Goal: Task Accomplishment & Management: Manage account settings

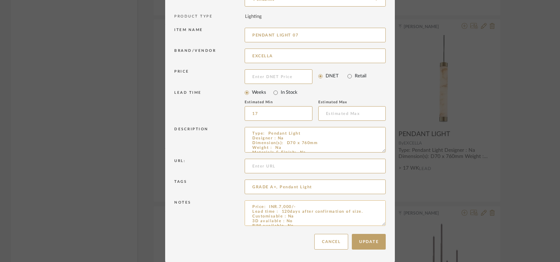
scroll to position [42, 0]
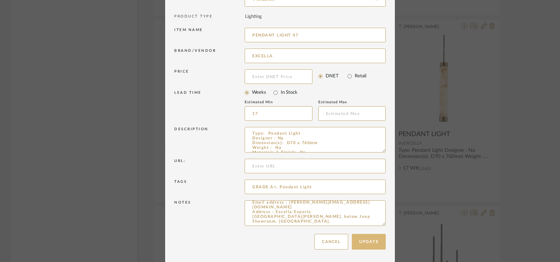
click at [366, 245] on button "Update" at bounding box center [369, 242] width 34 height 16
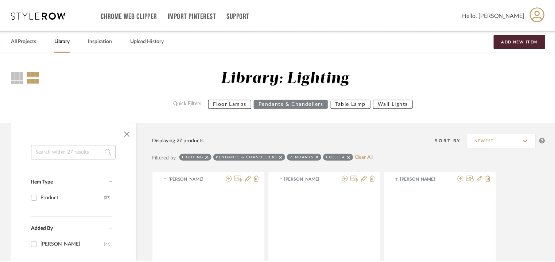
scroll to position [1085, 0]
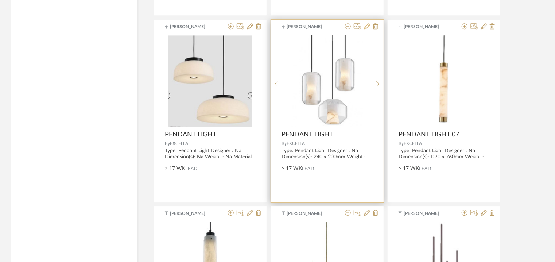
click at [369, 25] on icon at bounding box center [367, 26] width 6 height 6
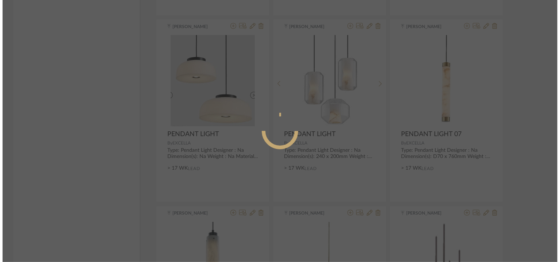
scroll to position [0, 0]
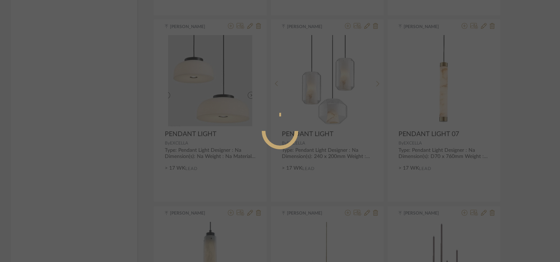
radio input "true"
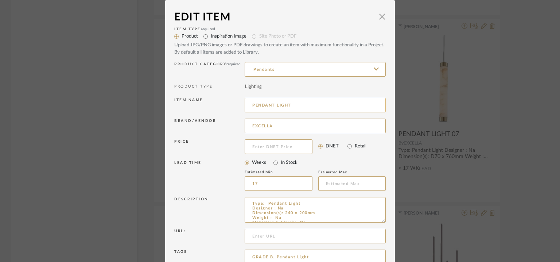
click at [303, 105] on input "PENDANT LIGHT" at bounding box center [315, 105] width 141 height 15
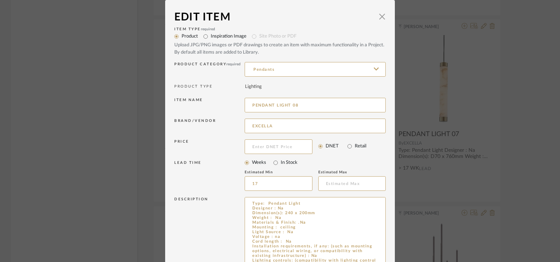
drag, startPoint x: 378, startPoint y: 222, endPoint x: 393, endPoint y: 265, distance: 45.8
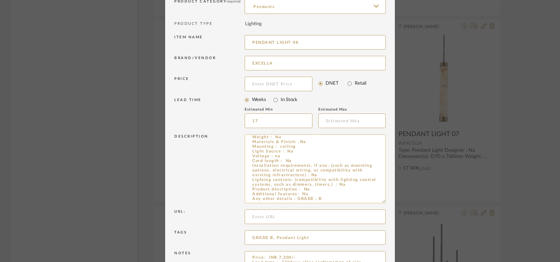
scroll to position [114, 0]
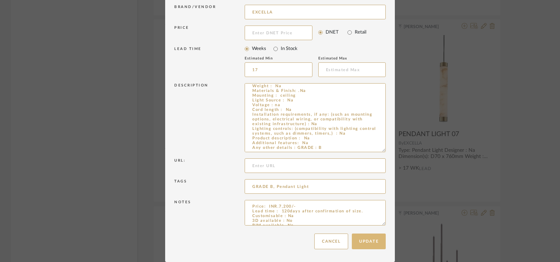
type input "PENDANT LIGHT 08"
click at [369, 247] on button "Update" at bounding box center [369, 241] width 34 height 16
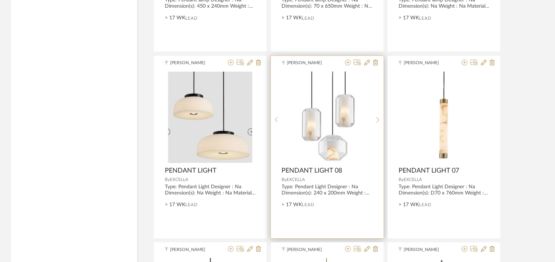
scroll to position [1049, 0]
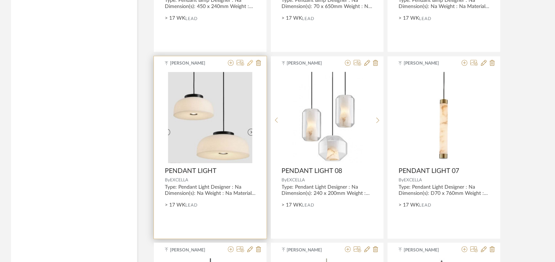
click at [249, 62] on icon at bounding box center [250, 63] width 6 height 6
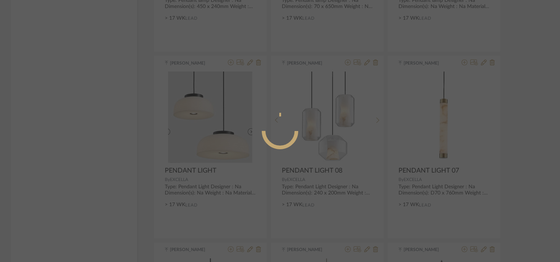
radio input "true"
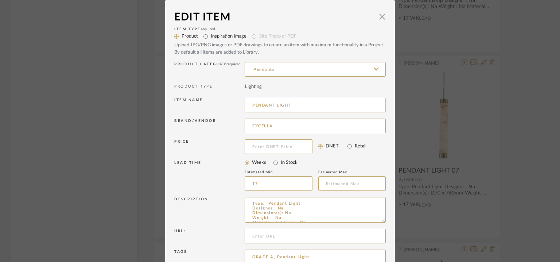
click at [317, 108] on input "PENDANT LIGHT" at bounding box center [315, 105] width 141 height 15
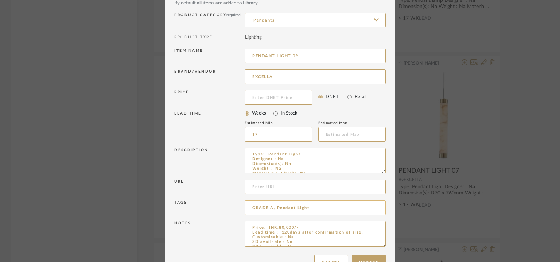
scroll to position [70, 0]
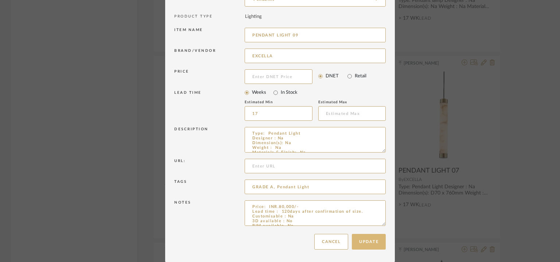
type input "PENDANT LIGHT 09"
click at [370, 241] on button "Update" at bounding box center [369, 242] width 34 height 16
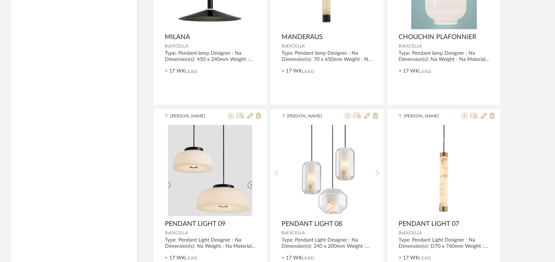
scroll to position [903, 0]
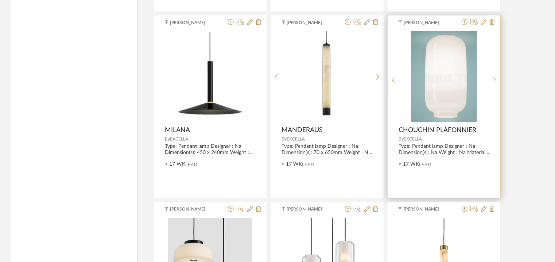
click at [485, 21] on icon at bounding box center [484, 22] width 6 height 6
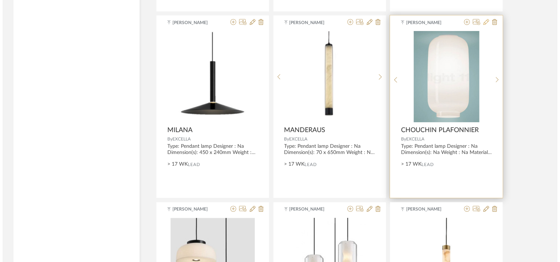
scroll to position [0, 0]
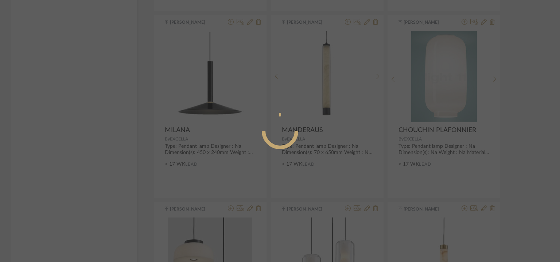
radio input "true"
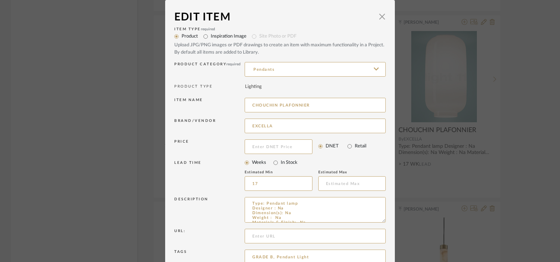
drag, startPoint x: 331, startPoint y: 100, endPoint x: 230, endPoint y: 101, distance: 101.0
click at [227, 101] on div "Item name [PERSON_NAME]" at bounding box center [280, 106] width 212 height 21
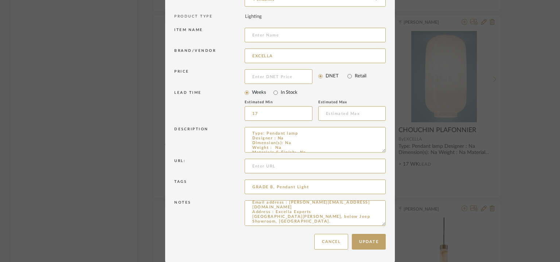
scroll to position [11, 0]
drag, startPoint x: 379, startPoint y: 224, endPoint x: 406, endPoint y: 273, distance: 55.5
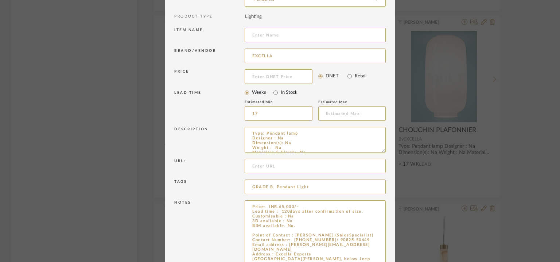
scroll to position [0, 0]
click at [303, 227] on textarea "Price: INR.65,000/- Lead time : 120days after confirmation of size. Customisabl…" at bounding box center [315, 237] width 141 height 74
paste textarea "CHOUCHIN PLAFONNIER"
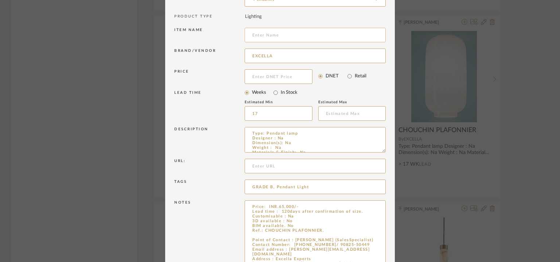
type textarea "Price: INR.65,000/- Lead time : 120days after confirmation of size. Customisabl…"
click at [292, 39] on input at bounding box center [315, 35] width 141 height 15
type input "PENDANT LAMP 08"
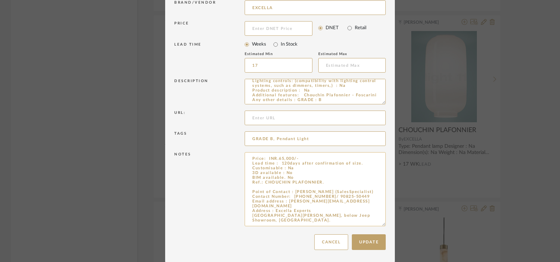
scroll to position [119, 0]
click at [376, 237] on button "Update" at bounding box center [369, 241] width 34 height 16
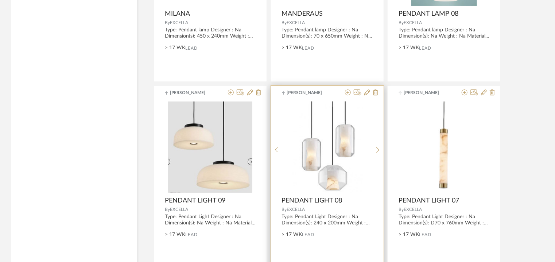
scroll to position [976, 0]
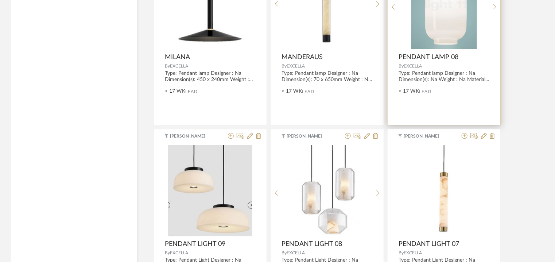
click at [469, 16] on img "0" at bounding box center [444, 3] width 66 height 91
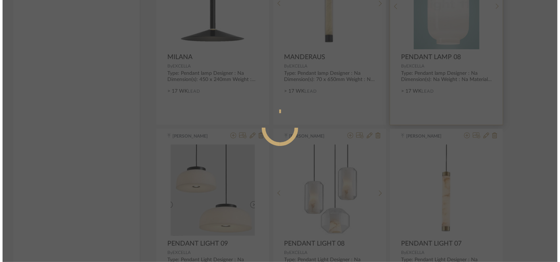
scroll to position [0, 0]
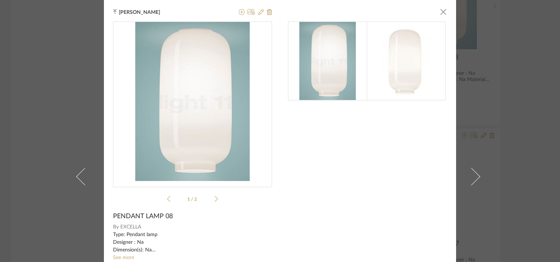
click at [258, 11] on icon at bounding box center [261, 12] width 6 height 6
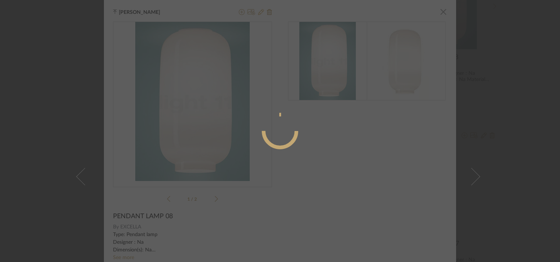
radio input "true"
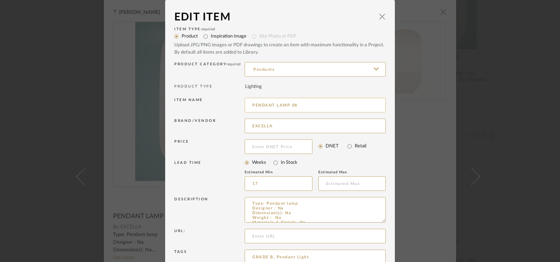
drag, startPoint x: 289, startPoint y: 104, endPoint x: 301, endPoint y: 106, distance: 12.5
click at [301, 106] on input "PENDANT LAMP 08" at bounding box center [315, 105] width 141 height 15
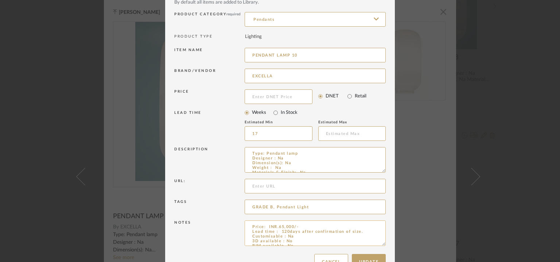
scroll to position [70, 0]
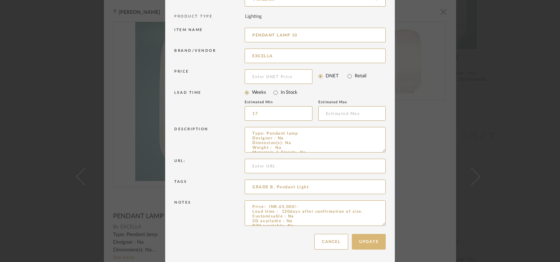
type input "PENDANT LAMP 10"
click at [364, 243] on button "Update" at bounding box center [369, 242] width 34 height 16
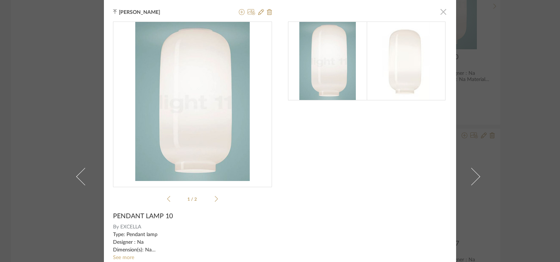
click at [441, 12] on span "button" at bounding box center [443, 11] width 15 height 15
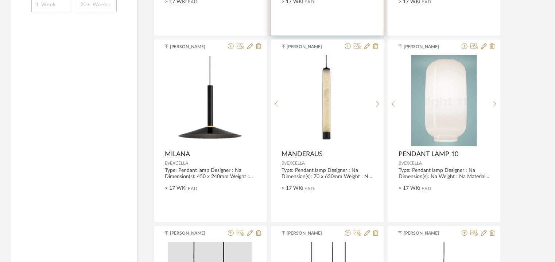
scroll to position [866, 0]
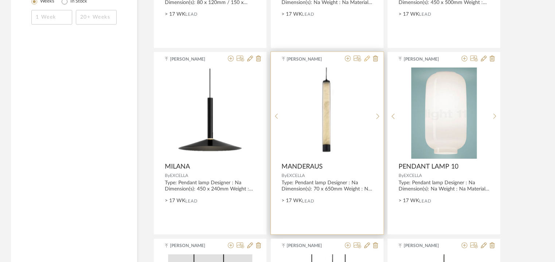
click at [365, 58] on icon at bounding box center [367, 58] width 6 height 6
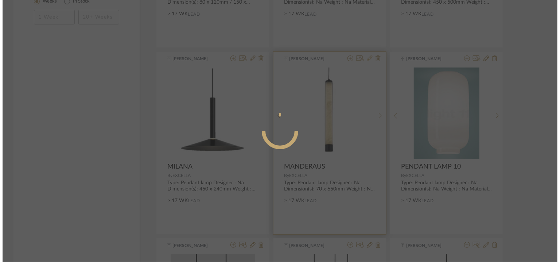
scroll to position [0, 0]
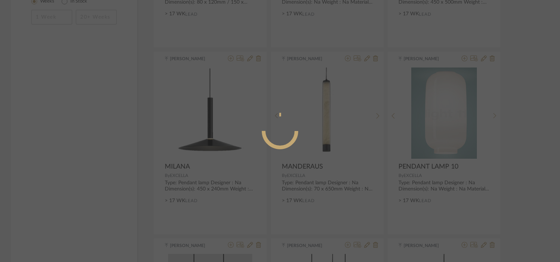
radio input "true"
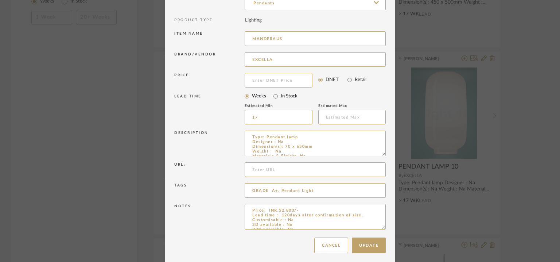
scroll to position [70, 0]
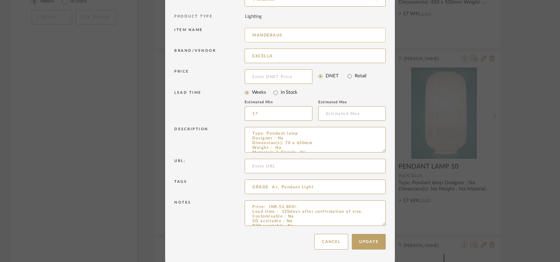
drag, startPoint x: 292, startPoint y: 33, endPoint x: 242, endPoint y: 36, distance: 50.1
click at [245, 36] on input "MANDERAUS" at bounding box center [315, 35] width 141 height 15
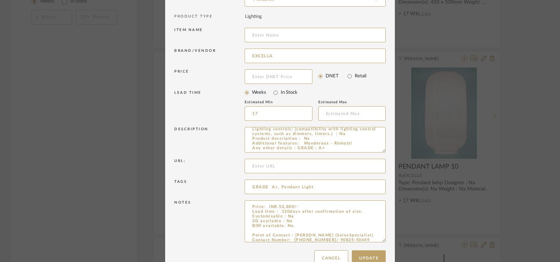
drag, startPoint x: 382, startPoint y: 223, endPoint x: 380, endPoint y: 283, distance: 60.2
click at [298, 227] on textarea "Price: INR.52,800/- Lead time : 120days after confirmation of size. Customisabl…" at bounding box center [315, 242] width 141 height 85
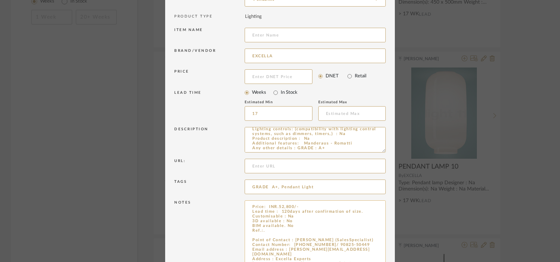
paste textarea "MANDERAUS"
type textarea "Price: INR.52,800/- Lead time : 120days after confirmation of size. Customisabl…"
click at [272, 31] on input at bounding box center [315, 35] width 141 height 15
type input "p"
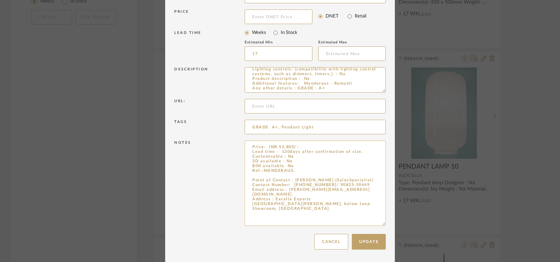
scroll to position [130, 0]
type input "PENDANT LAMP 11"
click at [374, 240] on button "Update" at bounding box center [369, 242] width 34 height 16
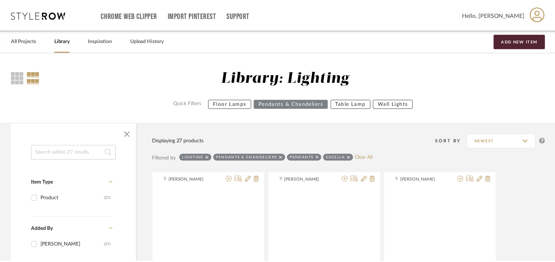
scroll to position [866, 0]
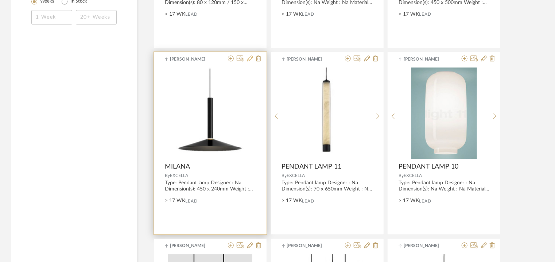
click at [250, 57] on icon at bounding box center [250, 58] width 6 height 6
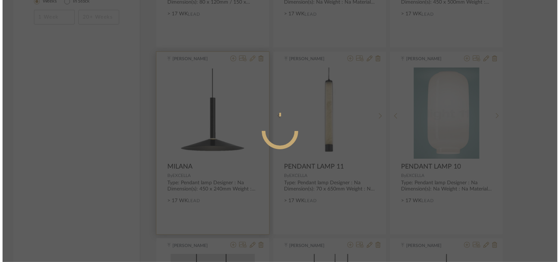
scroll to position [0, 0]
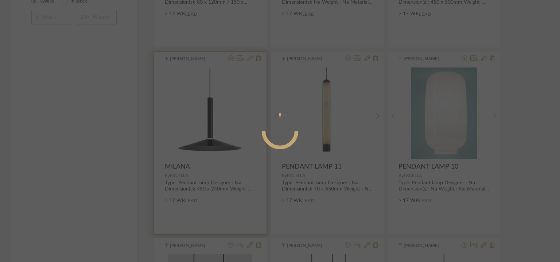
radio input "true"
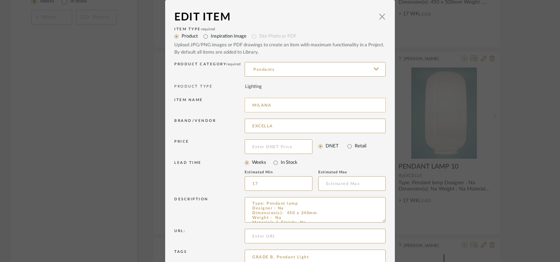
click at [262, 103] on input "MILANA" at bounding box center [315, 105] width 141 height 15
click at [261, 103] on input "MILANA" at bounding box center [315, 105] width 141 height 15
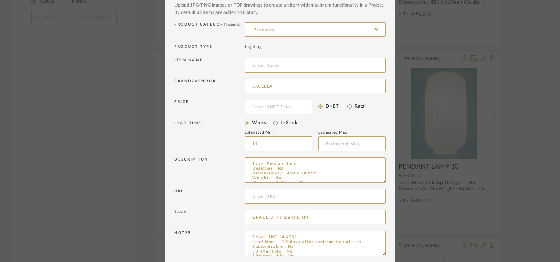
scroll to position [70, 0]
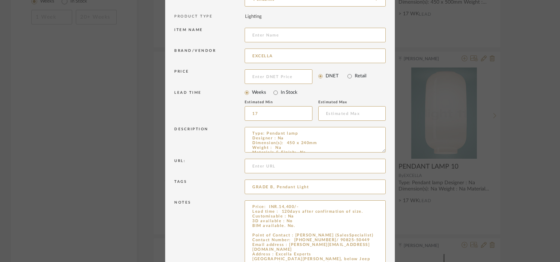
drag, startPoint x: 381, startPoint y: 223, endPoint x: 396, endPoint y: 269, distance: 48.2
click at [303, 223] on textarea "Price: INR.14,400/- Lead time : 120days after confirmation of size. Customisabl…" at bounding box center [315, 235] width 141 height 71
paste textarea "MILANA"
type textarea "Price: INR.14,400/- Lead time : 120days after confirmation of size. Customisabl…"
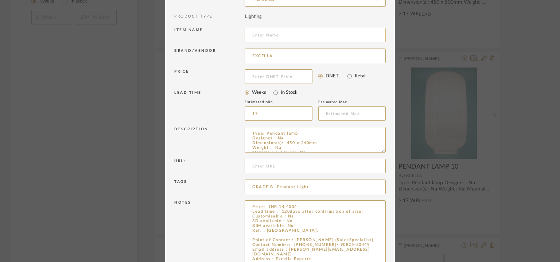
click at [303, 38] on input at bounding box center [315, 35] width 141 height 15
type input "a"
type input "PENDANT LAMP 12"
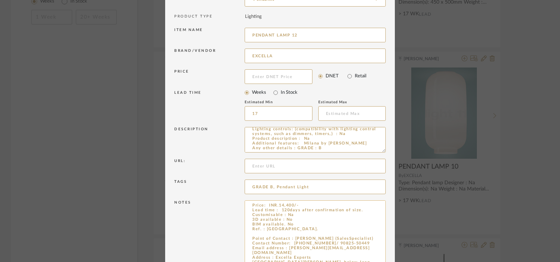
scroll to position [116, 0]
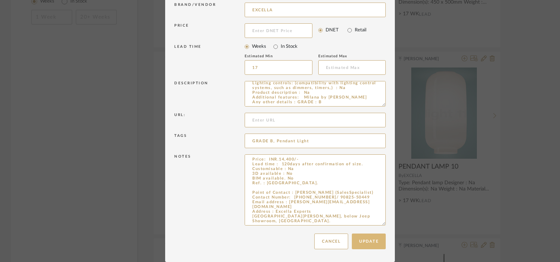
click at [375, 245] on button "Update" at bounding box center [369, 241] width 34 height 16
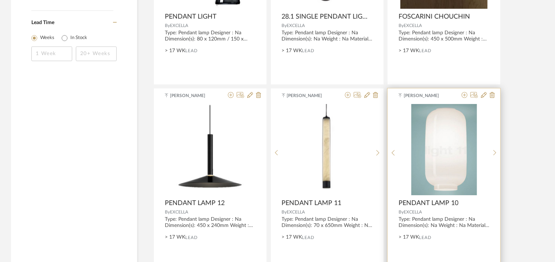
scroll to position [720, 0]
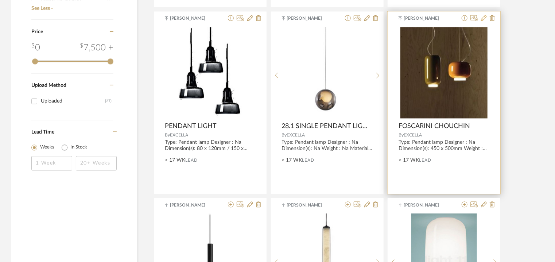
click at [483, 17] on icon at bounding box center [484, 18] width 6 height 6
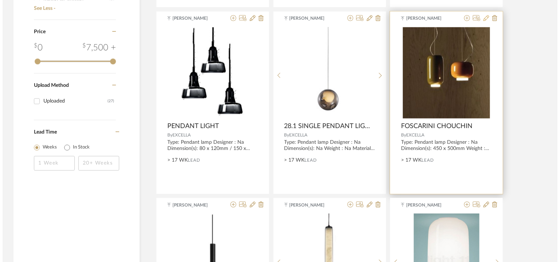
scroll to position [0, 0]
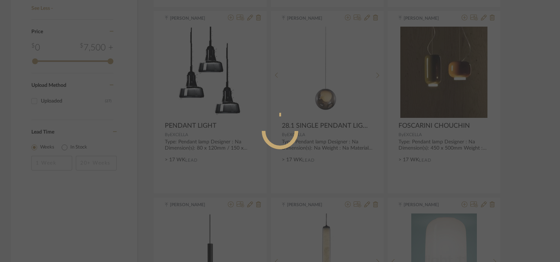
radio input "true"
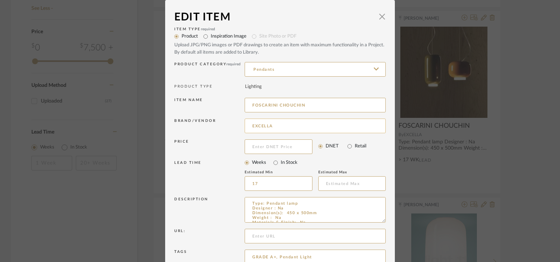
scroll to position [70, 0]
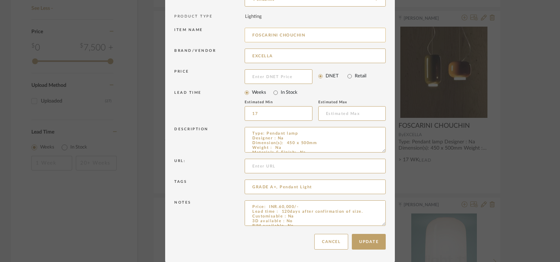
drag, startPoint x: 332, startPoint y: 35, endPoint x: 247, endPoint y: 38, distance: 84.6
click at [247, 38] on input "FOSCARINI CHOUCHIN" at bounding box center [315, 35] width 141 height 15
drag, startPoint x: 381, startPoint y: 223, endPoint x: 386, endPoint y: 273, distance: 50.6
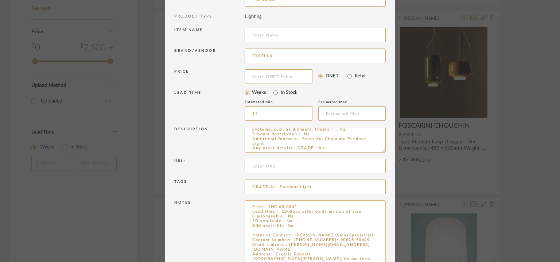
click at [275, 232] on textarea "Price: INR.60,000/- Lead time : 120days after confirmation of size. Customisabl…" at bounding box center [315, 238] width 141 height 76
paste textarea "FOSCARINI CHOUCHIN"
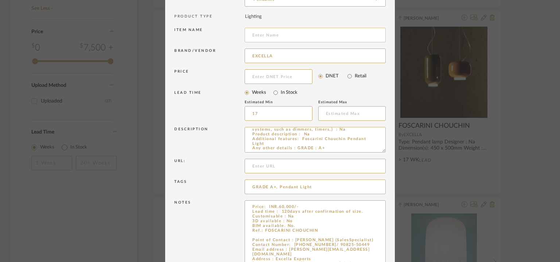
type textarea "Price: INR.60,000/- Lead time : 120days after confirmation of size. Customisabl…"
click at [291, 35] on input at bounding box center [315, 35] width 141 height 15
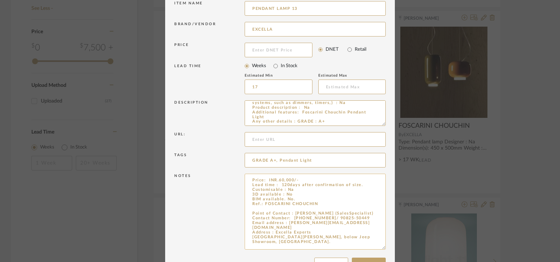
scroll to position [121, 0]
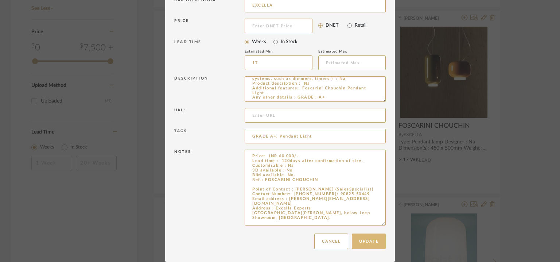
type input "PENDANT LAMP 13"
click at [359, 237] on button "Update" at bounding box center [369, 241] width 34 height 16
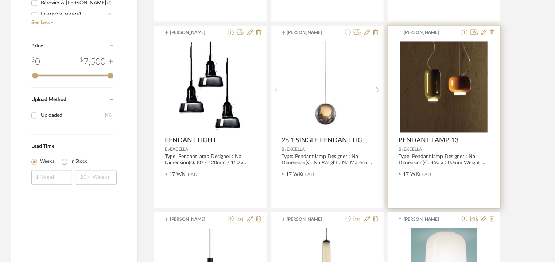
scroll to position [684, 0]
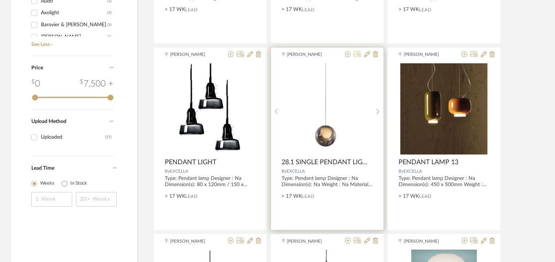
click at [355, 54] on icon at bounding box center [358, 54] width 8 height 6
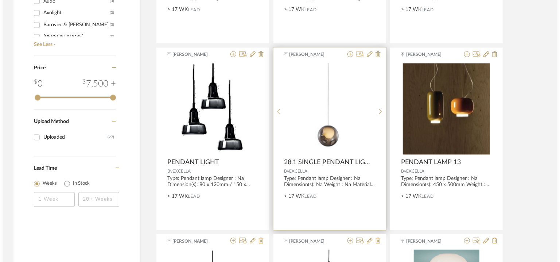
scroll to position [0, 0]
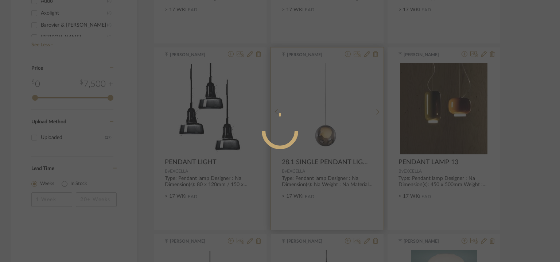
click at [355, 54] on div at bounding box center [280, 131] width 560 height 262
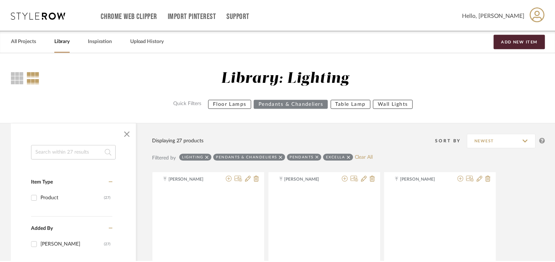
scroll to position [684, 0]
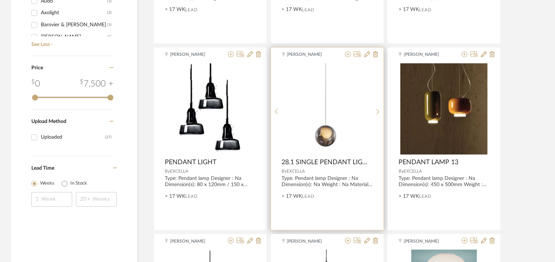
click at [371, 54] on div at bounding box center [360, 54] width 36 height 7
click at [368, 52] on icon at bounding box center [367, 54] width 6 height 6
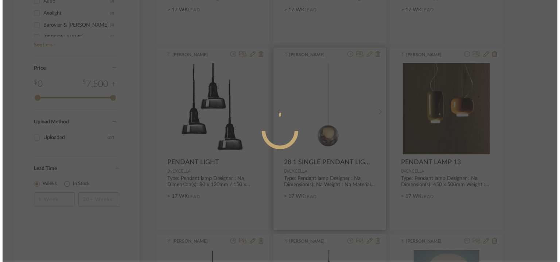
scroll to position [0, 0]
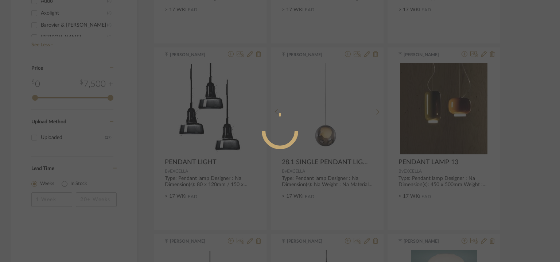
radio input "true"
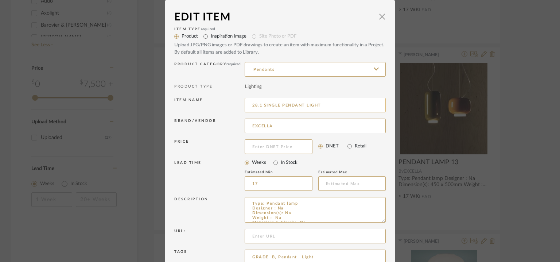
click at [348, 102] on input "28.1 SINGLE PENDANT LIGHT" at bounding box center [315, 105] width 141 height 15
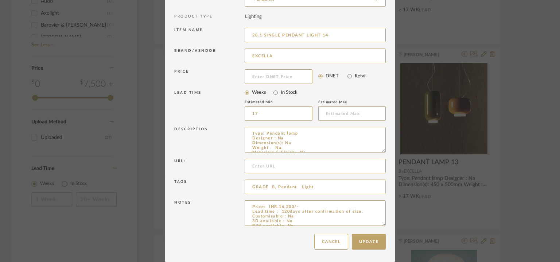
scroll to position [70, 0]
drag, startPoint x: 317, startPoint y: 33, endPoint x: 274, endPoint y: 32, distance: 43.0
click at [240, 31] on div "Item name 28.1 SINGLE PENDANT LIGHT 14" at bounding box center [280, 36] width 212 height 21
drag, startPoint x: 280, startPoint y: 32, endPoint x: 276, endPoint y: 33, distance: 4.0
drag, startPoint x: 380, startPoint y: 223, endPoint x: 386, endPoint y: 283, distance: 60.5
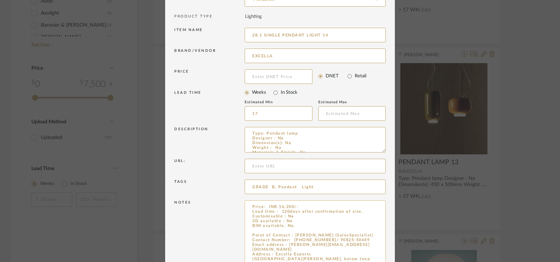
type input "28.1 SINGLE PENDANT LIGHT 14"
click at [301, 228] on textarea "Price: INR.16,200/- Lead time : 120days after confirmation of size. Customisabl…" at bounding box center [315, 242] width 141 height 85
paste textarea "28.1 SINGLE PENDANT LIGHT"
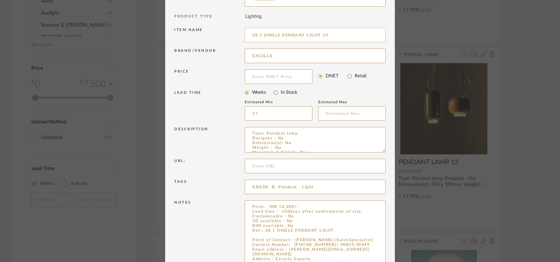
type textarea "Price: INR.16,200/- Lead time : 120days after confirmation of size. Customisabl…"
drag, startPoint x: 280, startPoint y: 32, endPoint x: 158, endPoint y: 19, distance: 122.6
click at [158, 19] on div "Edit Item × Item Type required Product Inspiration Image Site Photo or PDF Uplo…" at bounding box center [280, 131] width 560 height 262
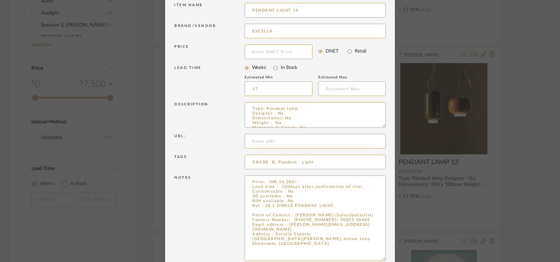
scroll to position [130, 0]
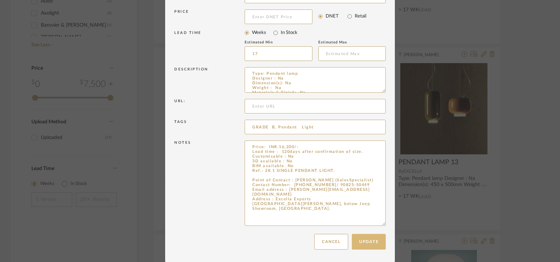
type input "PENDANT LIGHT 14"
click at [370, 240] on button "Update" at bounding box center [369, 242] width 34 height 16
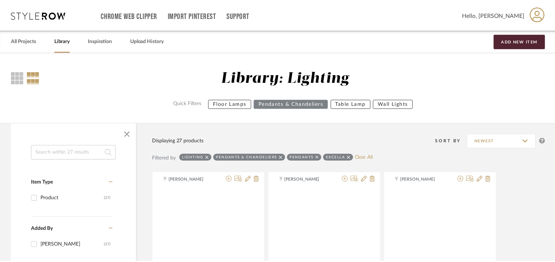
scroll to position [684, 0]
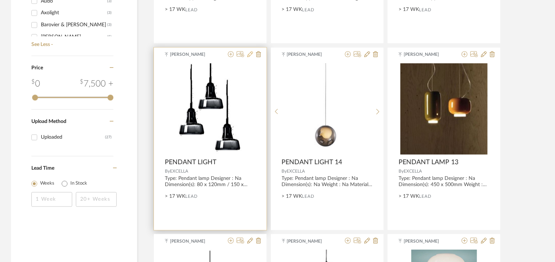
click at [251, 54] on icon at bounding box center [250, 54] width 6 height 6
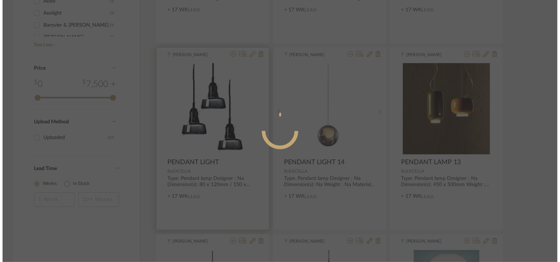
scroll to position [0, 0]
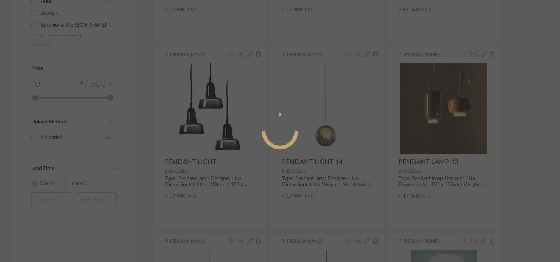
radio input "true"
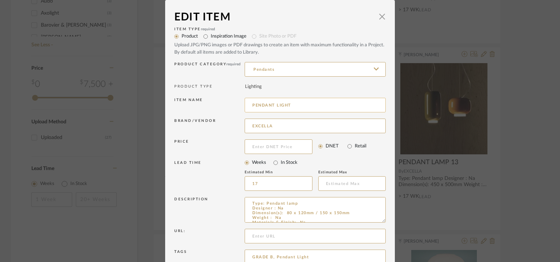
click at [301, 103] on input "PENDANT LIGHT" at bounding box center [315, 105] width 141 height 15
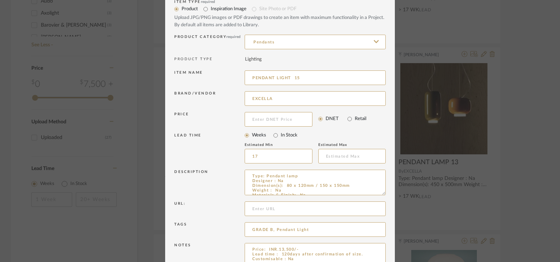
scroll to position [70, 0]
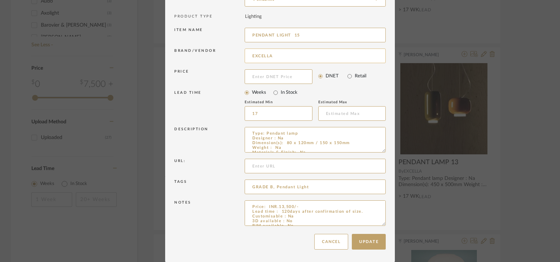
drag, startPoint x: 291, startPoint y: 34, endPoint x: 302, endPoint y: 56, distance: 24.6
click at [293, 37] on input "PENDANT LIGHT 15" at bounding box center [315, 35] width 141 height 15
type input "PENDANT LIGHT 15"
click at [374, 243] on button "Update" at bounding box center [369, 242] width 34 height 16
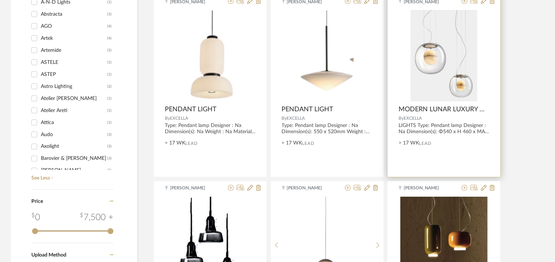
scroll to position [538, 0]
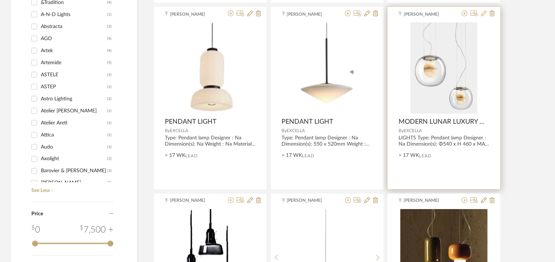
click at [485, 12] on icon at bounding box center [484, 14] width 6 height 6
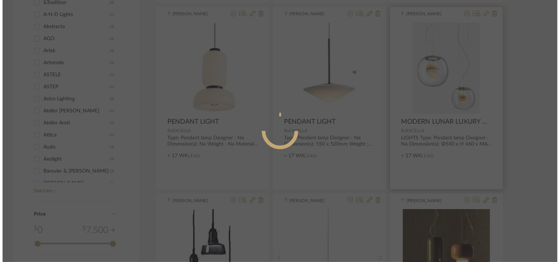
scroll to position [0, 0]
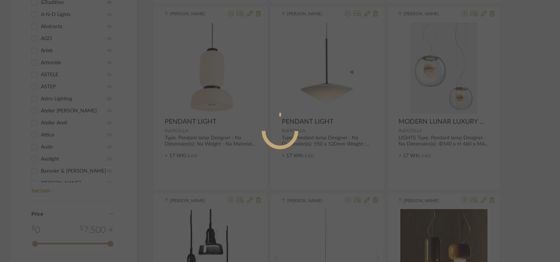
radio input "true"
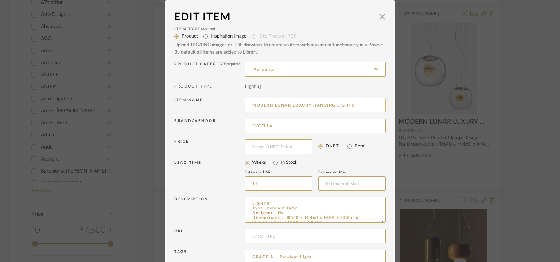
click at [361, 107] on input "MODERN LUNAR LUXURY HANGING LIGHTS" at bounding box center [315, 105] width 141 height 15
drag, startPoint x: 354, startPoint y: 106, endPoint x: 244, endPoint y: 97, distance: 110.2
click at [236, 98] on div "Item name MODERN LUNAR LUXURY HANGING LIGHTS 16" at bounding box center [280, 106] width 212 height 21
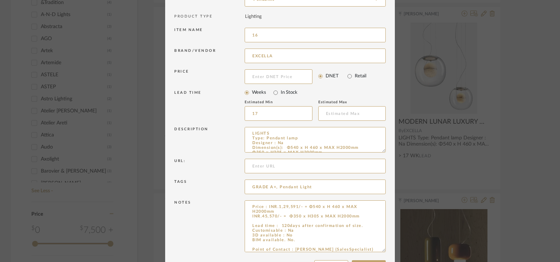
drag, startPoint x: 381, startPoint y: 222, endPoint x: 378, endPoint y: 283, distance: 61.4
type input "16"
click at [262, 243] on textarea "Price : INR.1,29,591/- = Φ540 x H 460 x MAX H2000mm INR.45,570/- = Φ350 x H305 …" at bounding box center [315, 243] width 141 height 86
paste textarea "MODERN LUNAR LUXURY HANGING LIGHTS"
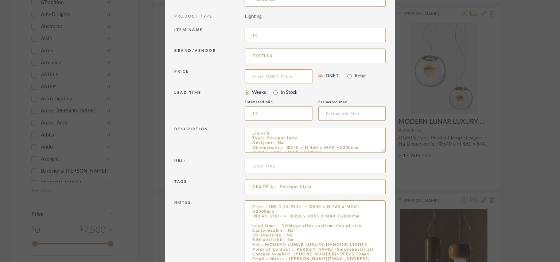
type textarea "Price : INR.1,29,591/- = Φ540 x H 460 x MAX H2000mm INR.45,570/- = Φ350 x H305 …"
click at [250, 32] on input "16" at bounding box center [315, 35] width 141 height 15
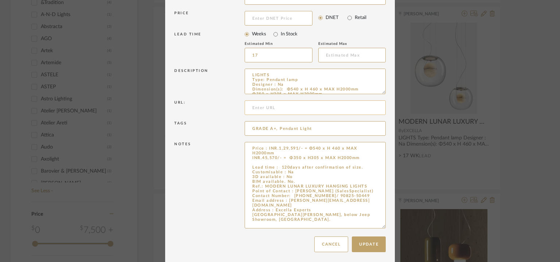
scroll to position [131, 0]
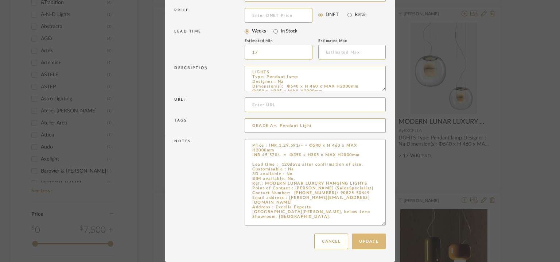
type input "PENDANT LAMP 16"
click at [365, 241] on button "Update" at bounding box center [369, 241] width 34 height 16
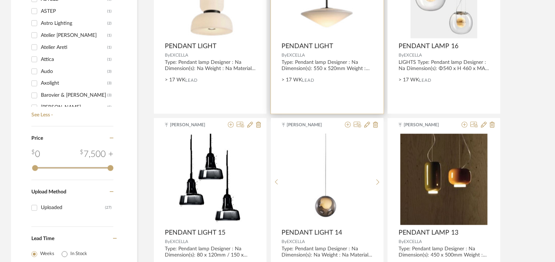
scroll to position [538, 0]
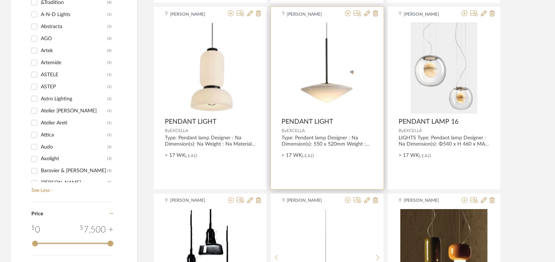
click at [363, 13] on div at bounding box center [360, 14] width 36 height 7
click at [369, 12] on icon at bounding box center [367, 14] width 6 height 6
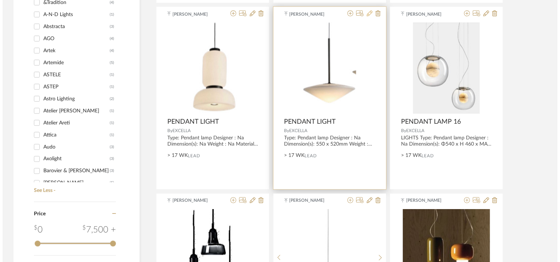
scroll to position [0, 0]
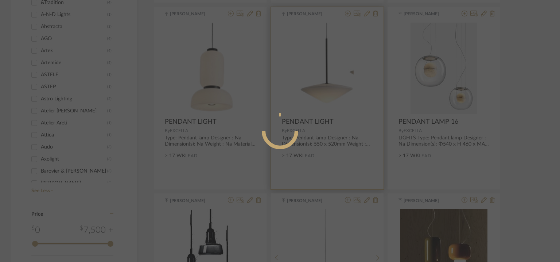
radio input "true"
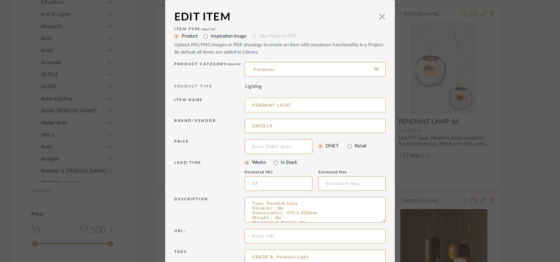
click at [322, 104] on input "PENDANT LIGHT" at bounding box center [315, 105] width 141 height 15
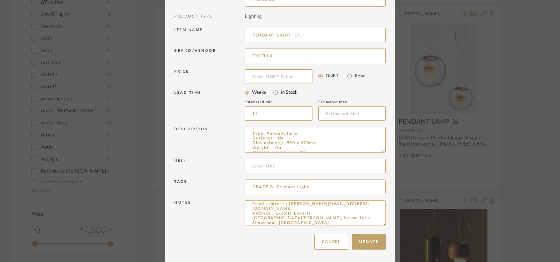
scroll to position [42, 0]
type input "PENDANT LIGHT 17"
click at [363, 241] on button "Update" at bounding box center [369, 242] width 34 height 16
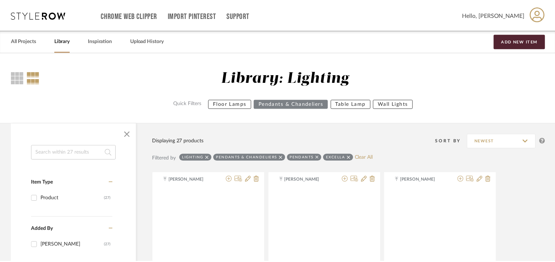
scroll to position [538, 0]
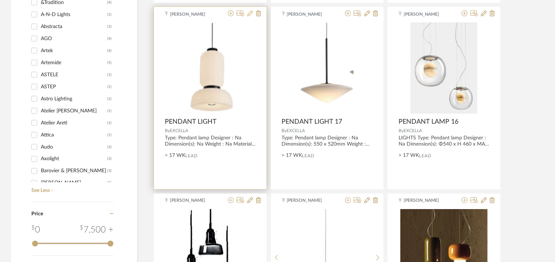
click at [251, 14] on icon at bounding box center [250, 14] width 6 height 6
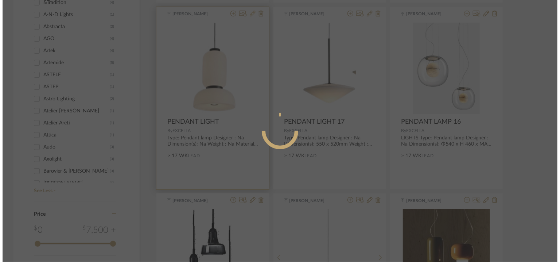
scroll to position [0, 0]
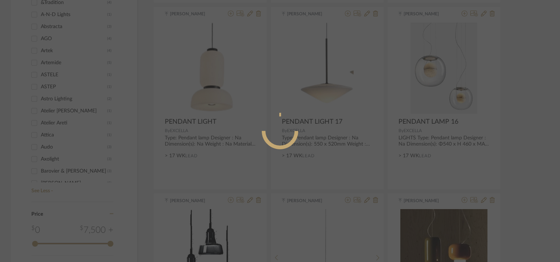
radio input "true"
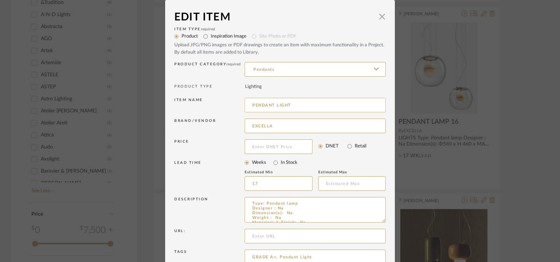
click at [301, 106] on input "PENDANT LIGHT" at bounding box center [315, 105] width 141 height 15
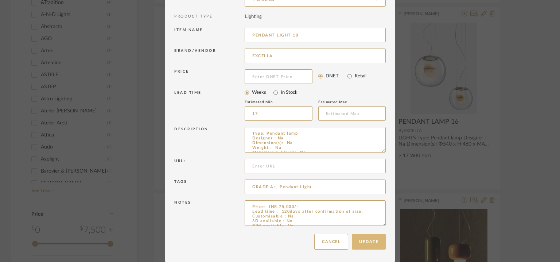
type input "PENDANT LIGHT 18"
click at [366, 240] on button "Update" at bounding box center [369, 242] width 34 height 16
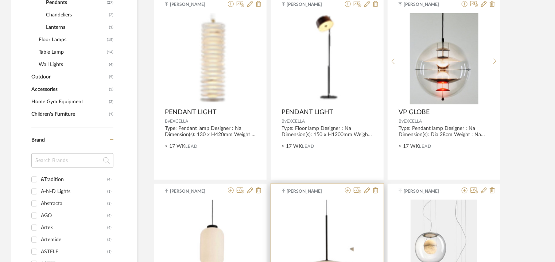
scroll to position [356, 0]
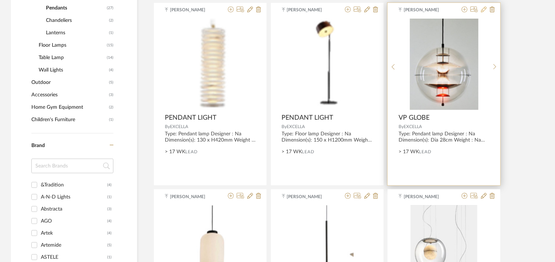
click at [482, 11] on icon at bounding box center [484, 10] width 6 height 6
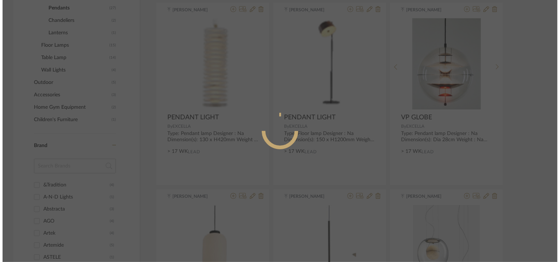
scroll to position [0, 0]
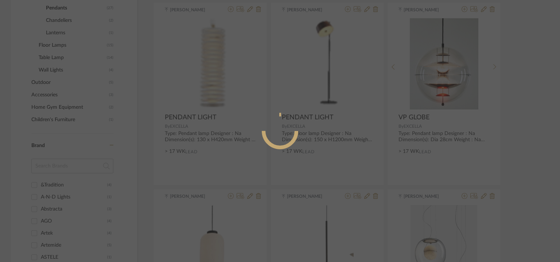
radio input "true"
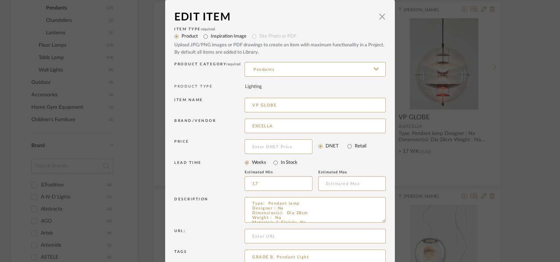
drag, startPoint x: 293, startPoint y: 105, endPoint x: 239, endPoint y: 104, distance: 54.4
click at [239, 104] on div "Item name VP GLOBE" at bounding box center [280, 106] width 212 height 21
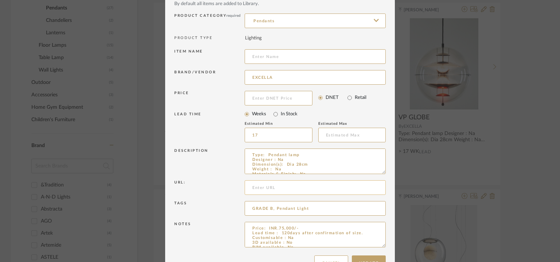
scroll to position [70, 0]
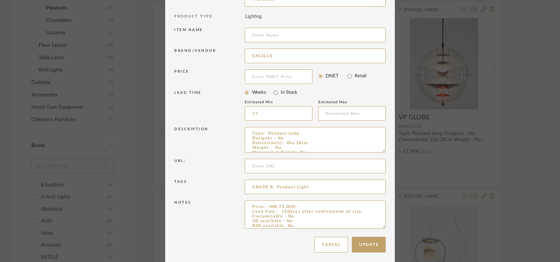
drag, startPoint x: 379, startPoint y: 224, endPoint x: 389, endPoint y: 272, distance: 49.1
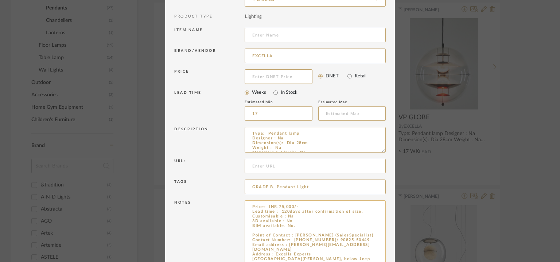
click at [301, 227] on textarea "Price: INR.75,000/- Lead time : 120days after confirmation of size. Customisabl…" at bounding box center [315, 236] width 141 height 73
paste textarea "VP GLOBE"
type textarea "Price: INR.75,000/- Lead time : 120days after confirmation of size. Customisabl…"
click at [286, 36] on input at bounding box center [315, 35] width 141 height 15
type input "p"
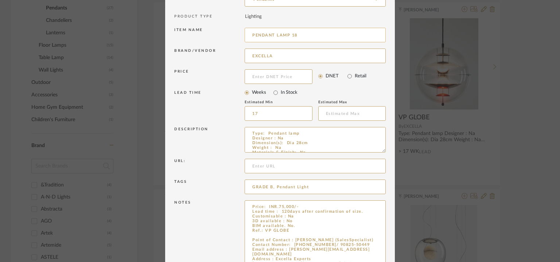
type input "PENDANT LAMP 18"
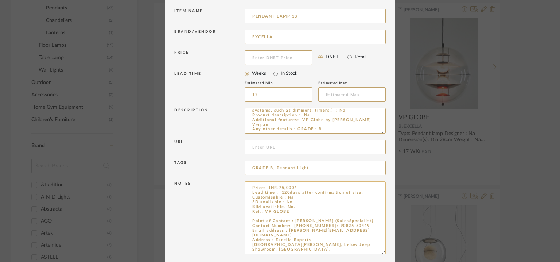
scroll to position [107, 0]
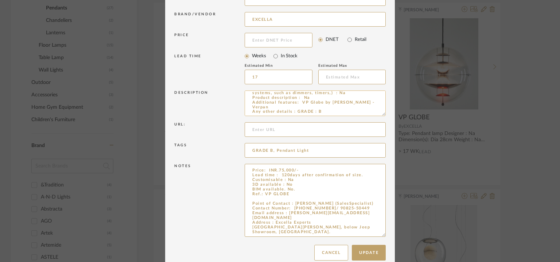
drag, startPoint x: 367, startPoint y: 101, endPoint x: 298, endPoint y: 100, distance: 68.6
click at [298, 100] on textarea "Type: Pendant lamp Designer : Na Dimension(s): Dia 28cm Weight : Na Materials &…" at bounding box center [315, 103] width 141 height 26
click at [298, 101] on textarea "Type: Pendant lamp Designer : Na Dimension(s): Dia 28cm Weight : Na Materials &…" at bounding box center [315, 103] width 141 height 26
drag, startPoint x: 298, startPoint y: 101, endPoint x: 346, endPoint y: 105, distance: 48.3
click at [346, 105] on textarea "Type: Pendant lamp Designer : Na Dimension(s): Dia 28cm Weight : Na Materials &…" at bounding box center [315, 103] width 141 height 26
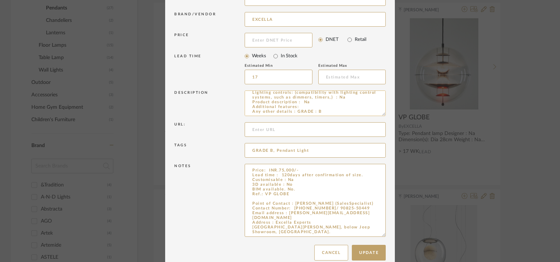
scroll to position [61, 0]
type textarea "Type: Pendant lamp Designer : Na Dimension(s): Dia 28cm Weight : Na Materials &…"
click at [290, 194] on textarea "Price: INR.75,000/- Lead time : 120days after confirmation of size. Customisabl…" at bounding box center [315, 200] width 141 height 73
paste textarea "VP Globe by [PERSON_NAME]"
drag, startPoint x: 287, startPoint y: 194, endPoint x: 306, endPoint y: 193, distance: 18.6
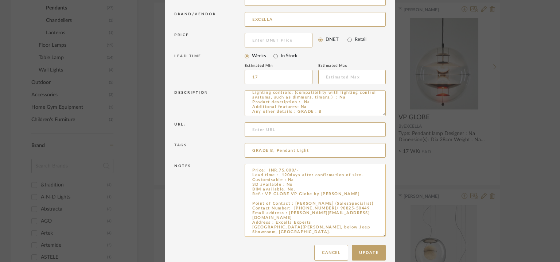
click at [306, 193] on textarea "Price: INR.75,000/- Lead time : 120days after confirmation of size. Customisabl…" at bounding box center [315, 200] width 141 height 73
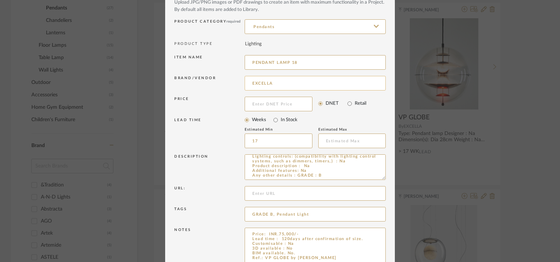
scroll to position [0, 0]
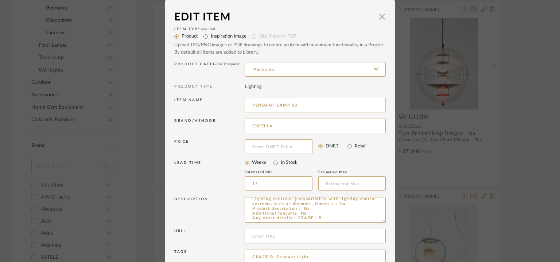
type textarea "Price: INR.75,000/- Lead time : 120days after confirmation of size. Customisabl…"
drag, startPoint x: 298, startPoint y: 104, endPoint x: 292, endPoint y: 105, distance: 5.9
click at [292, 105] on input "PENDANT LAMP 18" at bounding box center [315, 105] width 141 height 15
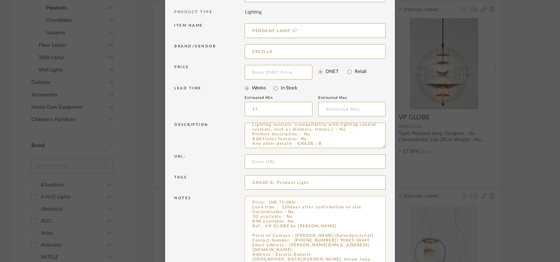
scroll to position [118, 0]
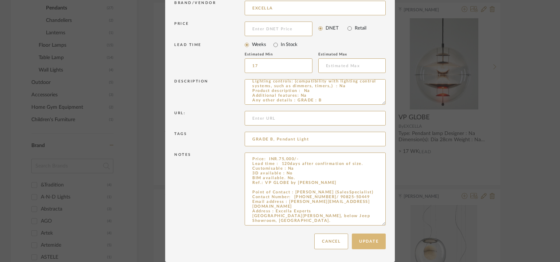
type input "PENDANT LAMP 17"
click at [368, 237] on button "Update" at bounding box center [369, 241] width 34 height 16
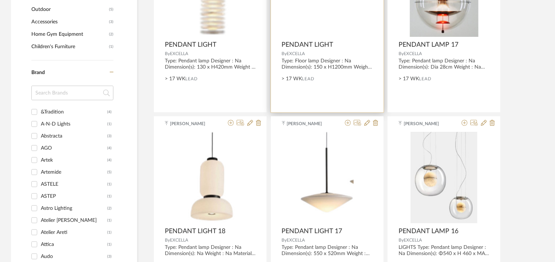
scroll to position [319, 0]
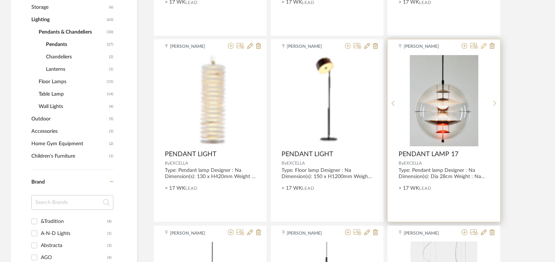
click at [485, 46] on icon at bounding box center [484, 46] width 6 height 6
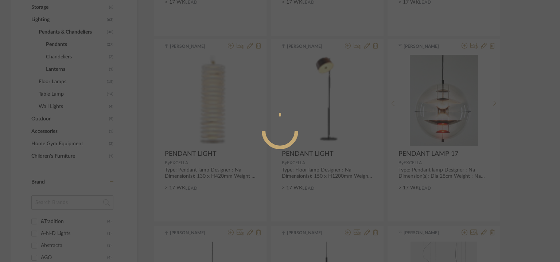
radio input "true"
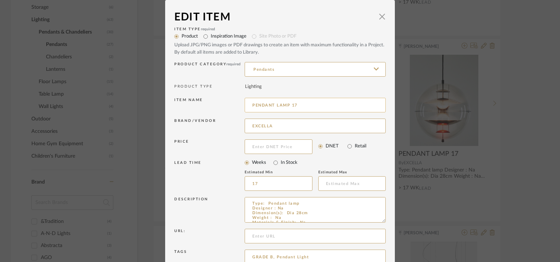
drag, startPoint x: 292, startPoint y: 103, endPoint x: 296, endPoint y: 108, distance: 6.7
click at [296, 107] on input "PENDANT LAMP 17" at bounding box center [315, 105] width 141 height 15
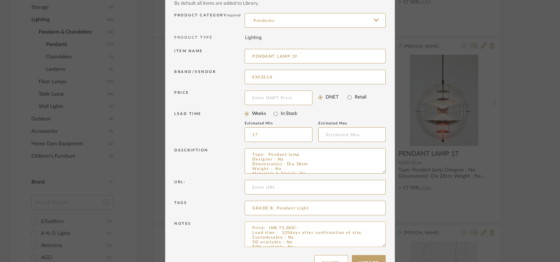
scroll to position [70, 0]
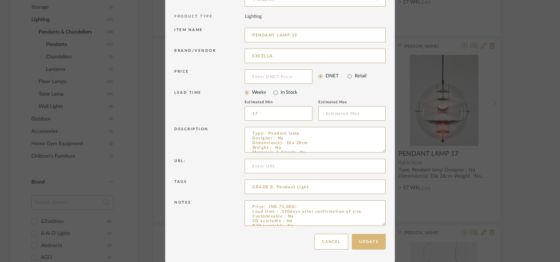
type input "PENDANT LAMP 19"
click at [372, 243] on button "Update" at bounding box center [369, 242] width 34 height 16
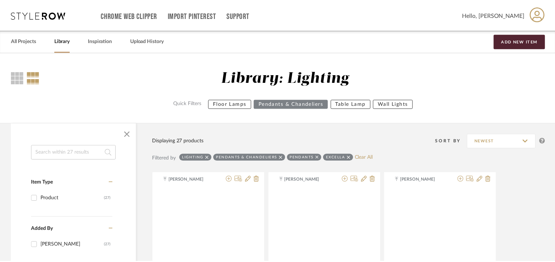
scroll to position [319, 0]
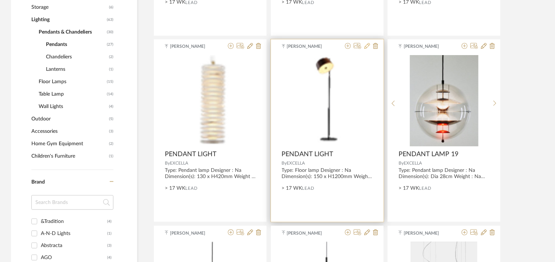
click at [366, 46] on icon at bounding box center [367, 46] width 6 height 6
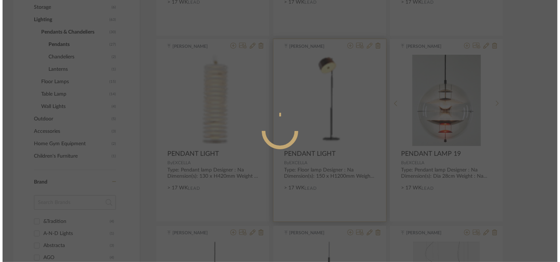
scroll to position [0, 0]
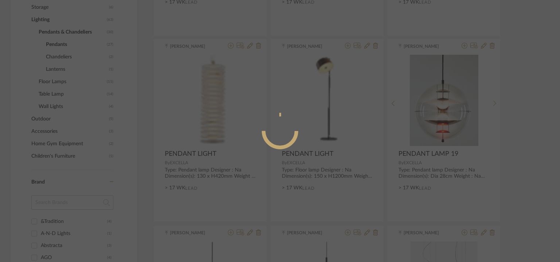
radio input "true"
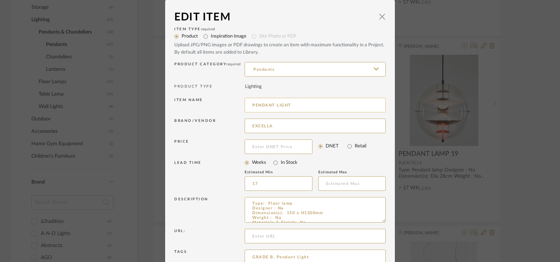
click at [321, 107] on input "PENDANT LIGHT" at bounding box center [315, 105] width 141 height 15
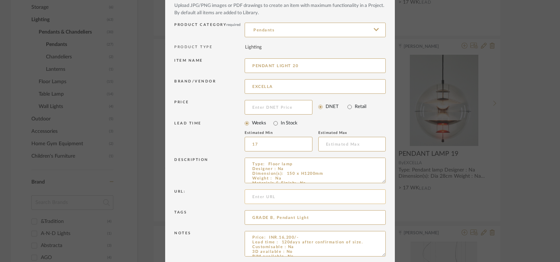
scroll to position [70, 0]
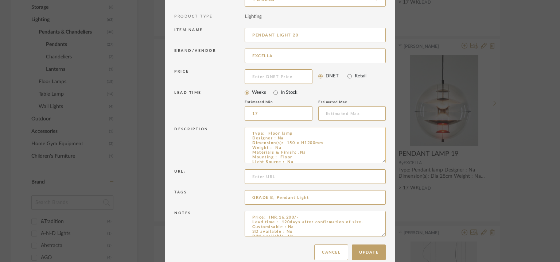
drag, startPoint x: 380, startPoint y: 150, endPoint x: 340, endPoint y: 143, distance: 41.0
click at [340, 156] on textarea "Type: Floor lamp Designer : Na Dimension(s): 150 x H1200mm Weight : Na Material…" at bounding box center [315, 145] width 141 height 36
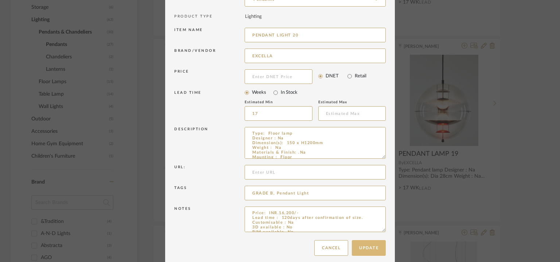
type input "PENDANT LIGHT 20"
click at [369, 248] on button "Update" at bounding box center [369, 248] width 34 height 16
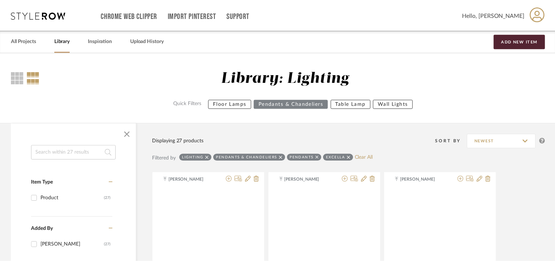
scroll to position [319, 0]
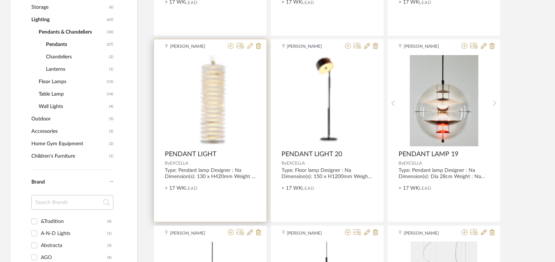
click at [250, 47] on icon at bounding box center [250, 46] width 6 height 6
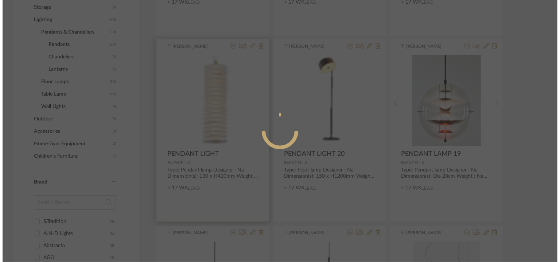
scroll to position [0, 0]
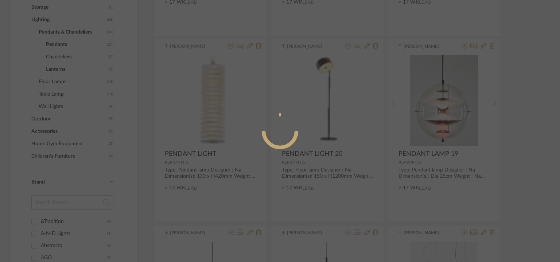
radio input "true"
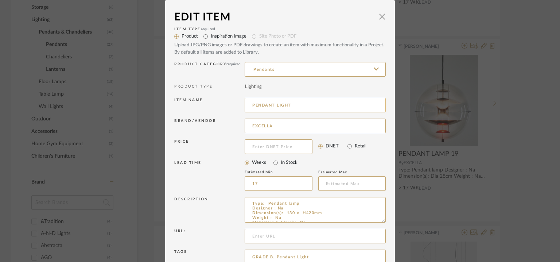
click at [299, 106] on input "PENDANT LIGHT" at bounding box center [315, 105] width 141 height 15
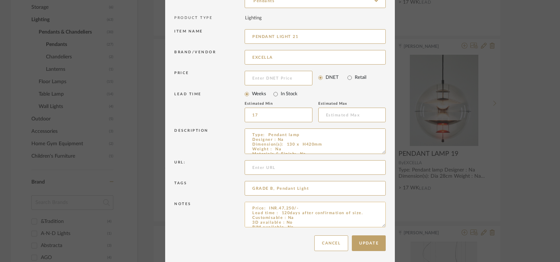
scroll to position [70, 0]
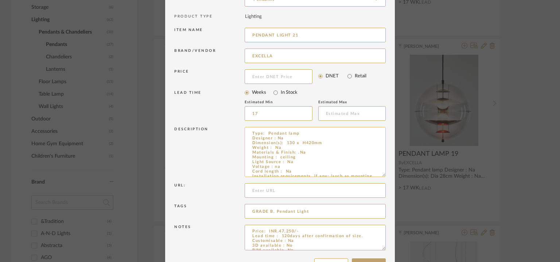
drag, startPoint x: 379, startPoint y: 150, endPoint x: 354, endPoint y: 175, distance: 34.8
click at [354, 175] on textarea "Type: Pendant lamp Designer : Na Dimension(s): 130 x H420mm Weight : Na Materia…" at bounding box center [315, 152] width 141 height 50
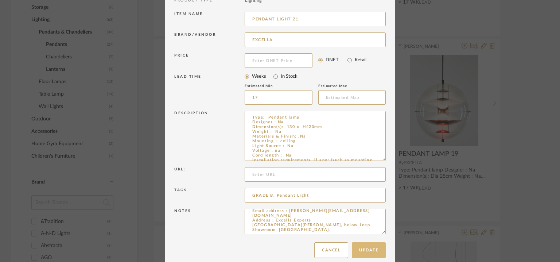
scroll to position [95, 0]
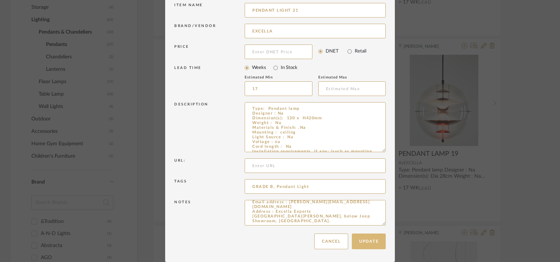
type input "PENDANT LIGHT 21"
click at [369, 241] on button "Update" at bounding box center [369, 241] width 34 height 16
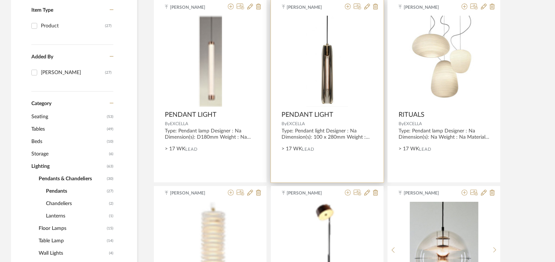
scroll to position [173, 0]
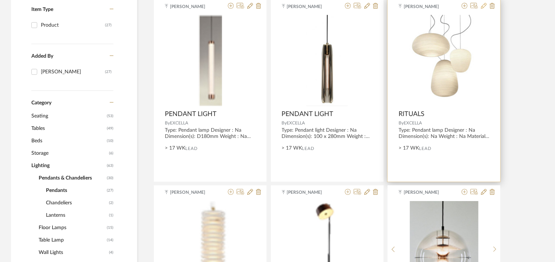
click at [484, 4] on icon at bounding box center [484, 6] width 6 height 6
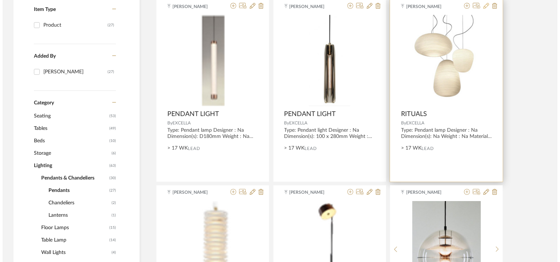
scroll to position [0, 0]
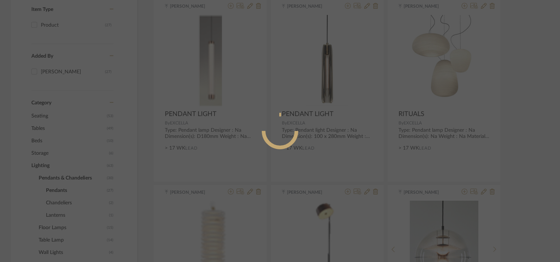
radio input "true"
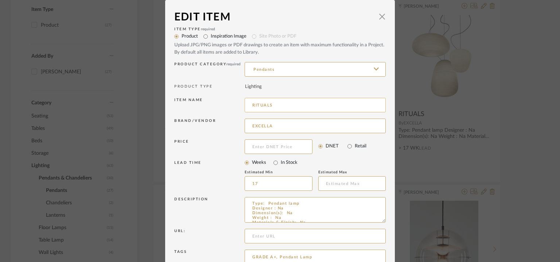
drag, startPoint x: 293, startPoint y: 107, endPoint x: 257, endPoint y: 102, distance: 36.0
click at [241, 102] on div "Item name RITUALS" at bounding box center [280, 106] width 212 height 21
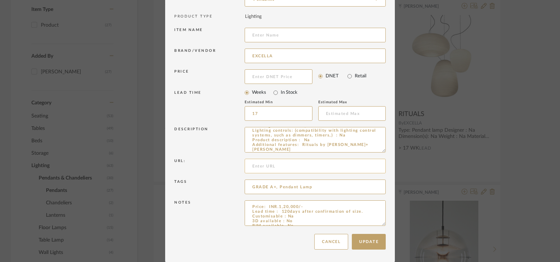
scroll to position [66, 0]
drag, startPoint x: 379, startPoint y: 224, endPoint x: 375, endPoint y: 261, distance: 37.1
click at [383, 258] on dialog-content "Edit Item × Item Type required Product Inspiration Image Site Photo or PDF Uplo…" at bounding box center [280, 96] width 230 height 332
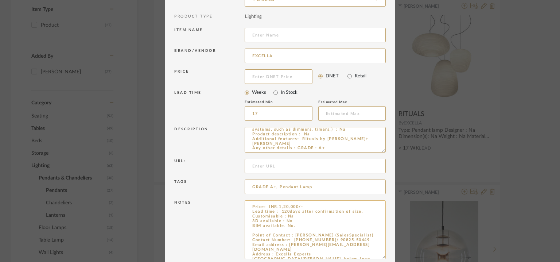
click at [294, 227] on textarea "Price: INR.1,20,000/- Lead time : 120days after confirmation of size. Customisa…" at bounding box center [315, 229] width 141 height 59
paste textarea "RITUALS"
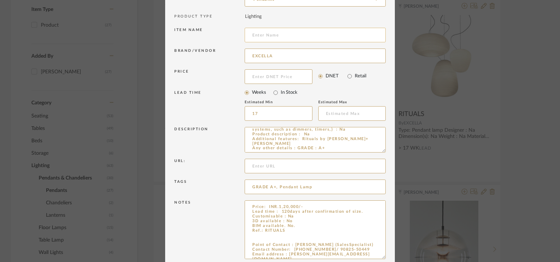
type textarea "Price: INR.1,20,000/- Lead time : 120days after confirmation of size. Customisa…"
click at [301, 36] on input at bounding box center [315, 35] width 141 height 15
type input "p"
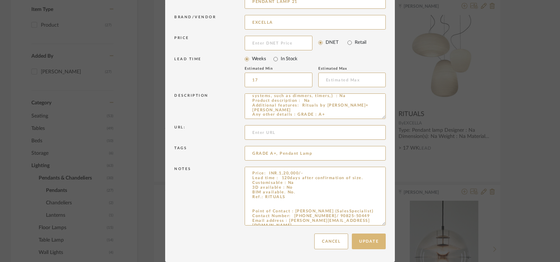
type input "PENDANT LAMP 21"
click at [365, 241] on button "Update" at bounding box center [369, 241] width 34 height 16
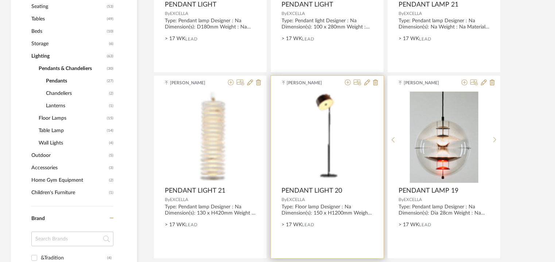
scroll to position [137, 0]
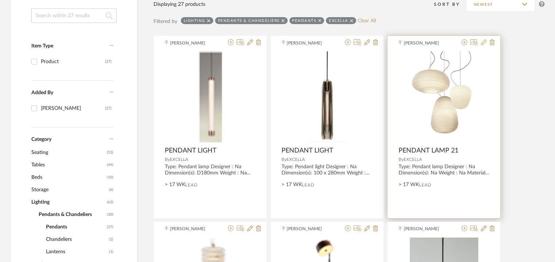
click at [484, 41] on icon at bounding box center [484, 42] width 6 height 6
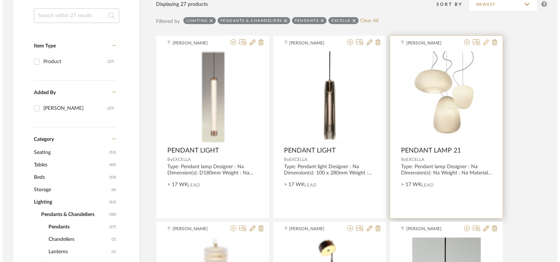
scroll to position [0, 0]
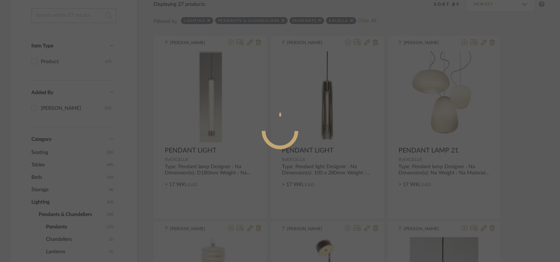
radio input "true"
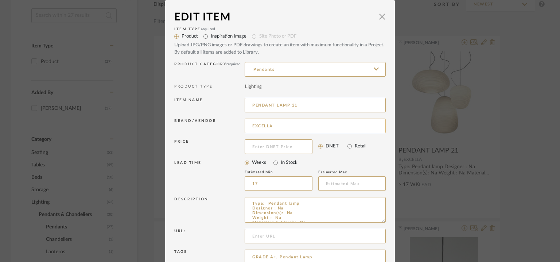
drag, startPoint x: 293, startPoint y: 104, endPoint x: 298, endPoint y: 119, distance: 15.8
click at [295, 107] on input "PENDANT LAMP 21" at bounding box center [315, 105] width 141 height 15
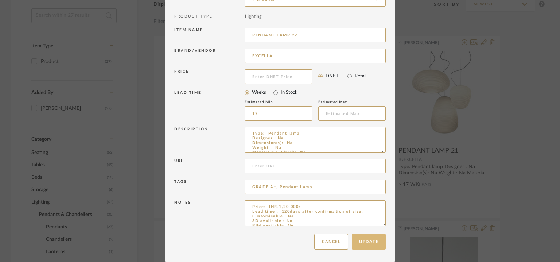
type input "PENDANT LAMP 22"
click at [372, 239] on button "Update" at bounding box center [369, 242] width 34 height 16
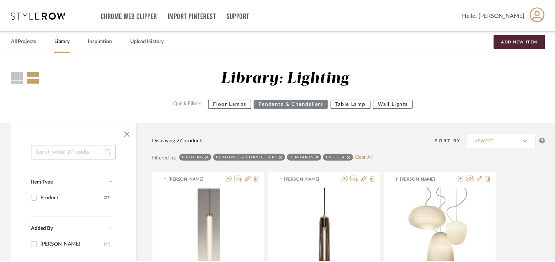
scroll to position [137, 0]
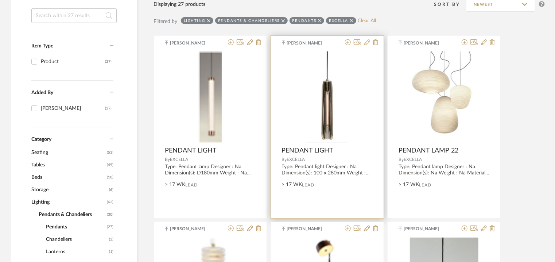
click at [366, 43] on icon at bounding box center [367, 42] width 6 height 6
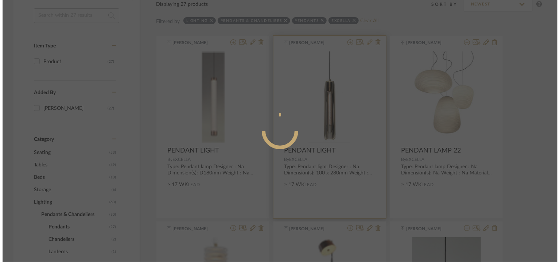
scroll to position [0, 0]
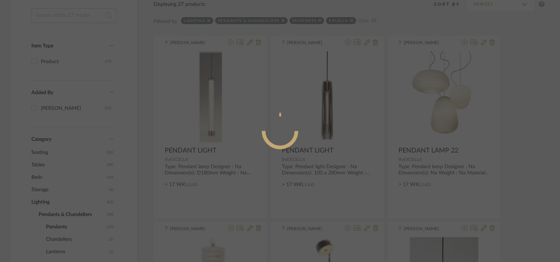
radio input "true"
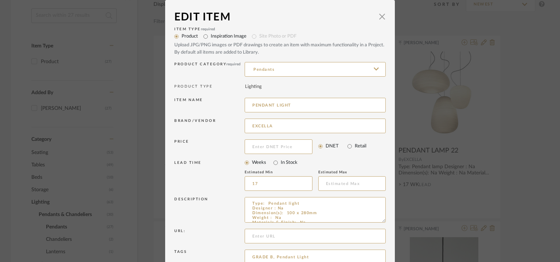
drag, startPoint x: 277, startPoint y: 105, endPoint x: 314, endPoint y: 117, distance: 39.1
click at [291, 108] on input "PENDANT LIGHT" at bounding box center [315, 105] width 141 height 15
click at [275, 104] on input "PENDANT LAMP 23" at bounding box center [315, 105] width 141 height 15
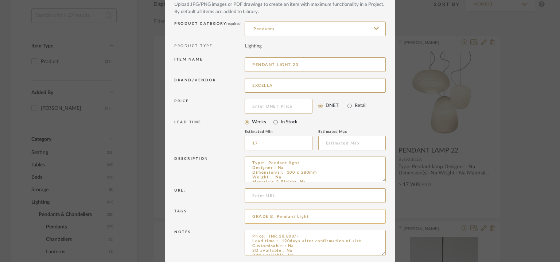
scroll to position [70, 0]
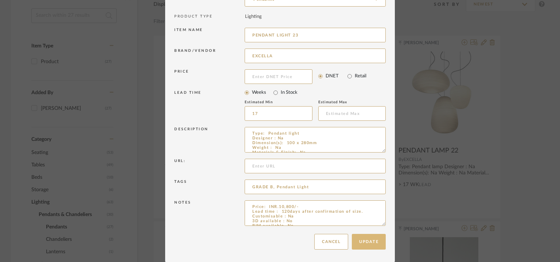
type input "PENDANT LIGHT 23"
click at [370, 244] on button "Update" at bounding box center [369, 242] width 34 height 16
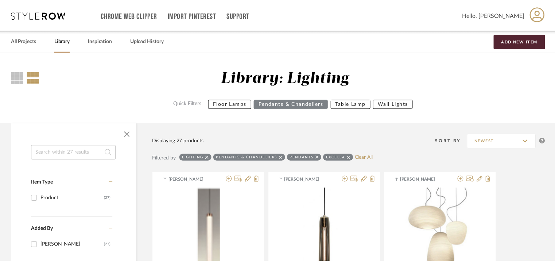
scroll to position [137, 0]
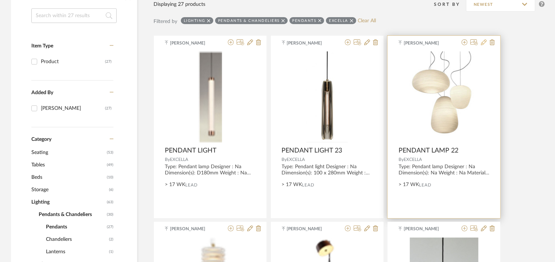
click at [484, 43] on icon at bounding box center [484, 42] width 6 height 6
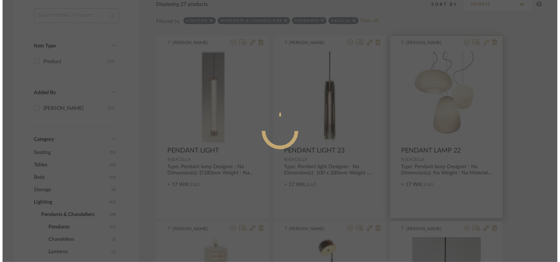
scroll to position [0, 0]
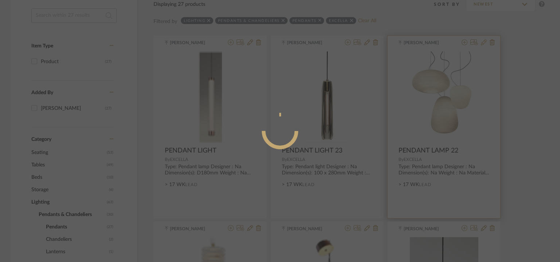
radio input "true"
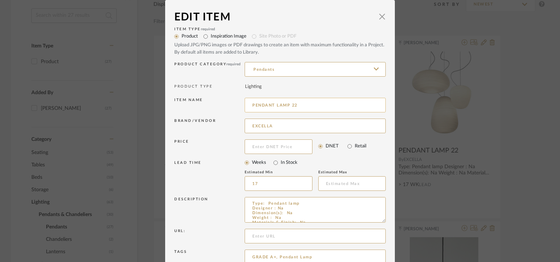
drag, startPoint x: 276, startPoint y: 104, endPoint x: 287, endPoint y: 105, distance: 11.7
click at [287, 105] on input "PENDANT LAMP 22" at bounding box center [315, 105] width 141 height 15
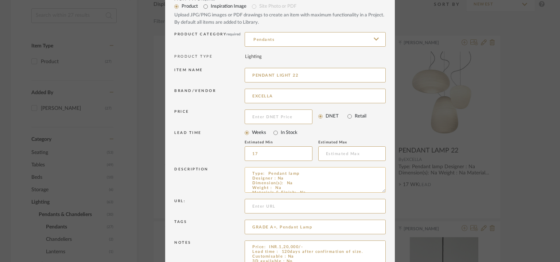
scroll to position [70, 0]
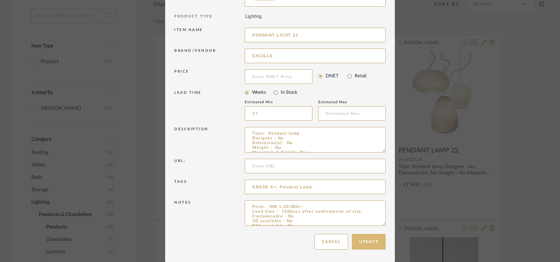
type input "PENDANT LIGHT 22"
click at [376, 241] on button "Update" at bounding box center [369, 242] width 34 height 16
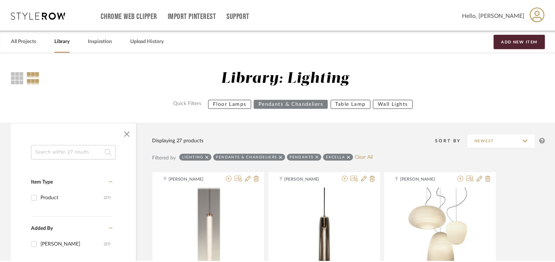
scroll to position [137, 0]
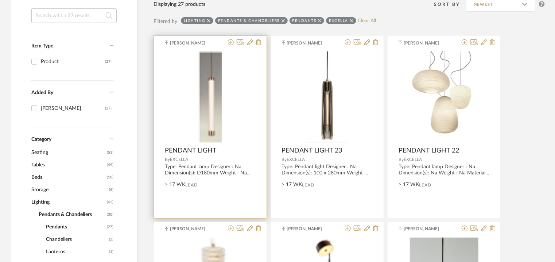
click at [210, 150] on span "PENDANT LIGHT" at bounding box center [191, 151] width 52 height 8
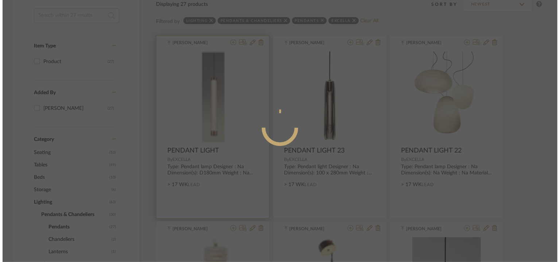
scroll to position [0, 0]
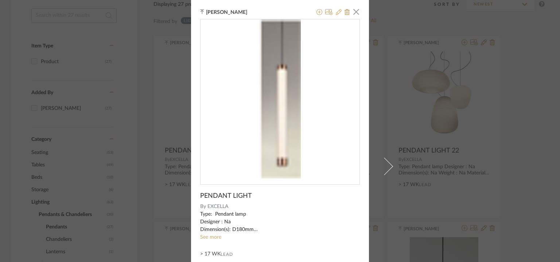
click at [336, 13] on icon at bounding box center [339, 12] width 6 height 6
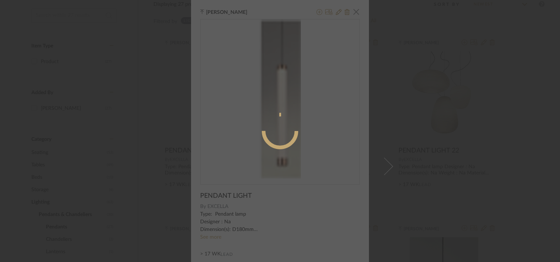
radio input "true"
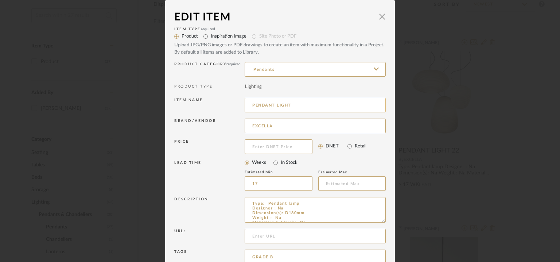
click at [304, 104] on input "PENDANT LIGHT" at bounding box center [315, 105] width 141 height 15
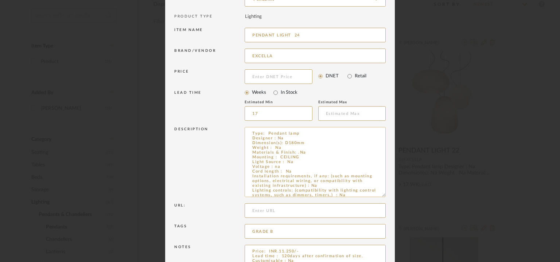
drag, startPoint x: 382, startPoint y: 150, endPoint x: 342, endPoint y: 139, distance: 40.8
click at [342, 140] on textarea "Type: Pendant lamp Designer : Na Dimension(s): D180mm Weight : Na Materials & F…" at bounding box center [315, 162] width 141 height 70
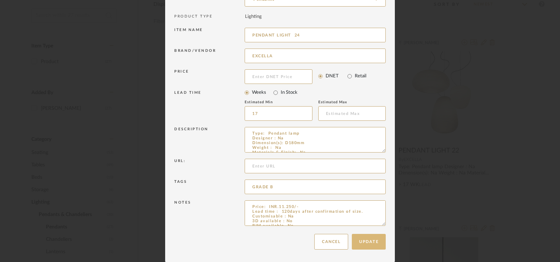
type input "PENDANT LIGHT 24"
click at [371, 241] on button "Update" at bounding box center [369, 242] width 34 height 16
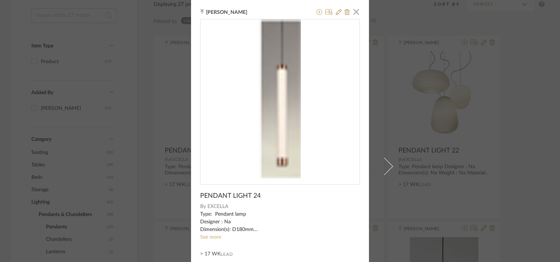
click at [357, 12] on span "button" at bounding box center [356, 11] width 15 height 15
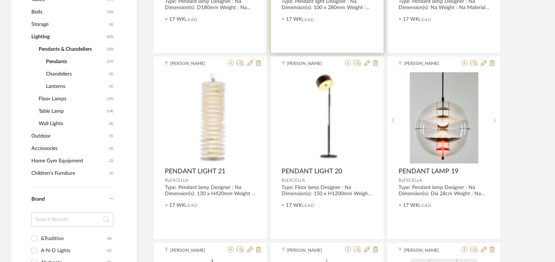
scroll to position [319, 0]
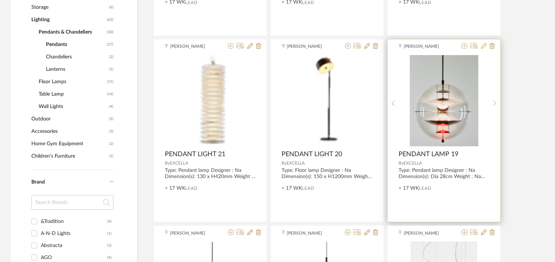
click at [482, 45] on icon at bounding box center [484, 46] width 6 height 6
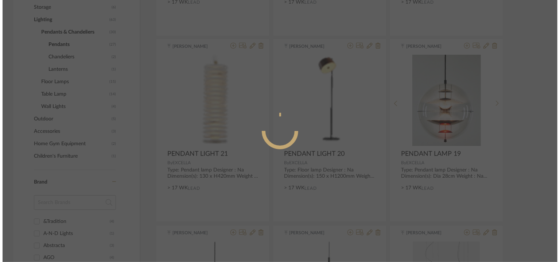
scroll to position [0, 0]
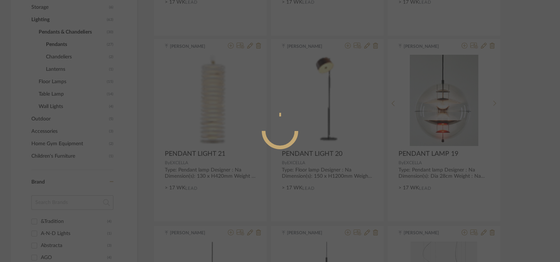
radio input "true"
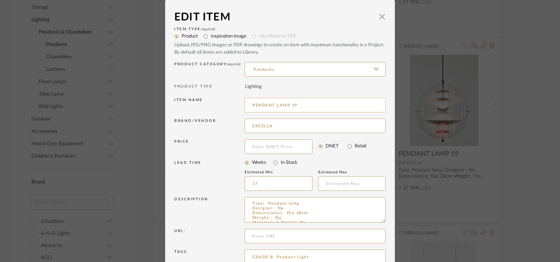
click at [279, 105] on input "PENDANT LAMP 19" at bounding box center [315, 105] width 141 height 15
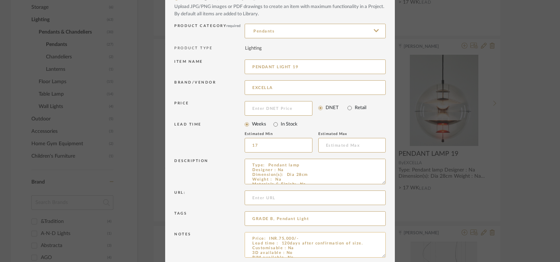
scroll to position [70, 0]
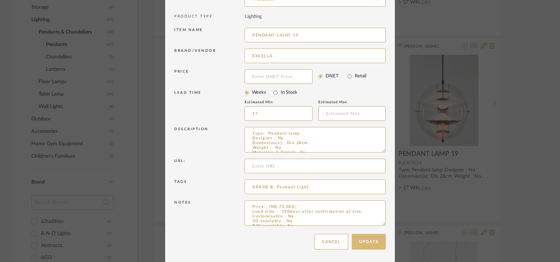
type input "PENDANT LIGHT 19"
click at [363, 238] on button "Update" at bounding box center [369, 242] width 34 height 16
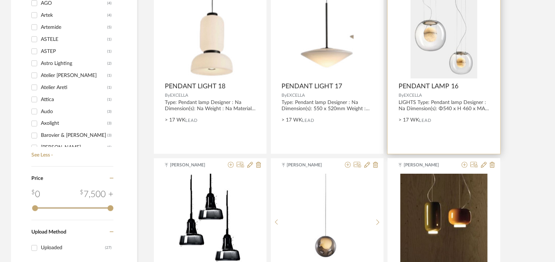
scroll to position [538, 0]
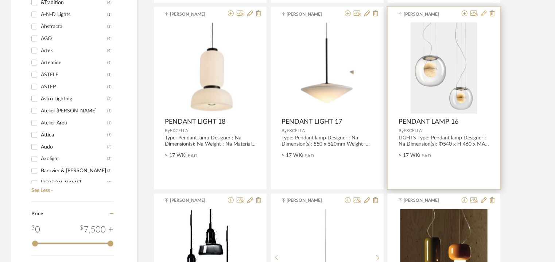
click at [481, 13] on icon at bounding box center [484, 14] width 6 height 6
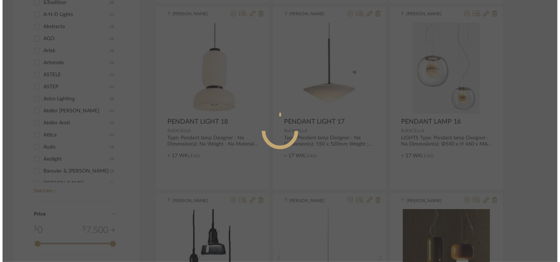
scroll to position [0, 0]
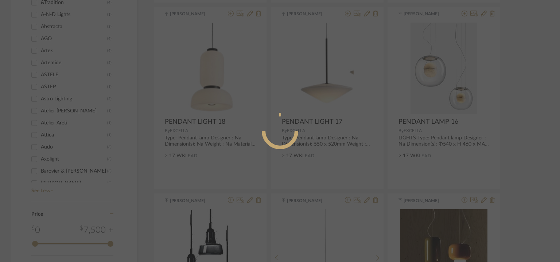
radio input "true"
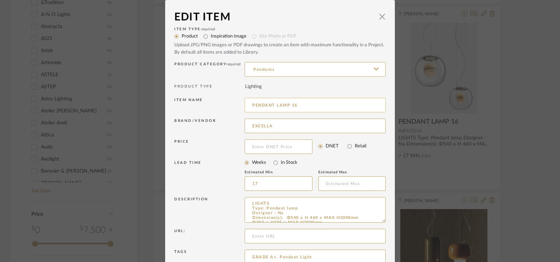
click at [283, 104] on input "PENDANT LAMP 16" at bounding box center [315, 105] width 141 height 15
click at [282, 104] on input "PENDANT LAMP 16" at bounding box center [315, 105] width 141 height 15
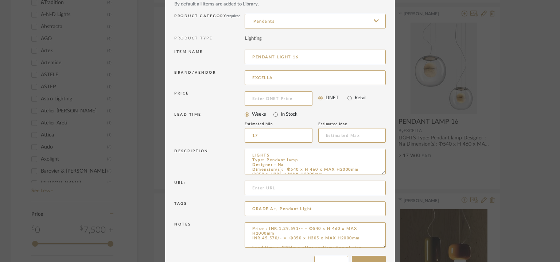
scroll to position [70, 0]
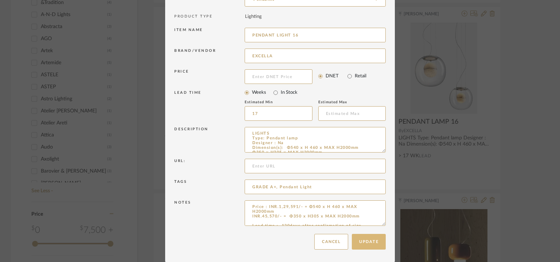
type input "PENDANT LIGHT 16"
click at [380, 241] on button "Update" at bounding box center [369, 242] width 34 height 16
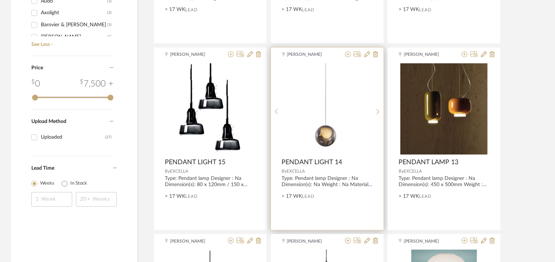
scroll to position [720, 0]
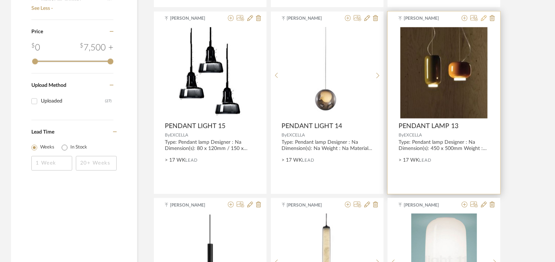
click at [483, 18] on icon at bounding box center [484, 18] width 6 height 6
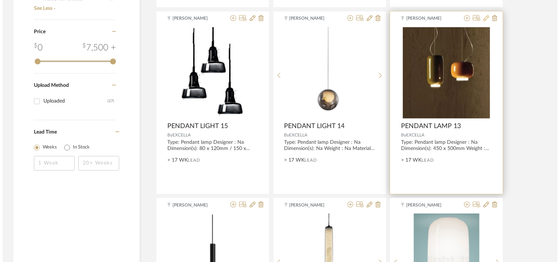
scroll to position [0, 0]
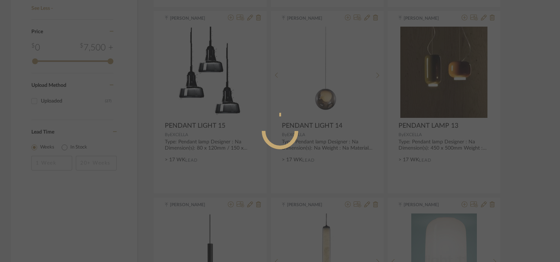
radio input "true"
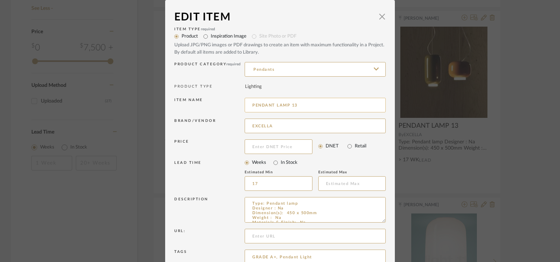
click at [276, 104] on input "PENDANT LAMP 13" at bounding box center [315, 105] width 141 height 15
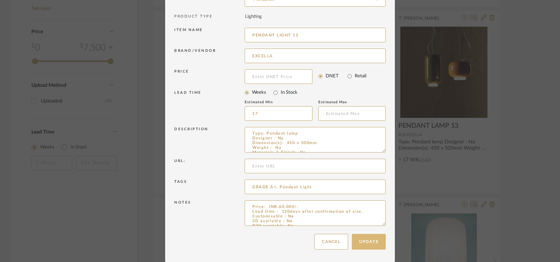
type input "PENDANT LIGHT 13"
click at [368, 239] on button "Update" at bounding box center [369, 242] width 34 height 16
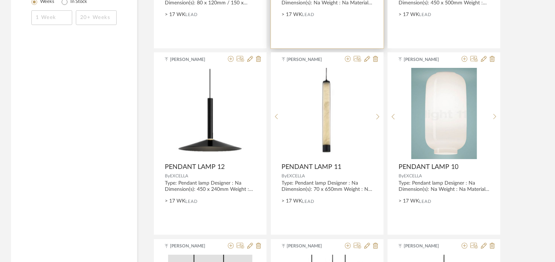
scroll to position [866, 0]
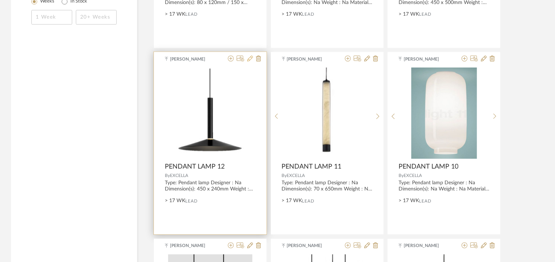
click at [250, 59] on icon at bounding box center [250, 58] width 6 height 6
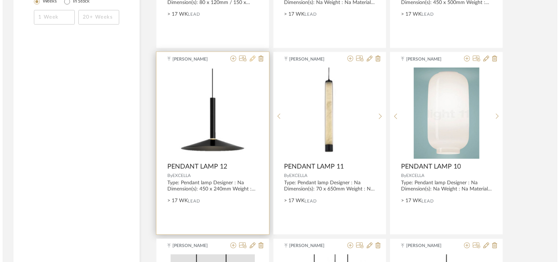
scroll to position [0, 0]
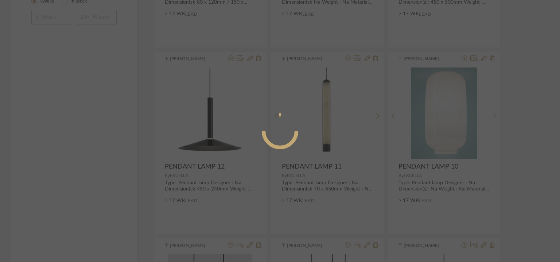
radio input "true"
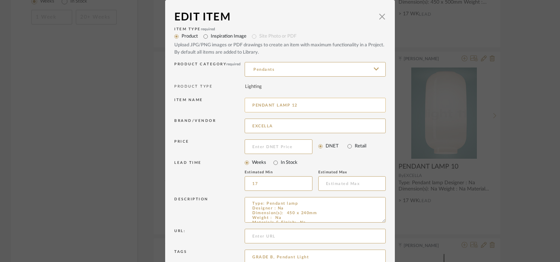
drag, startPoint x: 275, startPoint y: 103, endPoint x: 287, endPoint y: 107, distance: 12.6
click at [287, 107] on input "PENDANT LAMP 12" at bounding box center [315, 105] width 141 height 15
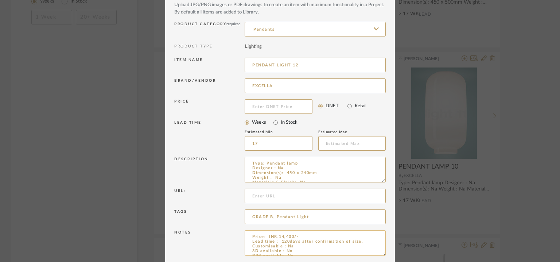
scroll to position [70, 0]
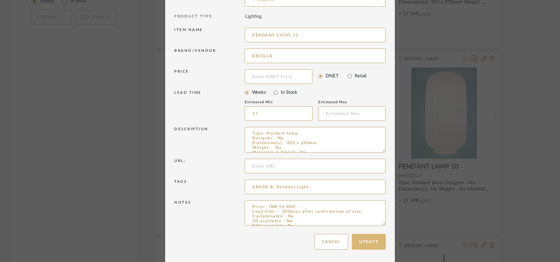
type input "PENDANT LIGHT 12"
click at [378, 243] on button "Update" at bounding box center [369, 242] width 34 height 16
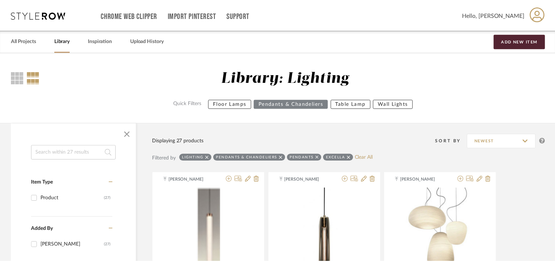
scroll to position [866, 0]
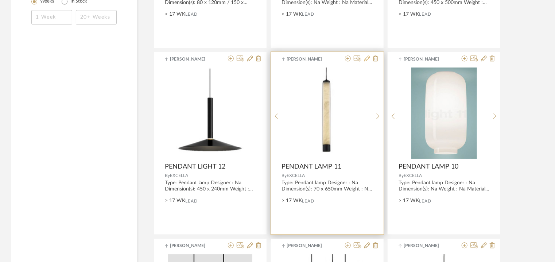
click at [367, 57] on icon at bounding box center [367, 58] width 6 height 6
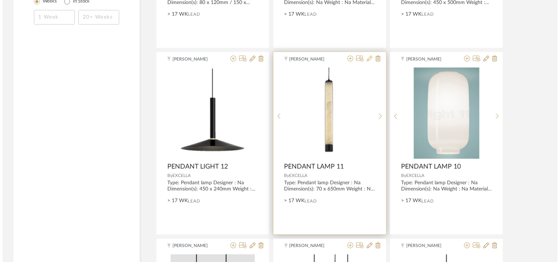
scroll to position [0, 0]
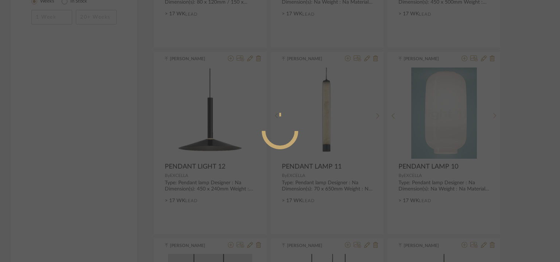
radio input "true"
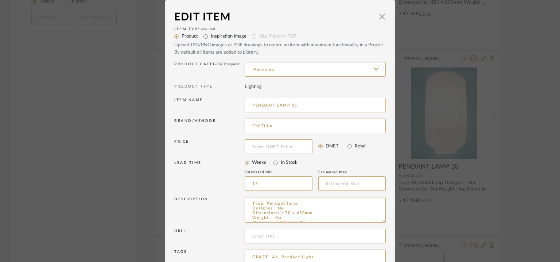
click at [279, 104] on input "PENDANT LAMP 11" at bounding box center [315, 105] width 141 height 15
click at [278, 104] on input "PENDANT LAMP 11" at bounding box center [315, 105] width 141 height 15
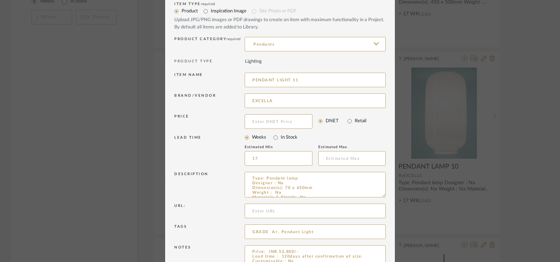
scroll to position [70, 0]
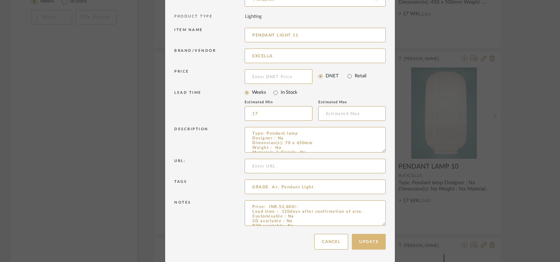
type input "PENDANT LIGHT 11"
click at [374, 241] on button "Update" at bounding box center [369, 242] width 34 height 16
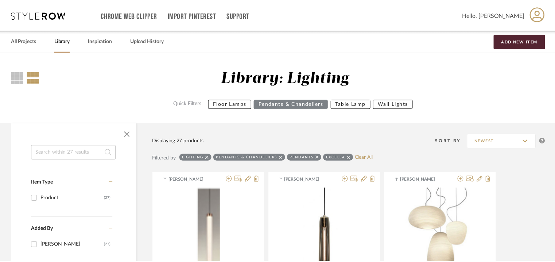
scroll to position [866, 0]
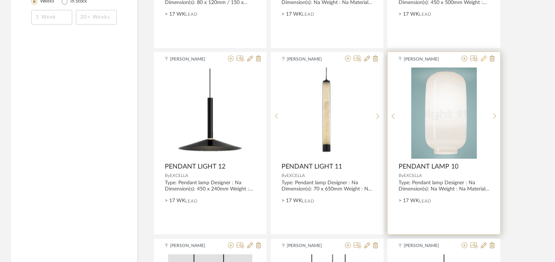
click at [483, 60] on icon at bounding box center [484, 58] width 6 height 6
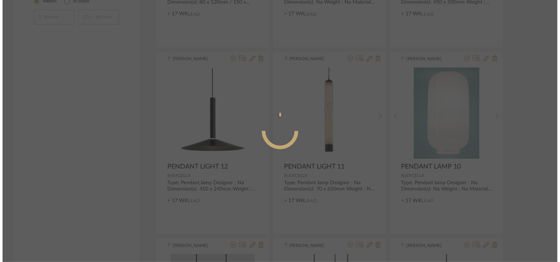
scroll to position [0, 0]
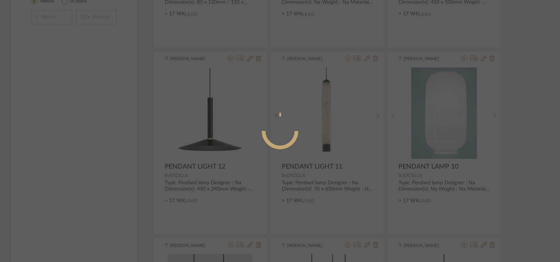
radio input "true"
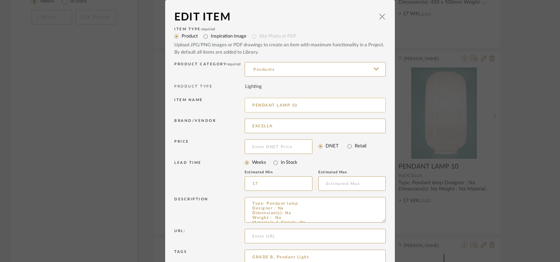
click at [278, 102] on input "PENDANT LAMP 10" at bounding box center [315, 105] width 141 height 15
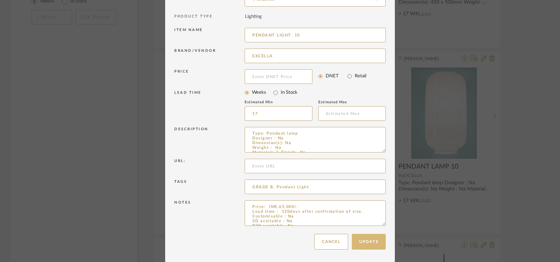
type input "PENDANT LIGHT 10"
click at [368, 240] on button "Update" at bounding box center [369, 242] width 34 height 16
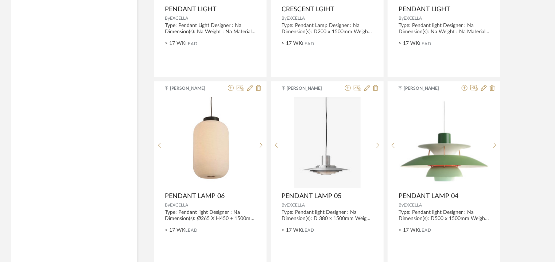
scroll to position [1450, 0]
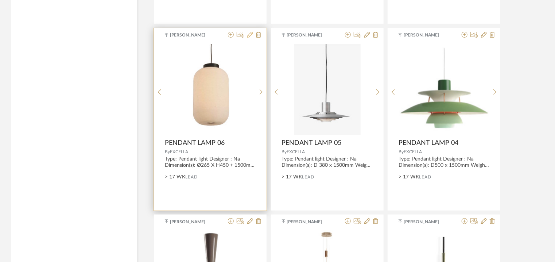
click at [249, 34] on icon at bounding box center [250, 35] width 6 height 6
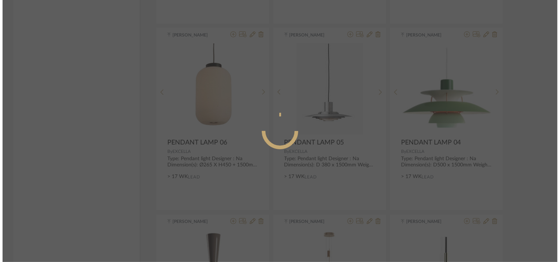
scroll to position [0, 0]
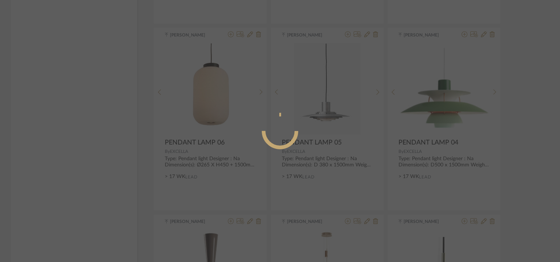
radio input "true"
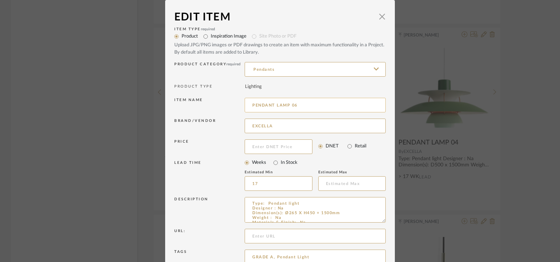
click at [284, 104] on input "PENDANT LAMP 06" at bounding box center [315, 105] width 141 height 15
click at [283, 104] on input "PENDANT LAMP 06" at bounding box center [315, 105] width 141 height 15
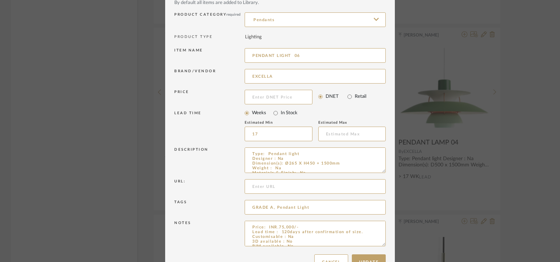
scroll to position [70, 0]
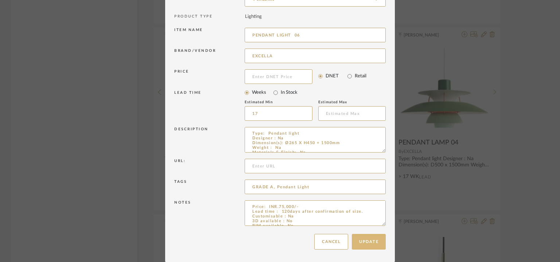
type input "PENDANT LIGHT 06"
click at [374, 237] on button "Update" at bounding box center [369, 242] width 34 height 16
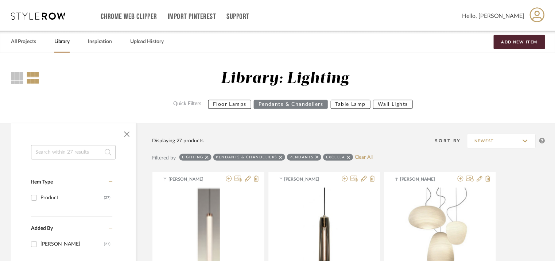
scroll to position [1450, 0]
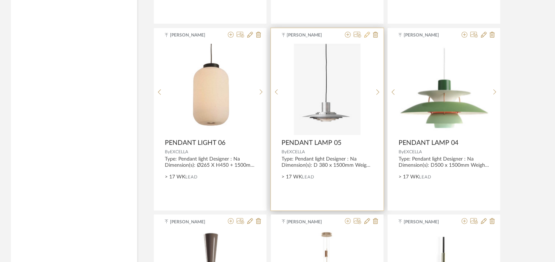
click at [367, 32] on icon at bounding box center [367, 35] width 6 height 6
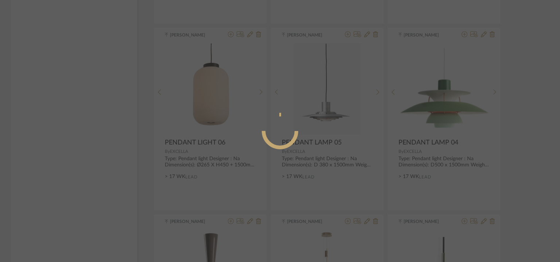
radio input "true"
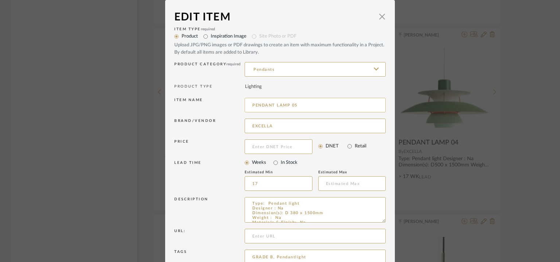
click at [278, 103] on input "PENDANT LAMP 05" at bounding box center [315, 105] width 141 height 15
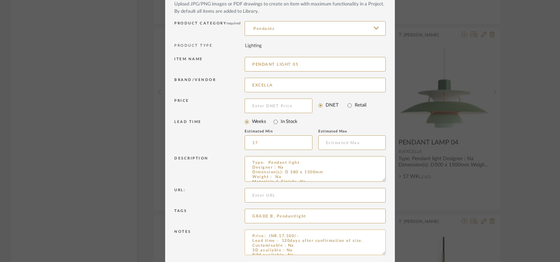
scroll to position [70, 0]
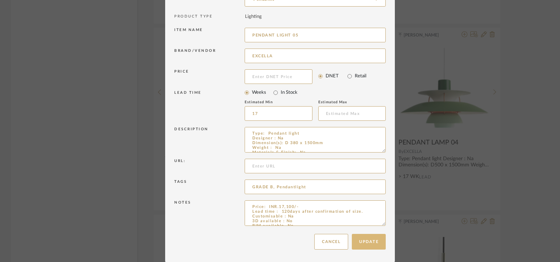
type input "PENDANT LIGHT 05"
click at [369, 237] on button "Update" at bounding box center [369, 242] width 34 height 16
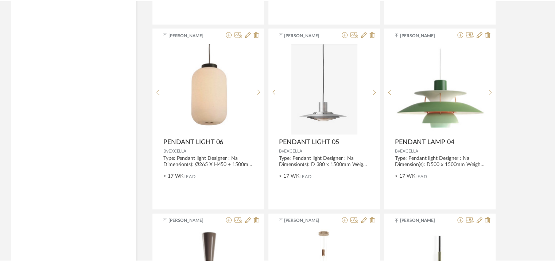
scroll to position [1450, 0]
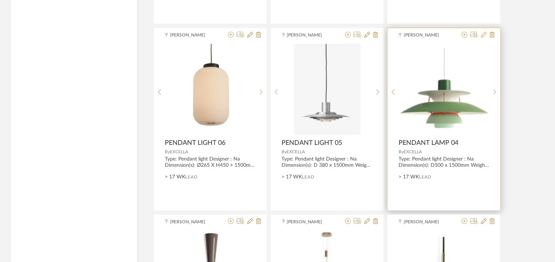
click at [485, 32] on icon at bounding box center [484, 35] width 6 height 6
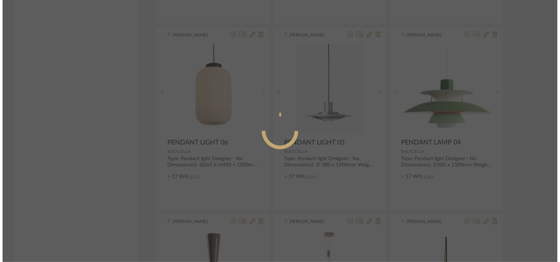
scroll to position [0, 0]
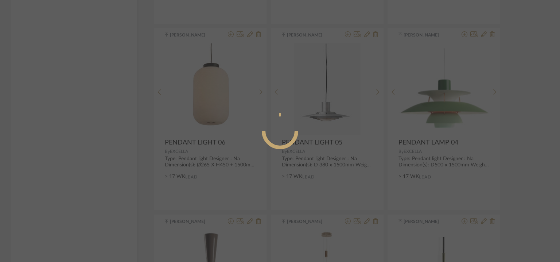
radio input "true"
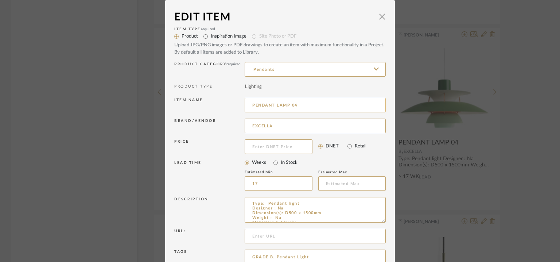
click at [280, 104] on input "PENDANT LAMP 04" at bounding box center [315, 105] width 141 height 15
click at [280, 105] on input "PENDANT LAMP 04" at bounding box center [315, 105] width 141 height 15
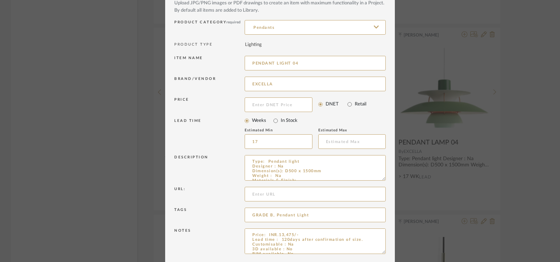
scroll to position [70, 0]
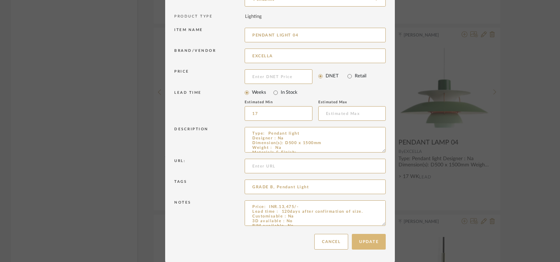
type input "PENDANT LIGHT 04"
click at [372, 235] on button "Update" at bounding box center [369, 242] width 34 height 16
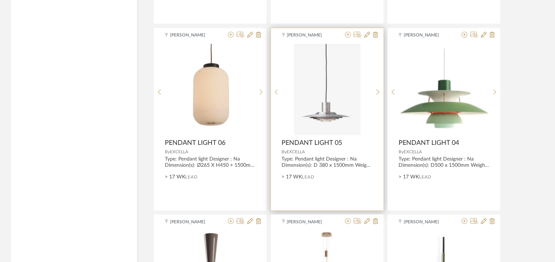
scroll to position [1559, 0]
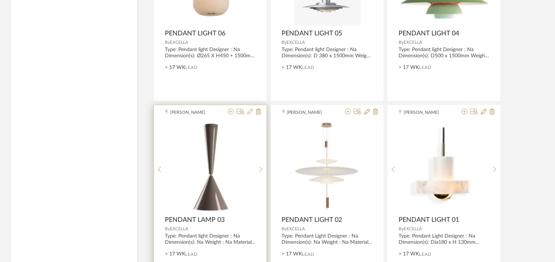
click at [250, 111] on icon at bounding box center [250, 112] width 6 height 6
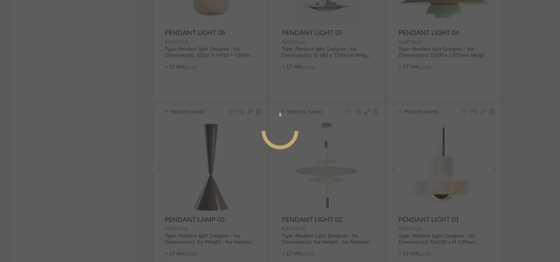
radio input "true"
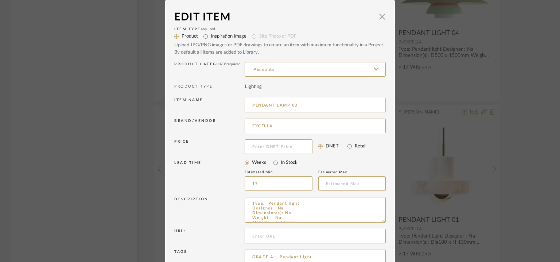
click at [285, 103] on input "PENDANT LAMP 03" at bounding box center [315, 105] width 141 height 15
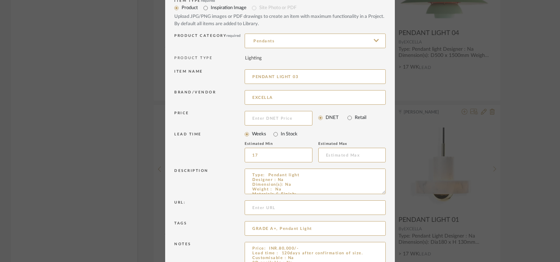
scroll to position [70, 0]
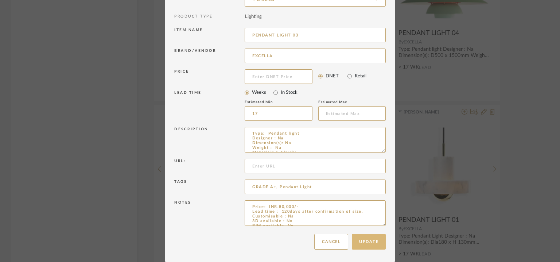
type input "PENDANT LIGHT 03"
click at [369, 244] on button "Update" at bounding box center [369, 242] width 34 height 16
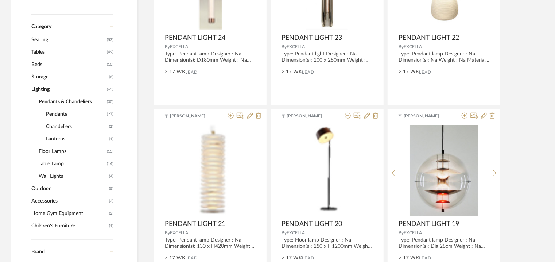
scroll to position [246, 0]
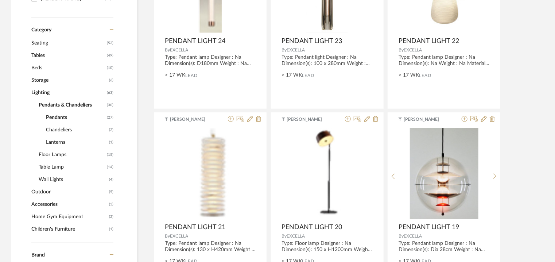
click at [59, 130] on span "Chandeliers" at bounding box center [76, 130] width 61 height 12
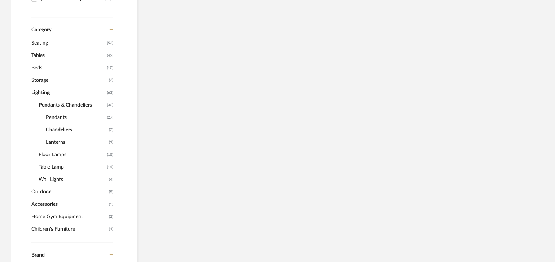
click at [66, 116] on span "Pendants" at bounding box center [75, 117] width 59 height 12
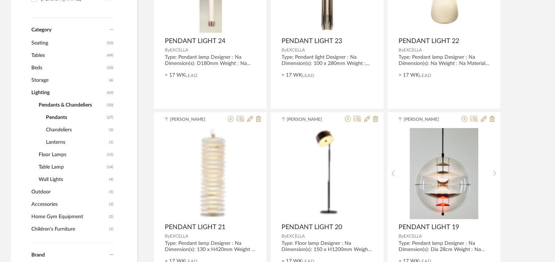
click at [36, 67] on span "Beds" at bounding box center [68, 68] width 74 height 12
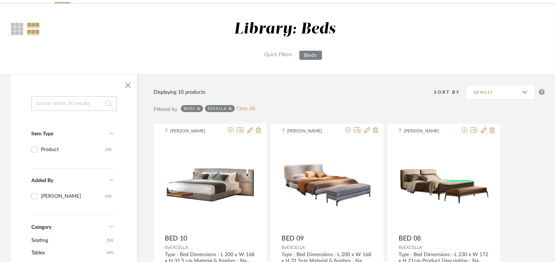
scroll to position [146, 0]
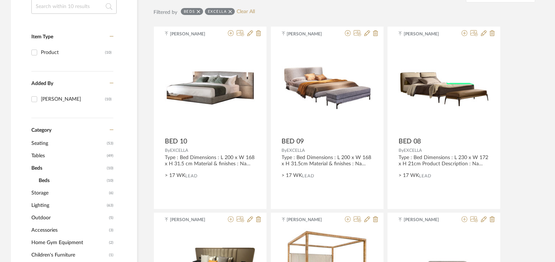
click at [41, 191] on span "Storage" at bounding box center [69, 193] width 76 height 12
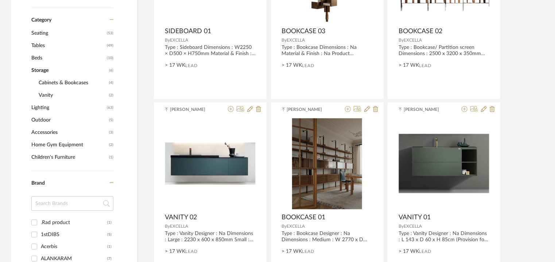
scroll to position [255, 0]
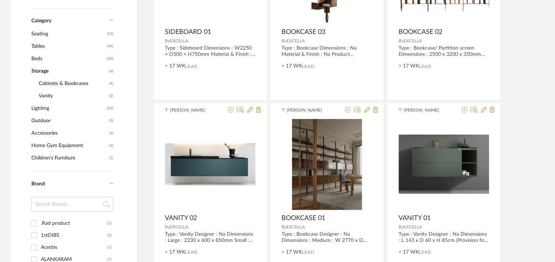
click at [48, 157] on span "Children's Furniture" at bounding box center [69, 158] width 76 height 12
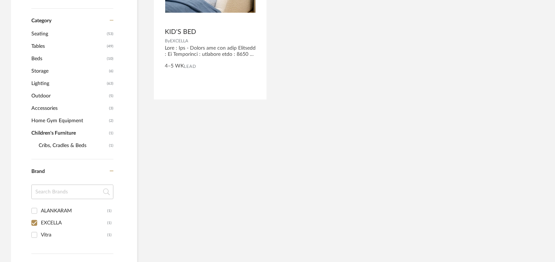
click at [62, 118] on span "Home Gym Equipment" at bounding box center [69, 121] width 76 height 12
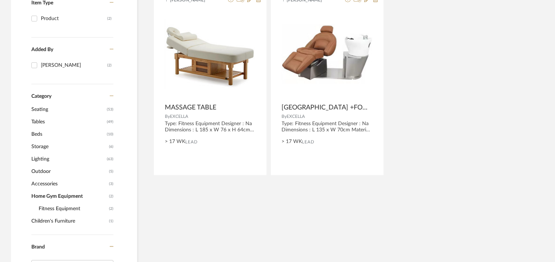
scroll to position [182, 0]
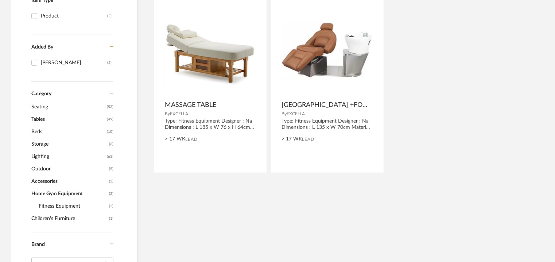
click at [51, 181] on span "Accessories" at bounding box center [69, 181] width 76 height 12
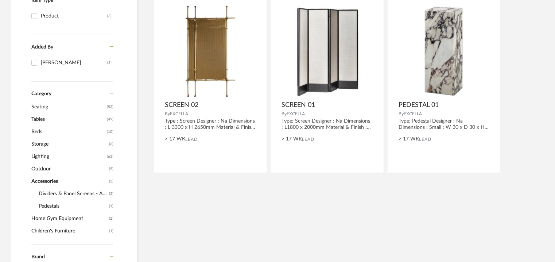
click at [48, 169] on span "Outdoor" at bounding box center [69, 169] width 76 height 12
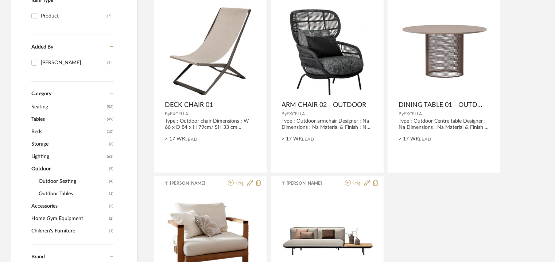
click at [44, 153] on span "Lighting" at bounding box center [68, 156] width 74 height 12
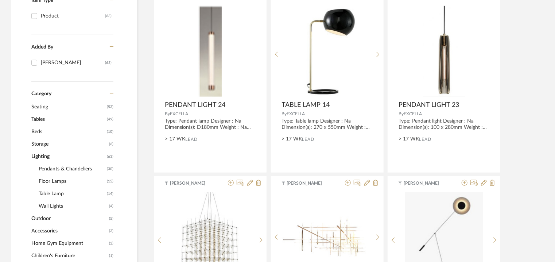
click at [41, 142] on span "Storage" at bounding box center [69, 144] width 76 height 12
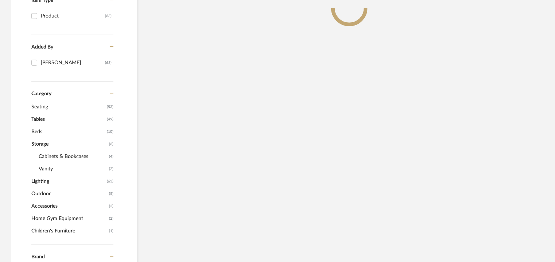
click at [39, 133] on span "Beds" at bounding box center [68, 131] width 74 height 12
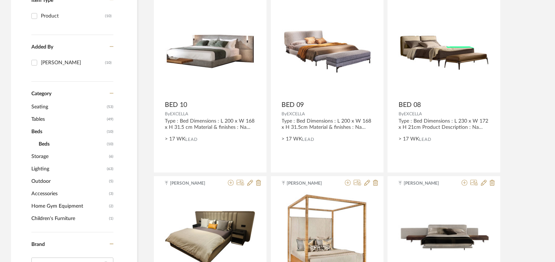
click at [35, 121] on span "Tables" at bounding box center [68, 119] width 74 height 12
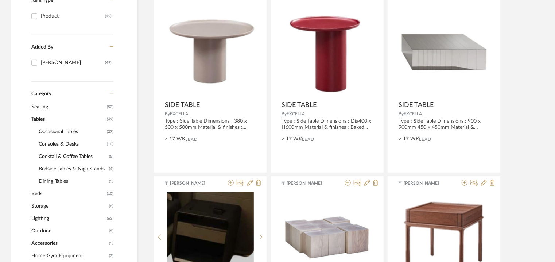
click at [57, 183] on span "Dining Tables" at bounding box center [73, 181] width 69 height 12
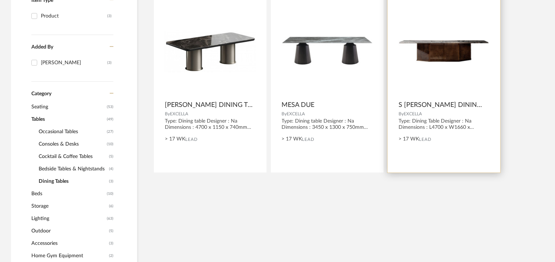
scroll to position [109, 0]
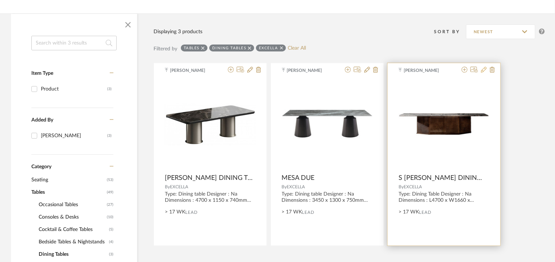
click at [486, 71] on icon at bounding box center [484, 70] width 6 height 6
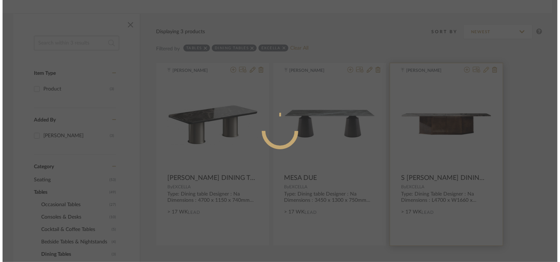
scroll to position [0, 0]
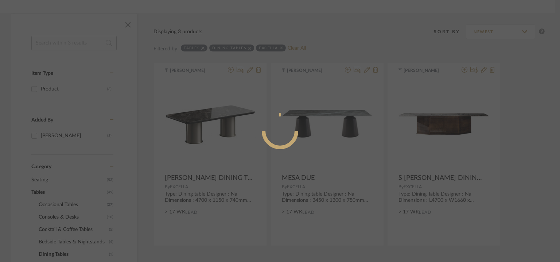
radio input "true"
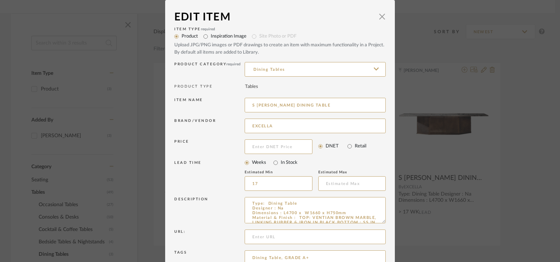
drag, startPoint x: 381, startPoint y: 220, endPoint x: 376, endPoint y: 269, distance: 49.1
click at [376, 152] on html "Chrome Web Clipper Import Pinterest Support All Projects Library Inspiration Up…" at bounding box center [280, 22] width 560 height 262
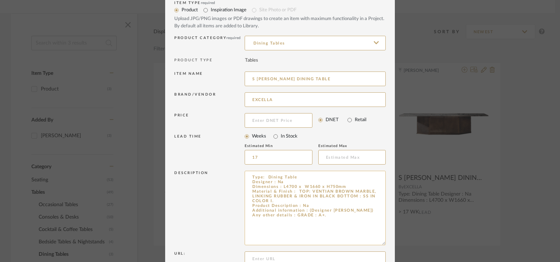
scroll to position [73, 0]
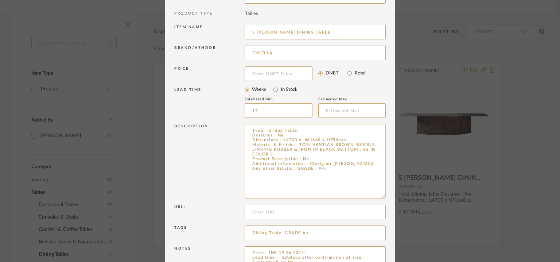
drag, startPoint x: 306, startPoint y: 163, endPoint x: 374, endPoint y: 163, distance: 67.8
click at [374, 163] on textarea "Type: Dining Table Designer : Na Dimensions : L4700 x W1660 x H750mm Material &…" at bounding box center [315, 161] width 141 height 74
drag, startPoint x: 361, startPoint y: 161, endPoint x: 308, endPoint y: 162, distance: 53.3
click at [308, 162] on textarea "Type: Dining Table Designer : Na Dimensions : L4700 x W1660 x H750mm Material &…" at bounding box center [315, 161] width 141 height 74
type textarea "Type: Dining Table Designer : Na Dimensions : L4700 x W1660 x H750mm Material &…"
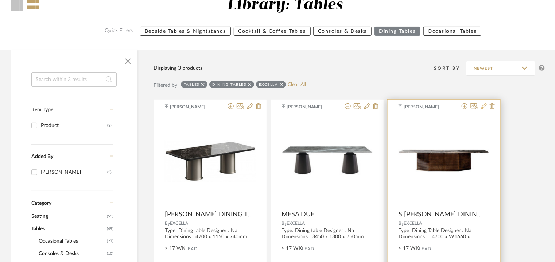
click at [484, 105] on icon at bounding box center [484, 106] width 6 height 6
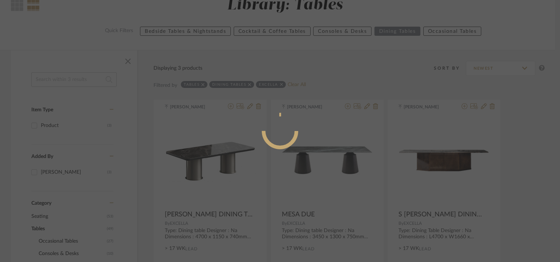
radio input "true"
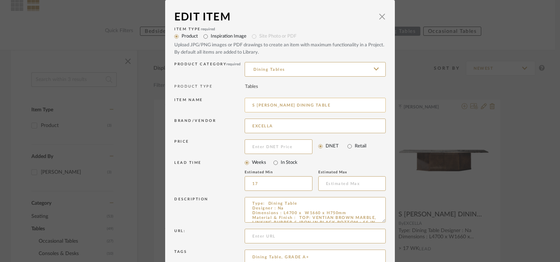
click at [318, 108] on input "S [PERSON_NAME] DINING TABLE" at bounding box center [315, 105] width 141 height 15
drag, startPoint x: 273, startPoint y: 102, endPoint x: 239, endPoint y: 104, distance: 33.6
click at [239, 104] on div "Item name S [PERSON_NAME] DINING TABLE 01" at bounding box center [280, 106] width 212 height 21
drag, startPoint x: 306, startPoint y: 103, endPoint x: 244, endPoint y: 104, distance: 62.0
click at [245, 104] on input "S [PERSON_NAME] DINING TABLE 01" at bounding box center [315, 105] width 141 height 15
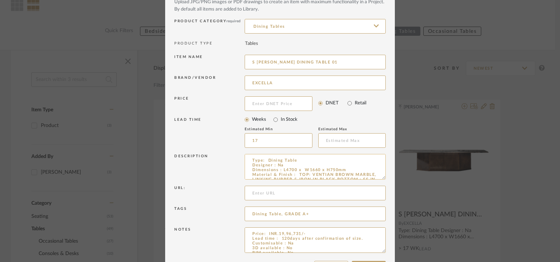
scroll to position [70, 0]
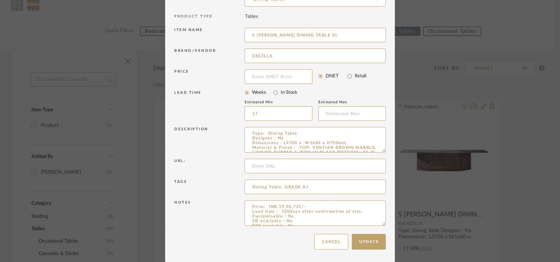
drag, startPoint x: 379, startPoint y: 222, endPoint x: 381, endPoint y: 283, distance: 60.6
click at [381, 189] on html "Chrome Web Clipper Import Pinterest Support All Projects Library Inspiration Up…" at bounding box center [280, 58] width 560 height 262
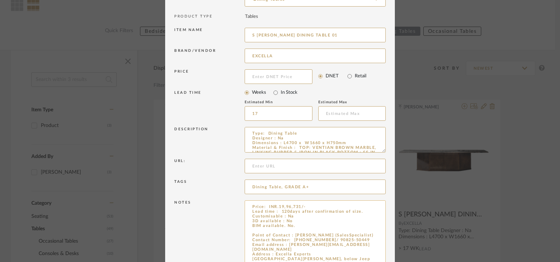
type input "S [PERSON_NAME] DINING TABLE 01"
click at [272, 228] on textarea "Price: INR.19,96,731/- Lead time : 120days after confirmation of size. Customis…" at bounding box center [315, 243] width 141 height 86
paste textarea "S [PERSON_NAME] DINING TABLE"
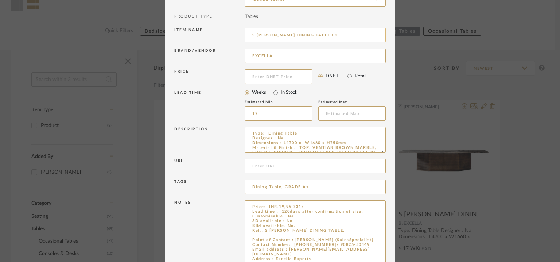
type textarea "Price: INR.19,96,731/- Lead time : 120days after confirmation of size. Customis…"
drag, startPoint x: 270, startPoint y: 34, endPoint x: 205, endPoint y: 48, distance: 66.0
click at [194, 36] on div "Item name S [PERSON_NAME] DINING TABLE 01" at bounding box center [280, 36] width 212 height 21
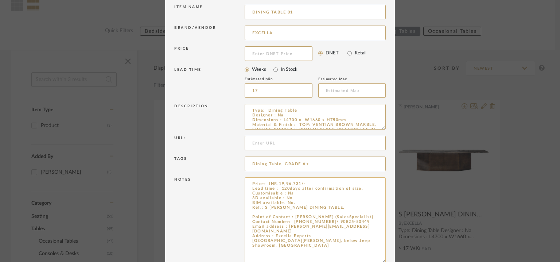
scroll to position [131, 0]
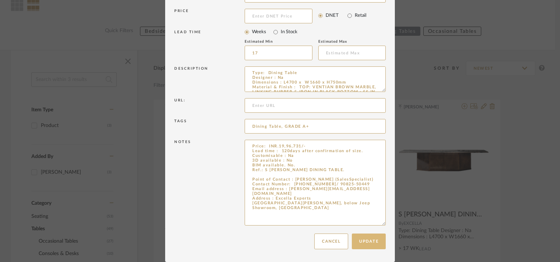
type input "DINING TABLE 01"
click at [359, 241] on button "Update" at bounding box center [369, 241] width 34 height 16
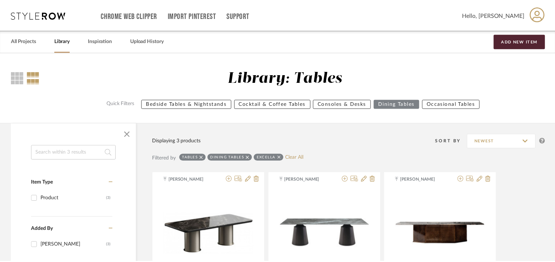
scroll to position [73, 0]
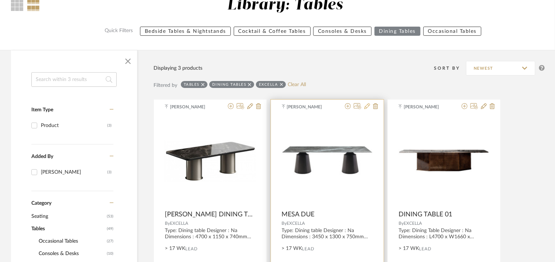
click at [365, 108] on icon at bounding box center [367, 106] width 6 height 6
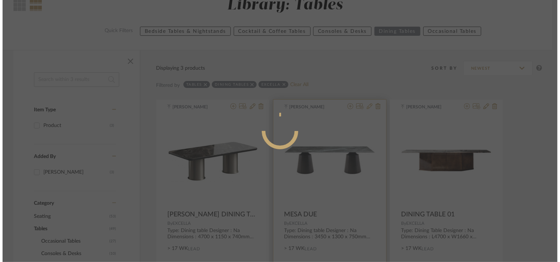
scroll to position [0, 0]
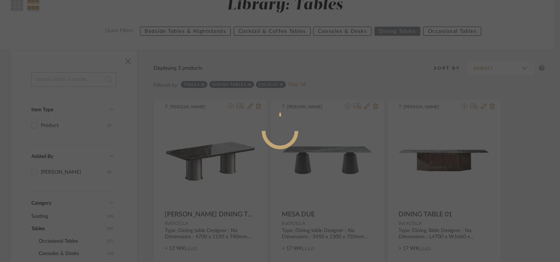
radio input "true"
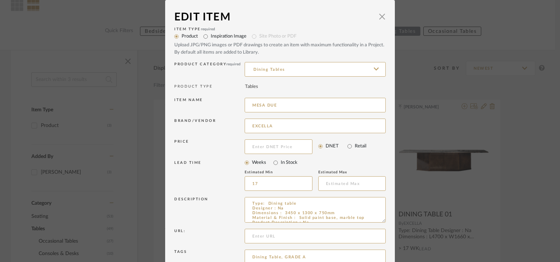
scroll to position [70, 0]
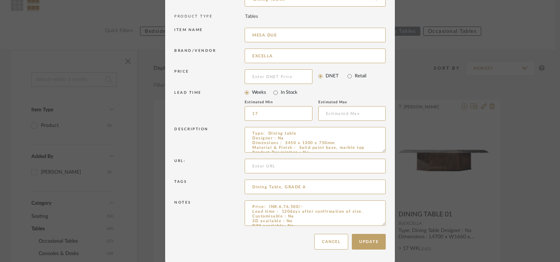
drag, startPoint x: 289, startPoint y: 32, endPoint x: 240, endPoint y: 40, distance: 49.9
click at [240, 40] on div "Item name MESA DUE" at bounding box center [280, 36] width 212 height 21
drag, startPoint x: 382, startPoint y: 224, endPoint x: 374, endPoint y: 283, distance: 59.3
click at [374, 189] on html "Chrome Web Clipper Import Pinterest Support All Projects Library Inspiration Up…" at bounding box center [280, 58] width 560 height 262
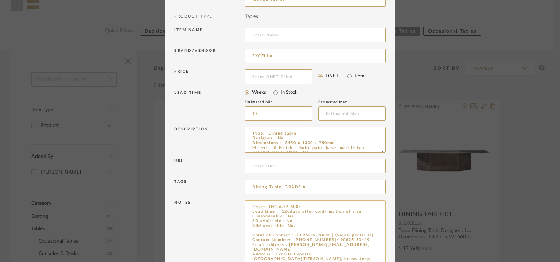
click at [302, 227] on textarea "Price: INR.6,76,500/- Lead time : 120days after confirmation of size. Customisa…" at bounding box center [315, 242] width 141 height 84
click at [261, 229] on textarea "Price: INR.6,76,500/- Lead time : 120days after confirmation of size. Customisa…" at bounding box center [315, 242] width 141 height 84
paste textarea "MESA DUE"
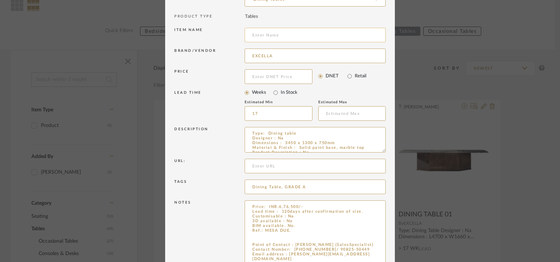
type textarea "Price: INR.6,76,500/- Lead time : 120days after confirmation of size. Customisa…"
click at [318, 34] on input at bounding box center [315, 35] width 141 height 15
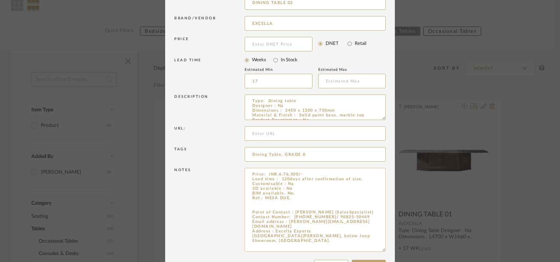
scroll to position [128, 0]
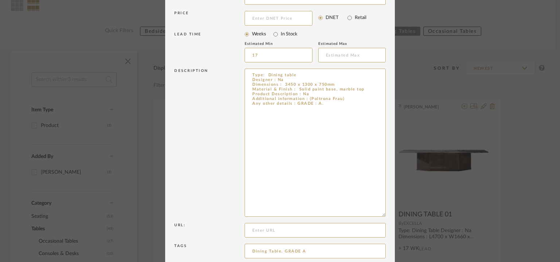
drag, startPoint x: 380, startPoint y: 92, endPoint x: 388, endPoint y: 215, distance: 122.8
click at [388, 215] on dialog-content "Edit Item × Item Type required Product Inspiration Image Site Photo or PDF Uplo…" at bounding box center [280, 128] width 230 height 513
type input "DINING TABLE 02"
drag, startPoint x: 350, startPoint y: 102, endPoint x: 309, endPoint y: 95, distance: 41.4
click at [309, 95] on textarea "Type: Dining table Designer : Na Dimensions : 3450 x 1300 x 750mm Material & Fi…" at bounding box center [315, 143] width 141 height 148
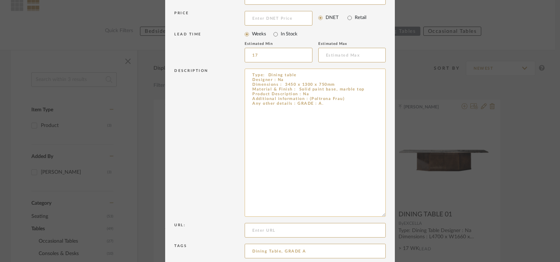
click at [319, 102] on textarea "Type: Dining table Designer : Na Dimensions : 3450 x 1300 x 750mm Material & Fi…" at bounding box center [315, 143] width 141 height 148
drag, startPoint x: 342, startPoint y: 97, endPoint x: 306, endPoint y: 97, distance: 35.7
click at [306, 97] on textarea "Type: Dining table Designer : Na Dimensions : 3450 x 1300 x 750mm Material & Fi…" at bounding box center [315, 143] width 141 height 148
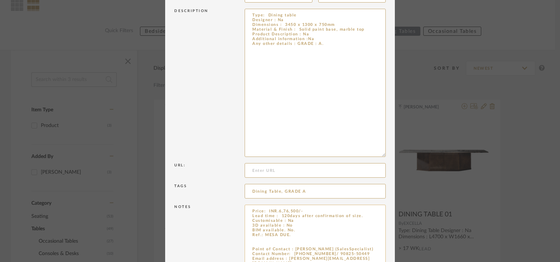
scroll to position [251, 0]
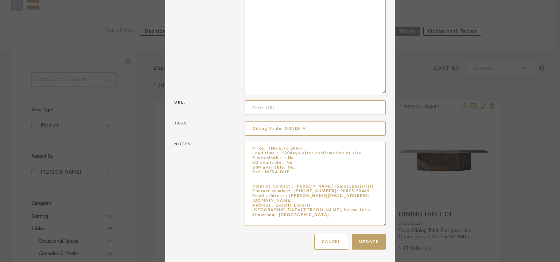
type textarea "Type: Dining table Designer : Na Dimensions : 3450 x 1300 x 750mm Material & Fi…"
click at [296, 170] on textarea "Price: INR.6,76,500/- Lead time : 120days after confirmation of size. Customisa…" at bounding box center [315, 184] width 141 height 84
click at [286, 174] on textarea "Price: INR.6,76,500/- Lead time : 120days after confirmation of size. Customisa…" at bounding box center [315, 184] width 141 height 84
paste textarea "(Poltrona Frau)"
drag, startPoint x: 286, startPoint y: 171, endPoint x: 290, endPoint y: 175, distance: 6.2
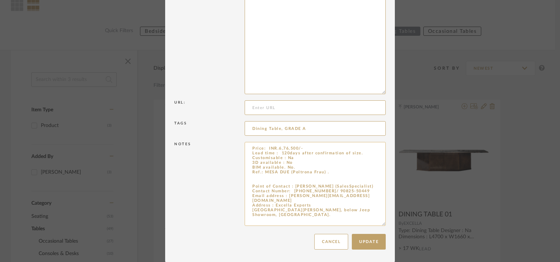
click at [287, 172] on textarea "Price: INR.6,76,500/- Lead time : 120days after confirmation of size. Customisa…" at bounding box center [315, 184] width 141 height 84
type textarea "Price: INR.6,76,500/- Lead time : 120days after confirmation of size. Customisa…"
click at [367, 241] on button "Update" at bounding box center [369, 242] width 34 height 16
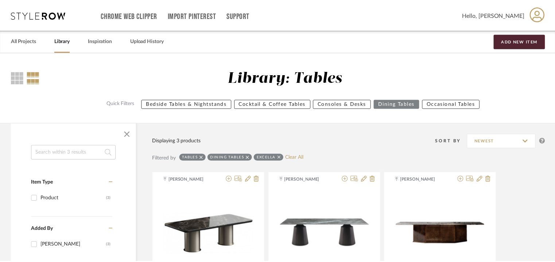
scroll to position [73, 0]
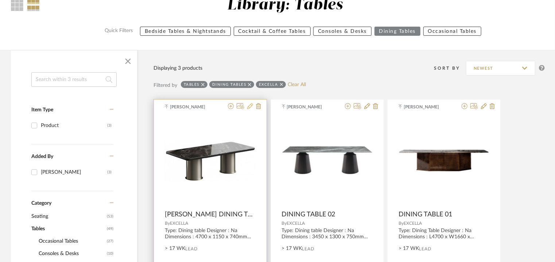
click at [251, 105] on icon at bounding box center [250, 106] width 6 height 6
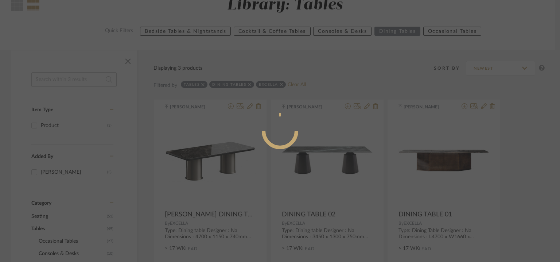
radio input "true"
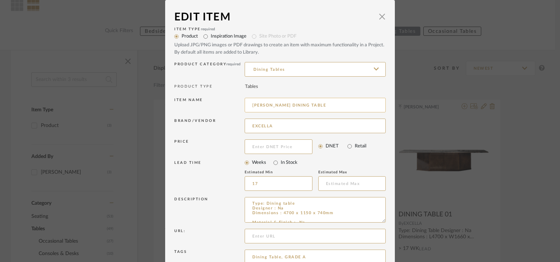
click at [319, 104] on input "[PERSON_NAME] DINING TABLE" at bounding box center [315, 105] width 141 height 15
drag, startPoint x: 302, startPoint y: 105, endPoint x: 262, endPoint y: 103, distance: 40.1
click at [239, 104] on div "Item name [PERSON_NAME] TABLE 03" at bounding box center [280, 106] width 212 height 21
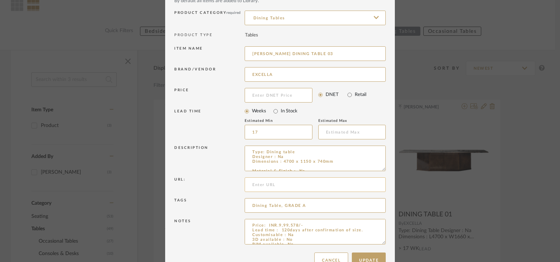
scroll to position [70, 0]
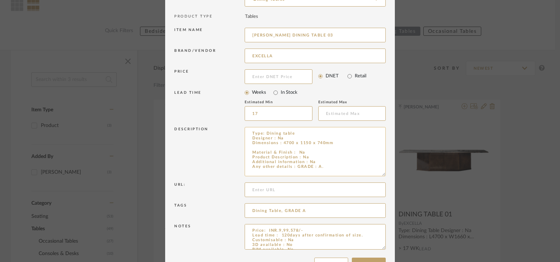
drag, startPoint x: 382, startPoint y: 151, endPoint x: 340, endPoint y: 149, distance: 42.0
click at [340, 149] on textarea "Type: Dining table Designer : Na Dimensions : 4700 x 1150 x 740mm Material & Fi…" at bounding box center [315, 151] width 141 height 49
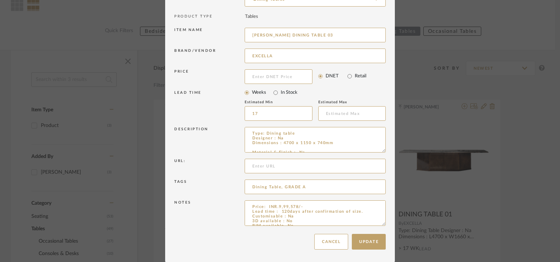
drag, startPoint x: 381, startPoint y: 224, endPoint x: 388, endPoint y: 279, distance: 55.9
click at [388, 189] on html "Chrome Web Clipper Import Pinterest Support All Projects Library Inspiration Up…" at bounding box center [280, 58] width 560 height 262
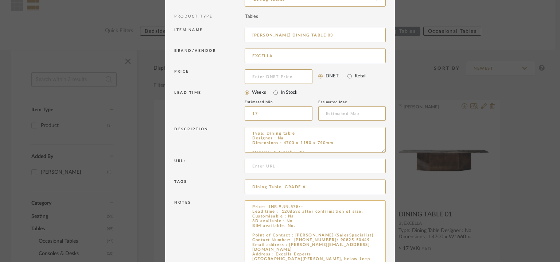
type input "[PERSON_NAME] DINING TABLE 03"
click at [301, 226] on textarea "Price: INR.9,99,578/- Lead time : 120days after confirmation of size. Customisa…" at bounding box center [315, 240] width 141 height 81
paste textarea "[PERSON_NAME] DINING TABLE"
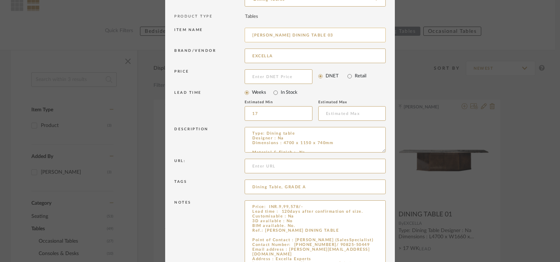
type textarea "Price: INR.9,99,578/- Lead time : 120days after confirmation of size. Customisa…"
click at [255, 34] on input "[PERSON_NAME] DINING TABLE 03" at bounding box center [315, 35] width 141 height 15
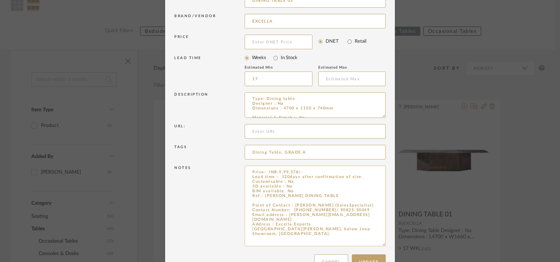
scroll to position [125, 0]
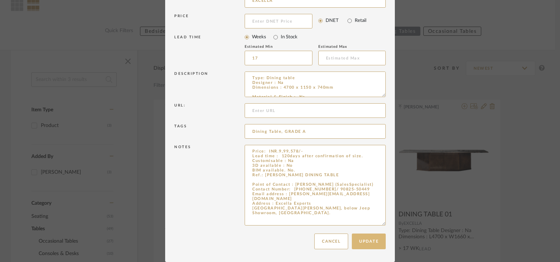
type input "DINING TABLE 03"
click at [369, 243] on button "Update" at bounding box center [369, 241] width 34 height 16
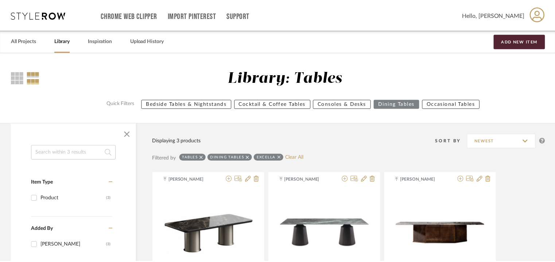
scroll to position [73, 0]
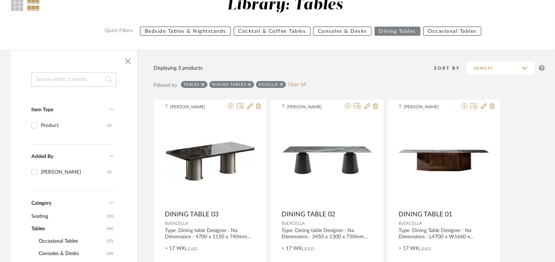
click at [247, 84] on div "Dining Tables" at bounding box center [231, 84] width 45 height 7
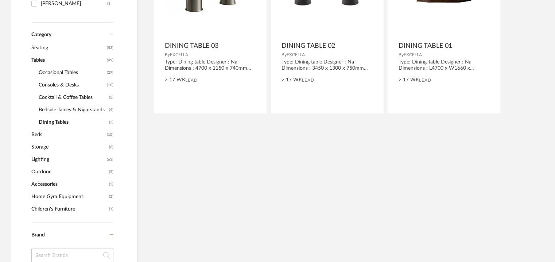
scroll to position [255, 0]
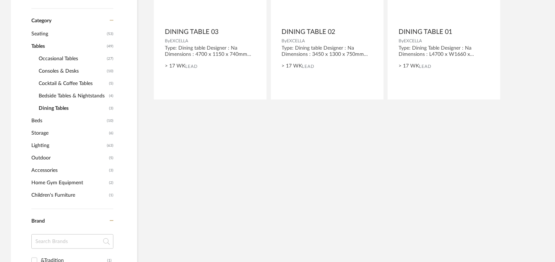
click at [76, 94] on span "Bedside Tables & Nightstands" at bounding box center [73, 96] width 69 height 12
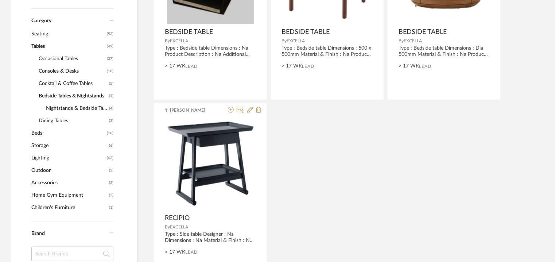
click at [78, 57] on span "Occasional Tables" at bounding box center [72, 59] width 66 height 12
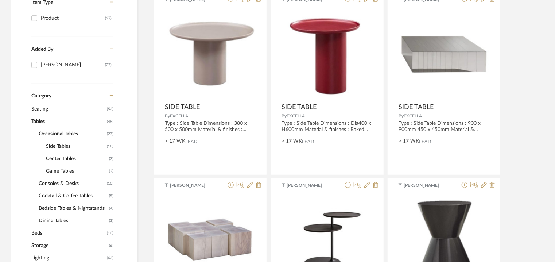
scroll to position [182, 0]
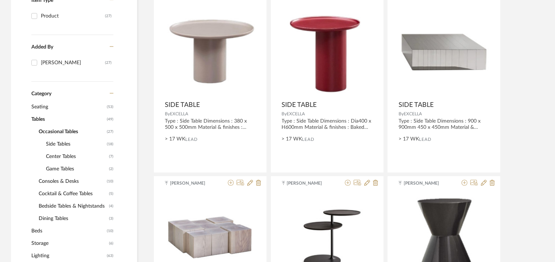
click at [71, 207] on span "Bedside Tables & Nightstands" at bounding box center [73, 206] width 69 height 12
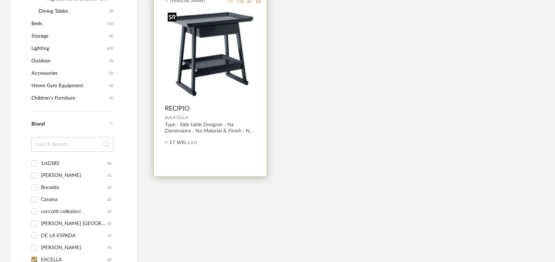
scroll to position [328, 0]
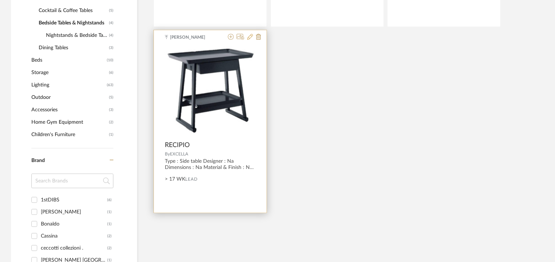
click at [252, 35] on icon at bounding box center [250, 37] width 6 height 6
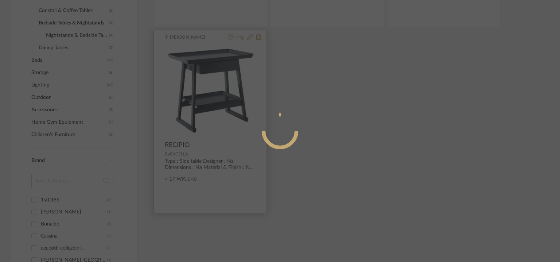
radio input "true"
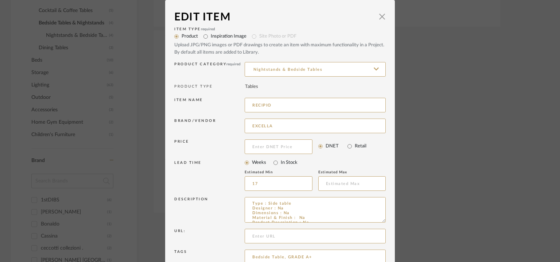
drag, startPoint x: 292, startPoint y: 102, endPoint x: 231, endPoint y: 104, distance: 61.3
click at [231, 104] on div "Item name RECIPIO" at bounding box center [280, 106] width 212 height 21
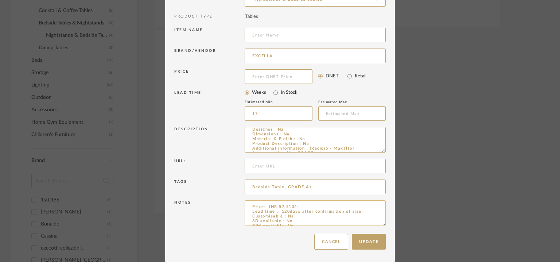
scroll to position [14, 0]
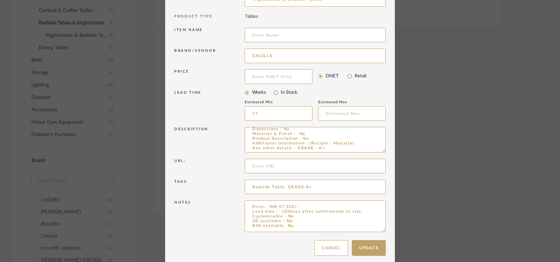
drag, startPoint x: 380, startPoint y: 222, endPoint x: 372, endPoint y: 264, distance: 43.2
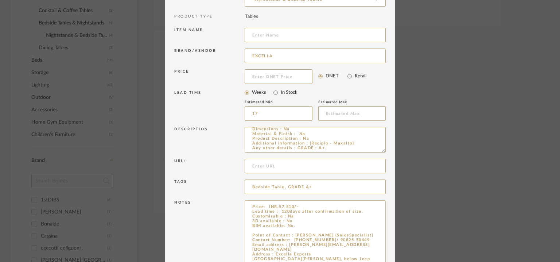
click at [308, 226] on textarea "Price: INR.57,510/- Lead time : 120days after confirmation of size. Customisabl…" at bounding box center [315, 234] width 141 height 68
paste textarea "RECIPIO"
type textarea "Price: INR.57,510/- Lead time : 120days after confirmation of size. Customisabl…"
click at [273, 29] on input at bounding box center [315, 35] width 141 height 15
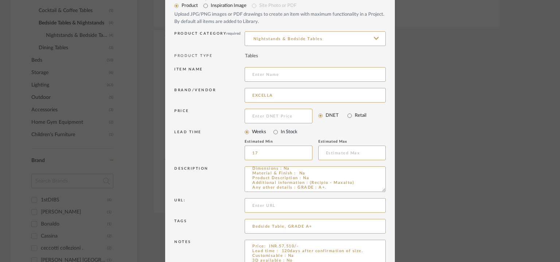
scroll to position [0, 0]
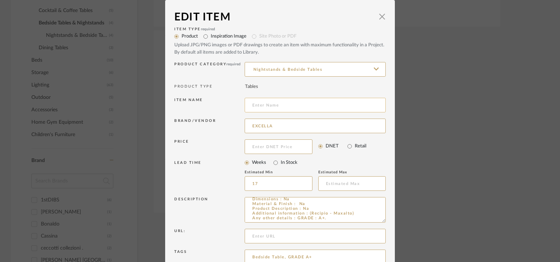
click at [274, 108] on input at bounding box center [315, 105] width 141 height 15
type input "b"
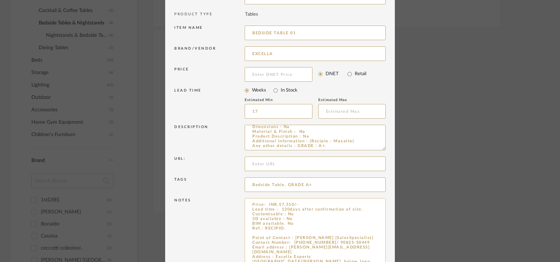
scroll to position [112, 0]
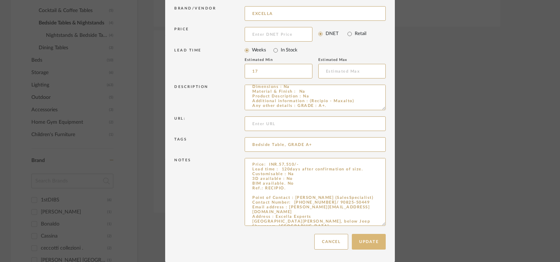
type input "BEDSIDE TABLE 01"
click at [371, 242] on button "Update" at bounding box center [369, 242] width 34 height 16
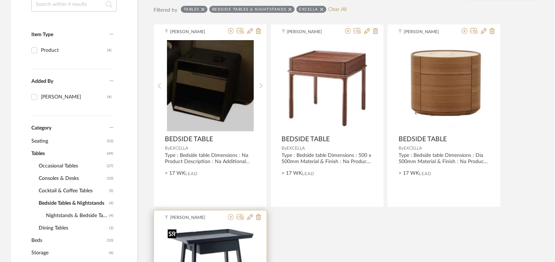
scroll to position [146, 0]
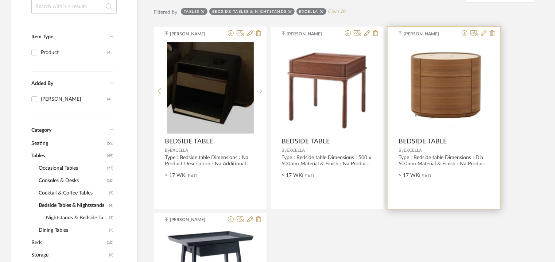
click at [483, 34] on icon at bounding box center [484, 33] width 6 height 6
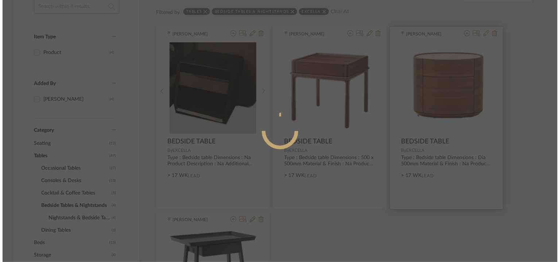
scroll to position [0, 0]
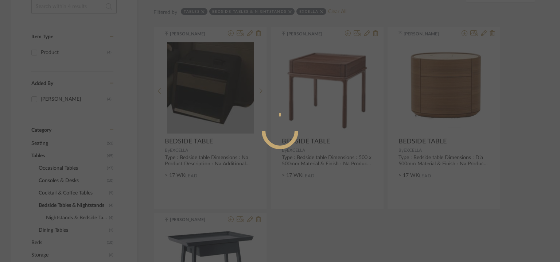
radio input "true"
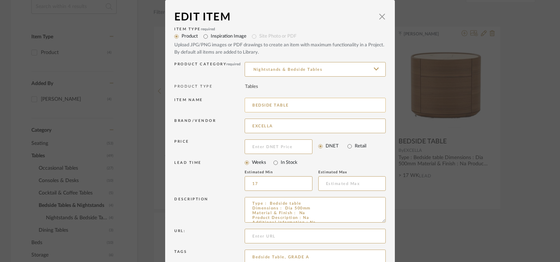
click at [318, 105] on input "BEDSIDE TABLE" at bounding box center [315, 105] width 141 height 15
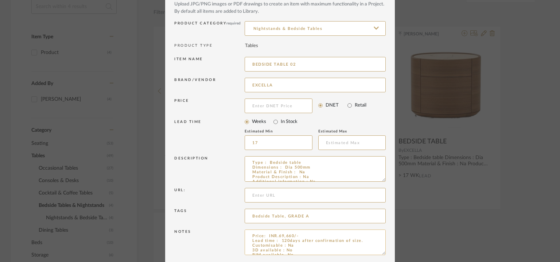
scroll to position [70, 0]
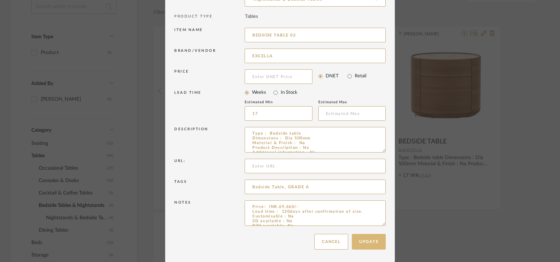
type input "BEDSIDE TABLE 02"
click at [367, 244] on button "Update" at bounding box center [369, 242] width 34 height 16
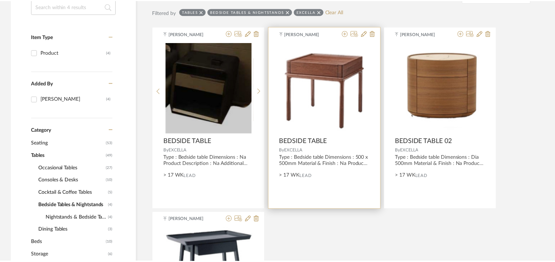
scroll to position [146, 0]
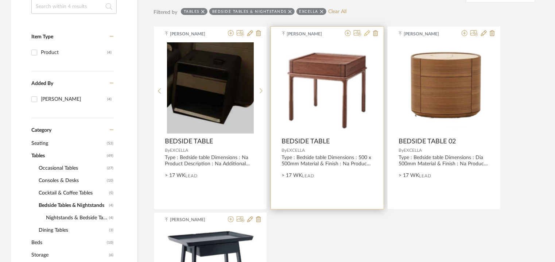
click at [367, 34] on icon at bounding box center [367, 33] width 6 height 6
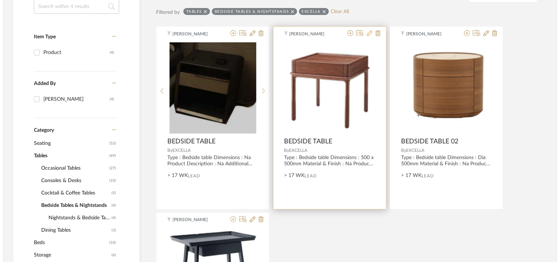
scroll to position [0, 0]
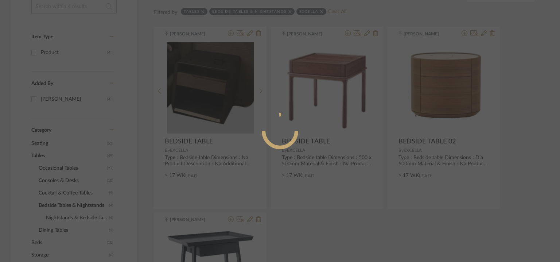
radio input "true"
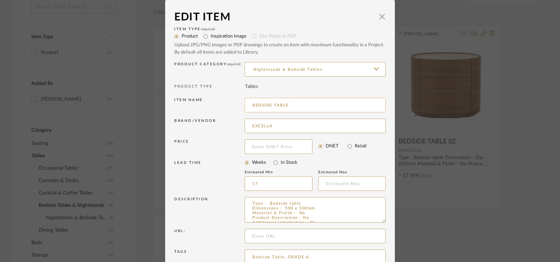
click at [304, 110] on input "BEDSIDE TABLE" at bounding box center [315, 105] width 141 height 15
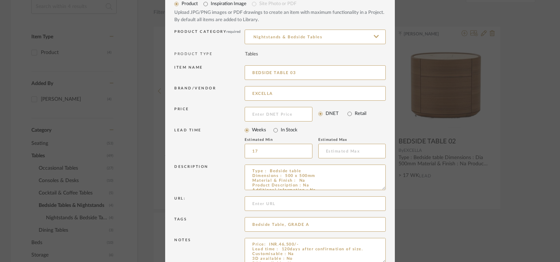
scroll to position [70, 0]
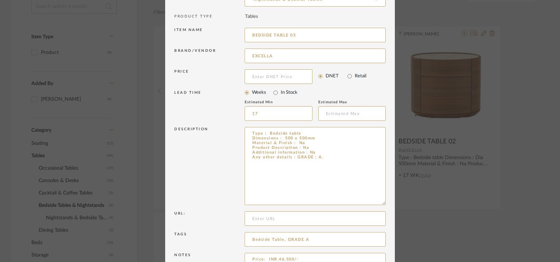
drag, startPoint x: 379, startPoint y: 151, endPoint x: 383, endPoint y: 213, distance: 62.9
click at [389, 209] on dialog-content "Edit Item × Item Type required Product Inspiration Image Site Photo or PDF Uplo…" at bounding box center [280, 122] width 230 height 385
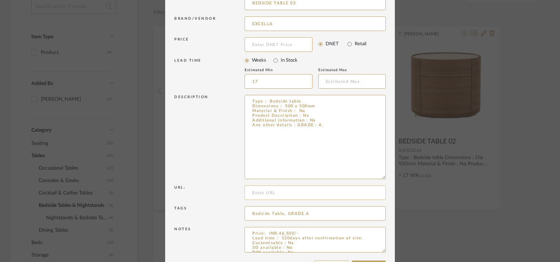
scroll to position [129, 0]
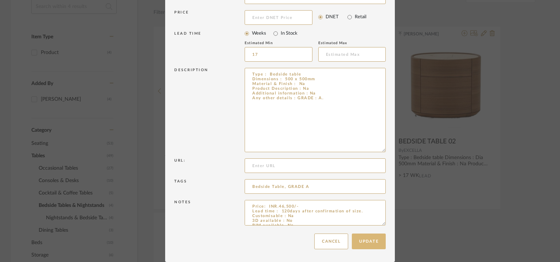
type input "BEDSIDE TABLE 03"
click at [368, 239] on button "Update" at bounding box center [369, 241] width 34 height 16
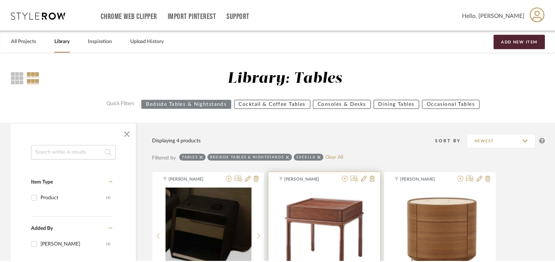
scroll to position [146, 0]
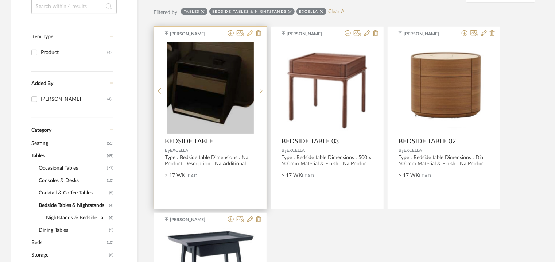
click at [249, 34] on icon at bounding box center [250, 33] width 6 height 6
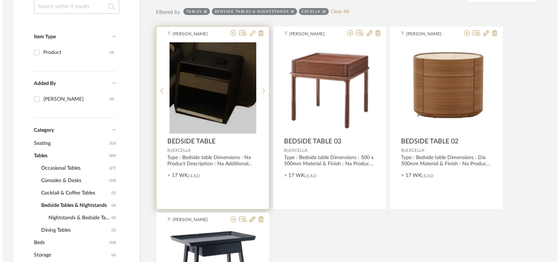
scroll to position [0, 0]
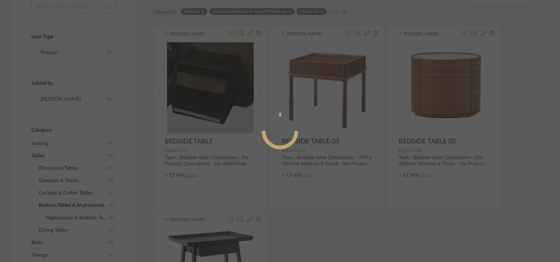
radio input "true"
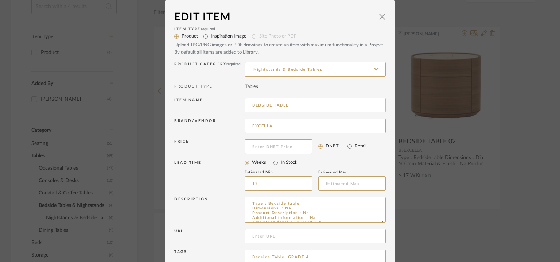
click at [316, 102] on input "BEDSIDE TABLE" at bounding box center [315, 105] width 141 height 15
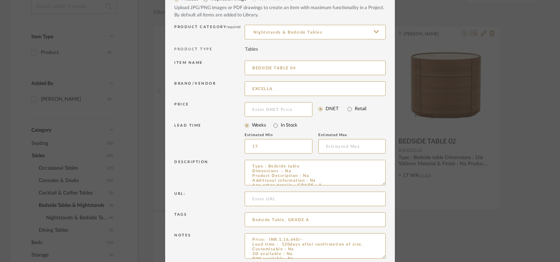
scroll to position [70, 0]
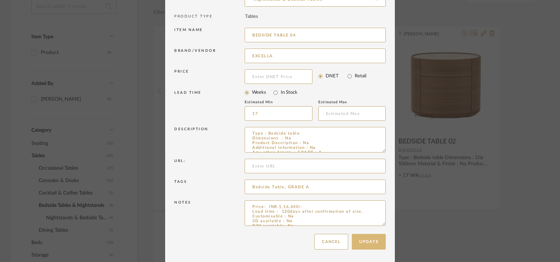
type input "BEDSIDE TABLE 04"
click at [372, 243] on button "Update" at bounding box center [369, 242] width 34 height 16
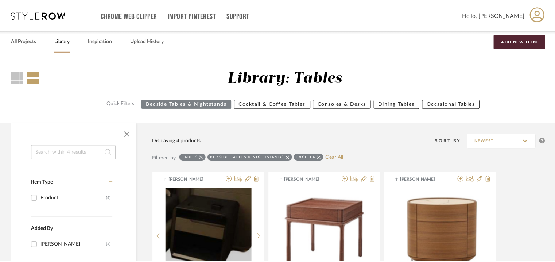
scroll to position [146, 0]
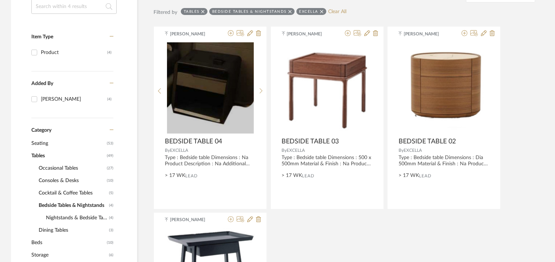
click at [70, 192] on span "Cocktail & Coffee Tables" at bounding box center [73, 193] width 69 height 12
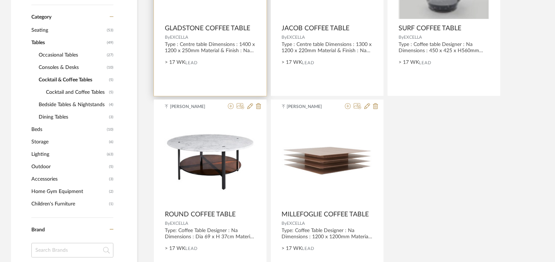
scroll to position [255, 0]
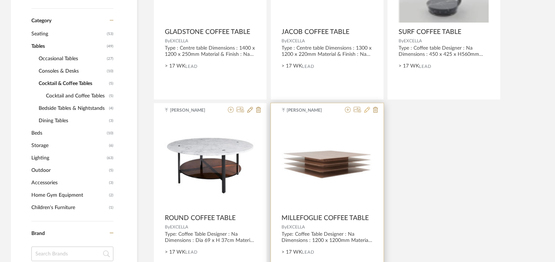
click at [368, 110] on icon at bounding box center [367, 110] width 6 height 6
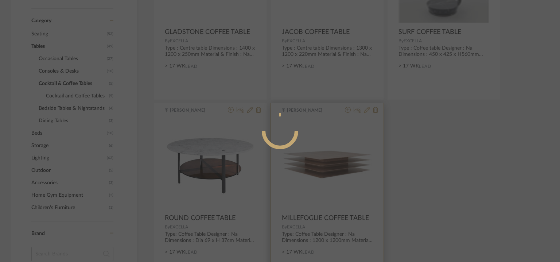
radio input "true"
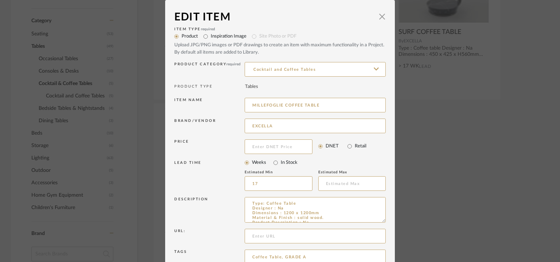
drag, startPoint x: 331, startPoint y: 102, endPoint x: 212, endPoint y: 101, distance: 119.7
click at [212, 101] on div "Item name MILLEFOGLIE COFFEE TABLE" at bounding box center [280, 106] width 212 height 21
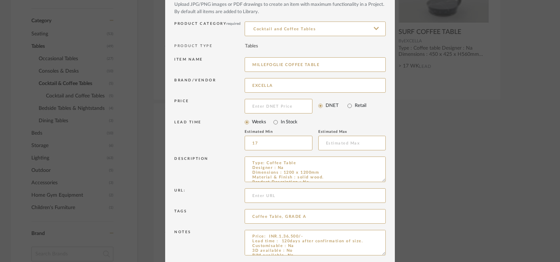
scroll to position [70, 0]
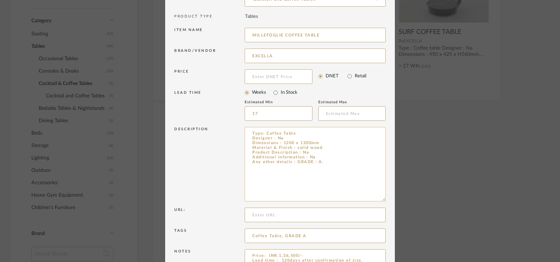
drag, startPoint x: 382, startPoint y: 150, endPoint x: 364, endPoint y: 150, distance: 17.9
click at [364, 152] on textarea "Type: Coffee Table Designer : Na Dimensions : 1200 x 1200mm Material & Finish :…" at bounding box center [315, 164] width 141 height 74
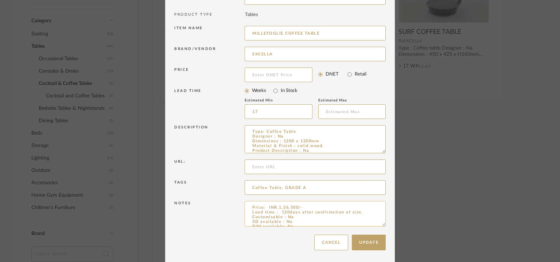
scroll to position [73, 0]
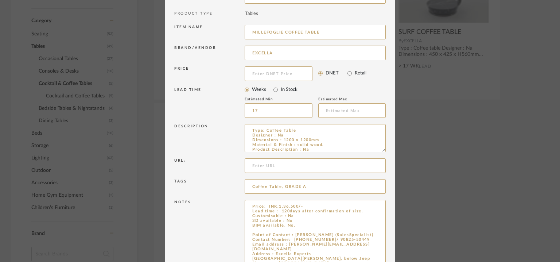
drag, startPoint x: 382, startPoint y: 223, endPoint x: 382, endPoint y: 275, distance: 52.2
click at [284, 227] on textarea "Price: INR.1,36,500/- Lead time : 120days after confirmation of size. Customisa…" at bounding box center [315, 239] width 141 height 78
paste textarea "MILLEFOGLIE COFFEE TABLE"
type textarea "Price: INR.1,36,500/- Lead time : 120days after confirmation of size. Customisa…"
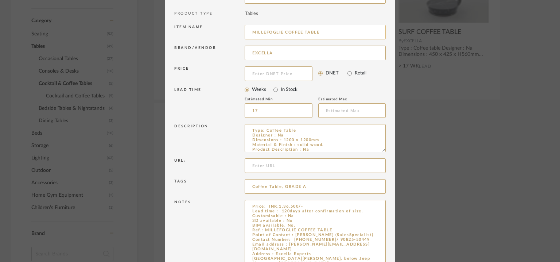
click at [328, 32] on input "MILLEFOGLIE COFFEE TABLE" at bounding box center [315, 32] width 141 height 15
click at [272, 33] on input "MILLEFOGLIE COFFEE TABLE 01" at bounding box center [315, 32] width 141 height 15
type input "COFFEE TABLE 01"
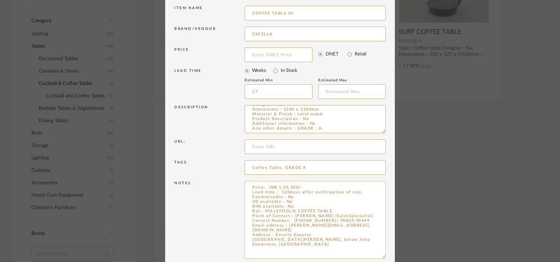
scroll to position [109, 0]
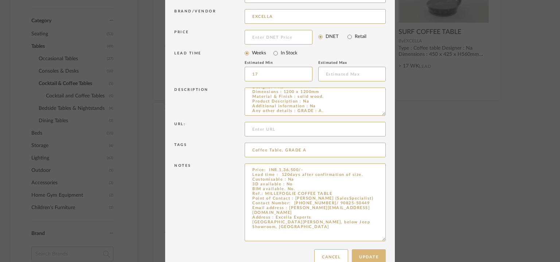
click at [371, 257] on button "Update" at bounding box center [369, 257] width 34 height 16
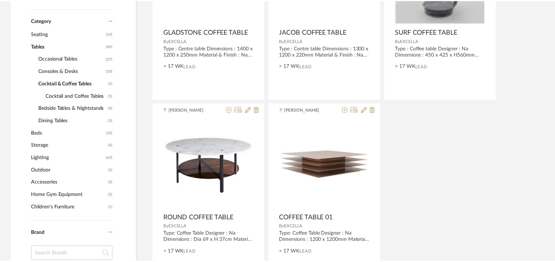
scroll to position [255, 0]
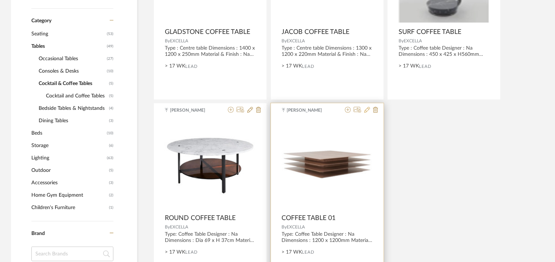
click at [365, 111] on icon at bounding box center [367, 110] width 6 height 6
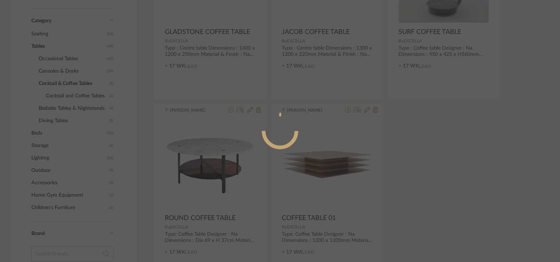
radio input "true"
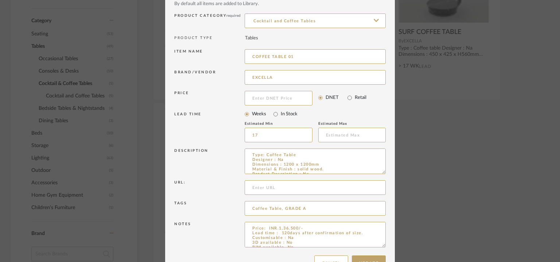
scroll to position [70, 0]
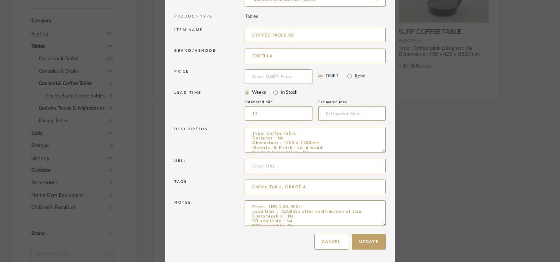
drag, startPoint x: 382, startPoint y: 150, endPoint x: 387, endPoint y: 232, distance: 82.2
click at [389, 231] on dialog-content "Edit Item × Item Type required Product Inspiration Image Site Photo or PDF Uplo…" at bounding box center [280, 96] width 230 height 332
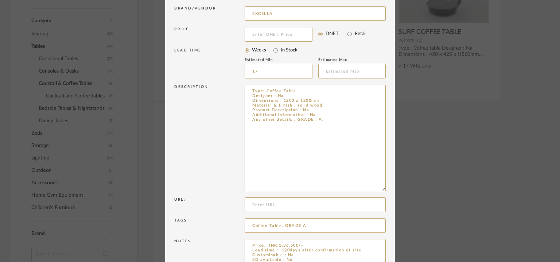
scroll to position [151, 0]
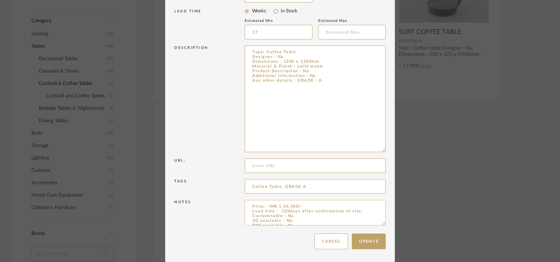
drag, startPoint x: 381, startPoint y: 222, endPoint x: 347, endPoint y: 259, distance: 49.6
click at [356, 225] on textarea "Price: INR.1,36,500/- Lead time : 120days after confirmation of size. Customisa…" at bounding box center [315, 213] width 141 height 26
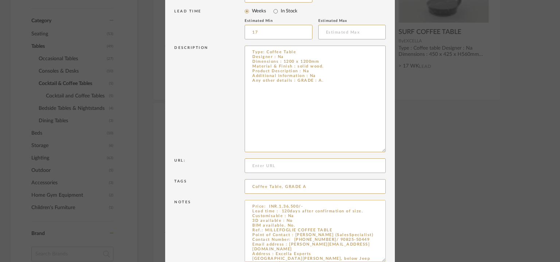
click at [254, 228] on textarea "Price: INR.1,36,500/- Lead time : 120days after confirmation of size. Customisa…" at bounding box center [315, 231] width 141 height 62
drag, startPoint x: 260, startPoint y: 229, endPoint x: 250, endPoint y: 231, distance: 9.7
click at [250, 231] on textarea "Price: INR.1,36,500/- Lead time : 120days after confirmation of size. Customisa…" at bounding box center [315, 231] width 141 height 62
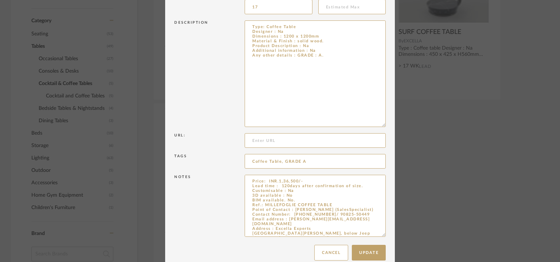
scroll to position [188, 0]
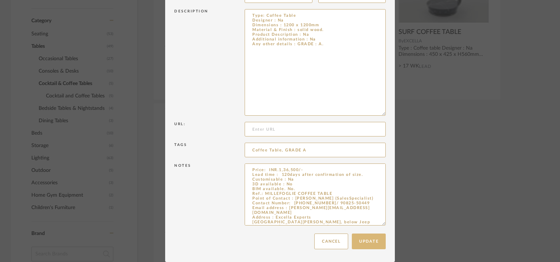
click at [372, 241] on button "Update" at bounding box center [369, 241] width 34 height 16
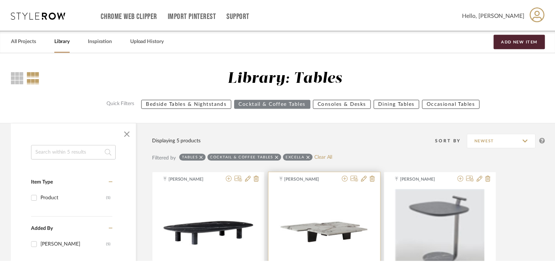
scroll to position [255, 0]
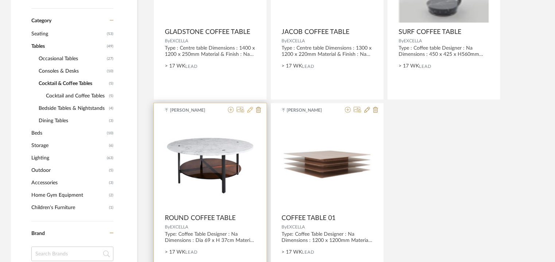
click at [252, 111] on icon at bounding box center [250, 110] width 6 height 6
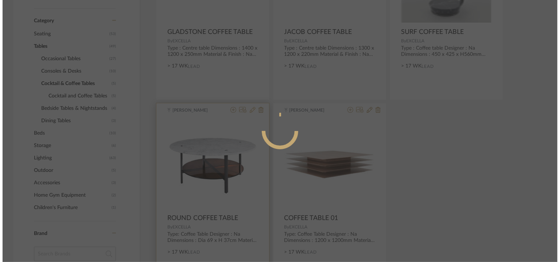
scroll to position [0, 0]
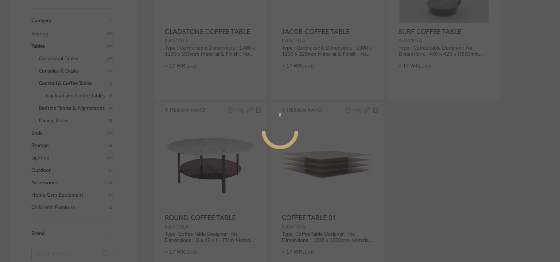
radio input "true"
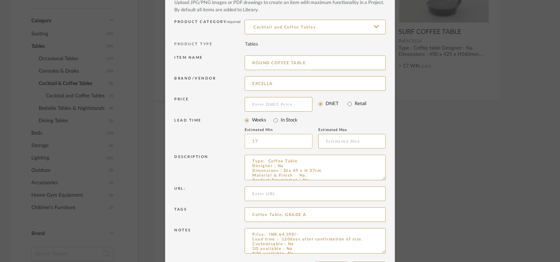
scroll to position [70, 0]
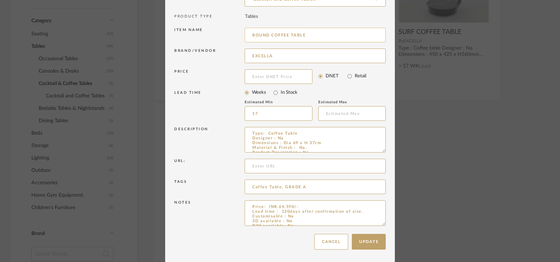
click at [327, 35] on input "ROUND COFFEE TABLE" at bounding box center [315, 35] width 141 height 15
type input "COFFEE TABLE 02"
drag, startPoint x: 370, startPoint y: 237, endPoint x: 376, endPoint y: 182, distance: 55.7
click at [375, 185] on mat-dialog-content "Edit Item × Item Type required Product Inspiration Image Site Photo or PDF Uplo…" at bounding box center [280, 96] width 212 height 314
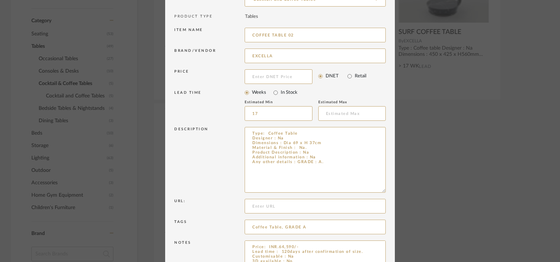
drag, startPoint x: 380, startPoint y: 151, endPoint x: 384, endPoint y: 191, distance: 40.4
click at [384, 191] on dialog-content "Edit Item × Item Type required Product Inspiration Image Site Photo or PDF Uplo…" at bounding box center [280, 116] width 230 height 372
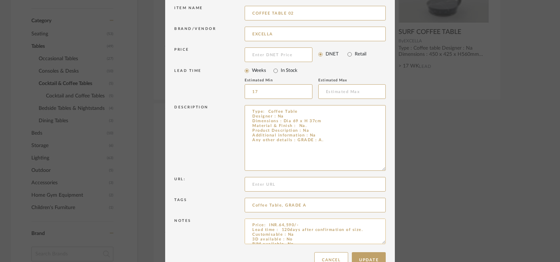
scroll to position [111, 0]
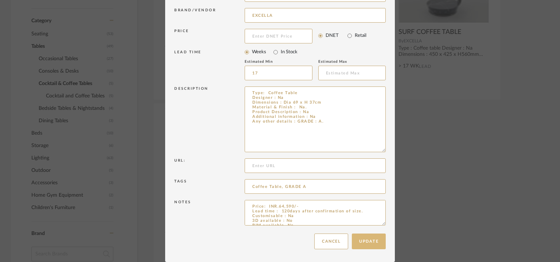
click at [363, 243] on button "Update" at bounding box center [369, 241] width 34 height 16
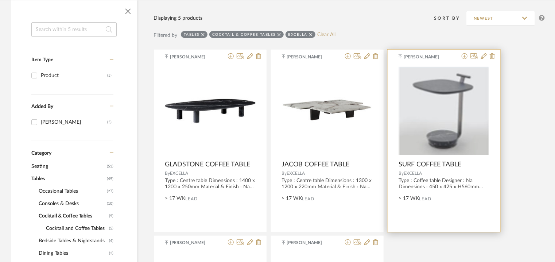
scroll to position [109, 0]
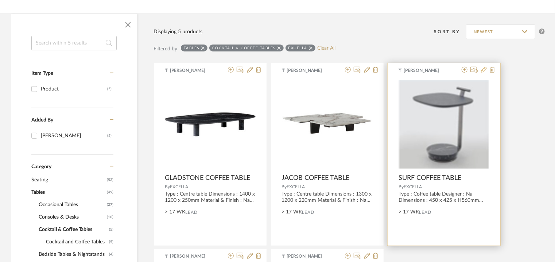
click at [484, 70] on icon at bounding box center [484, 70] width 6 height 6
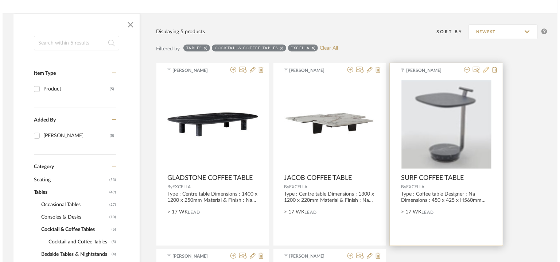
scroll to position [0, 0]
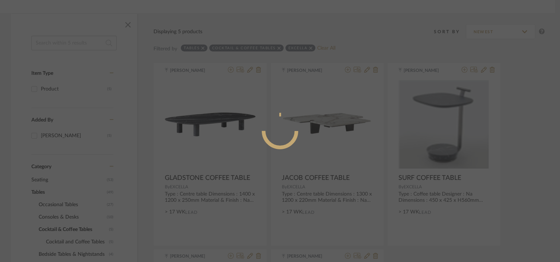
radio input "true"
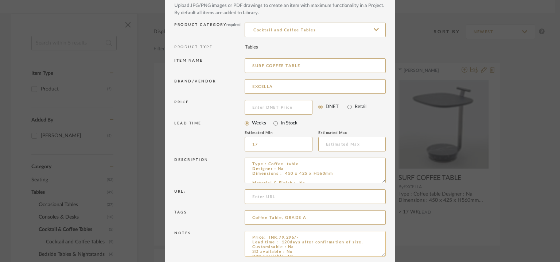
scroll to position [70, 0]
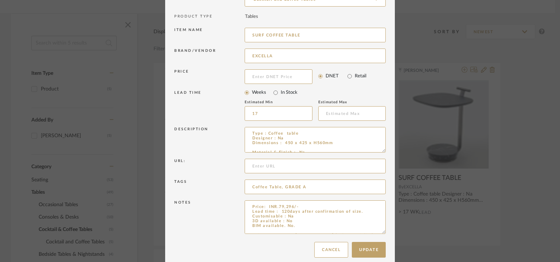
drag, startPoint x: 381, startPoint y: 221, endPoint x: 382, endPoint y: 283, distance: 61.7
click at [382, 152] on html "Chrome Web Clipper Import Pinterest Support All Projects Library Inspiration Up…" at bounding box center [280, 22] width 560 height 262
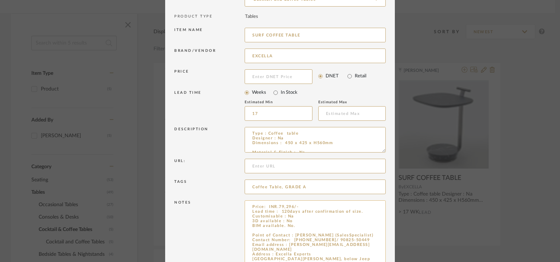
click at [259, 228] on textarea "Price: INR.79,296/- Lead time : 120days after confirmation of size. Customisabl…" at bounding box center [315, 243] width 141 height 87
paste textarea "Ref.:"
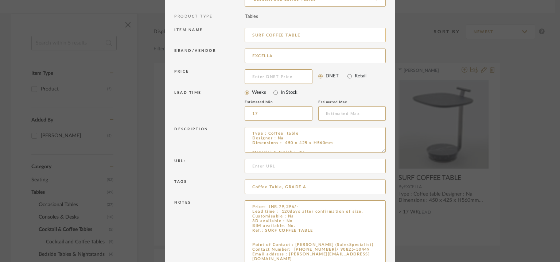
type textarea "Price: INR.79,296/- Lead time : 120days after confirmation of size. Customisabl…"
drag, startPoint x: 262, startPoint y: 33, endPoint x: 187, endPoint y: 34, distance: 75.5
click at [191, 34] on div "Item name SURF COFFEE TABLE" at bounding box center [280, 36] width 212 height 21
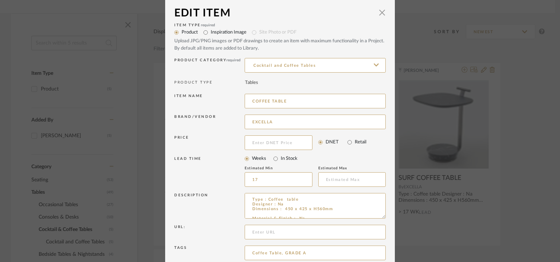
scroll to position [0, 0]
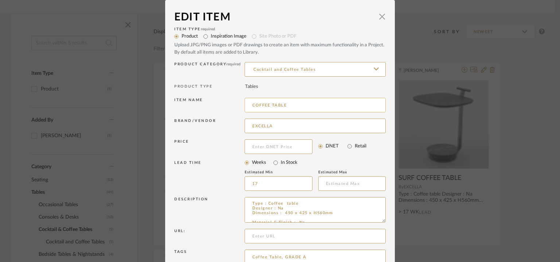
click at [318, 104] on input "COFFEE TABLE" at bounding box center [315, 105] width 141 height 15
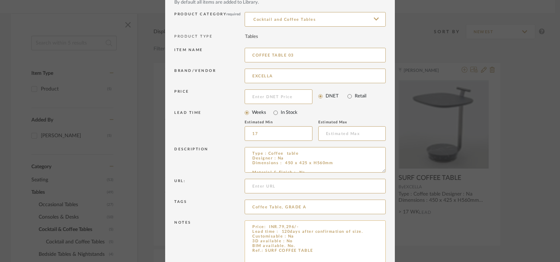
scroll to position [131, 0]
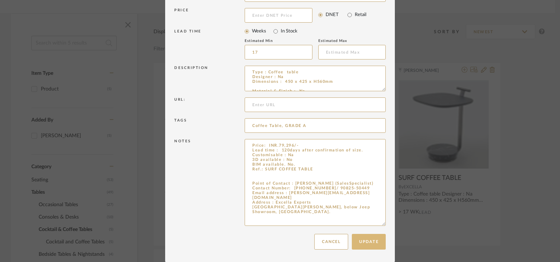
type input "COFFEE TABLE 03"
click at [369, 240] on button "Update" at bounding box center [369, 242] width 34 height 16
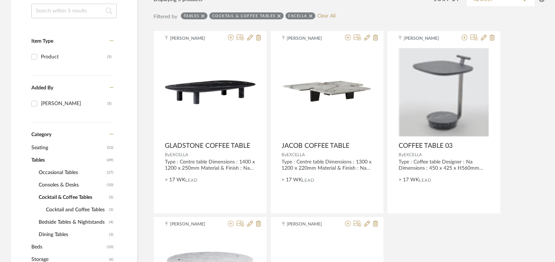
scroll to position [109, 0]
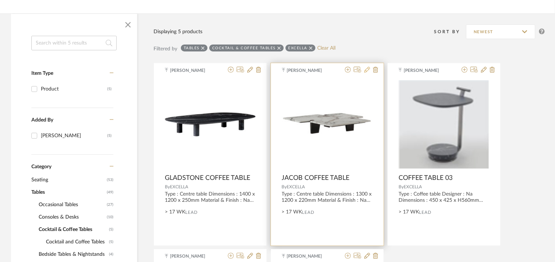
click at [369, 69] on icon at bounding box center [367, 70] width 6 height 6
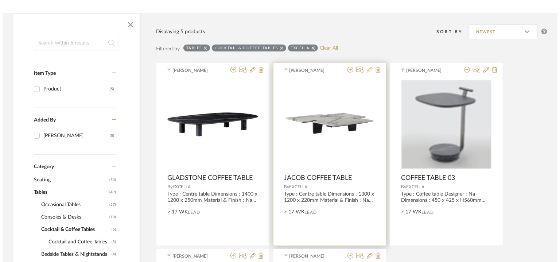
scroll to position [0, 0]
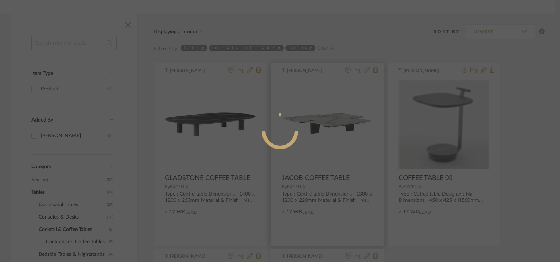
radio input "true"
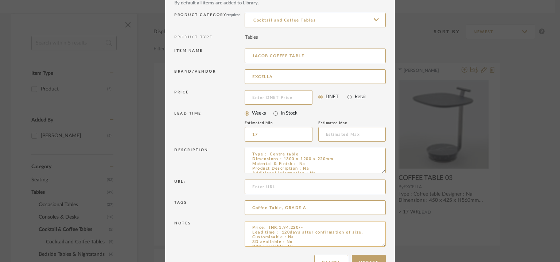
scroll to position [70, 0]
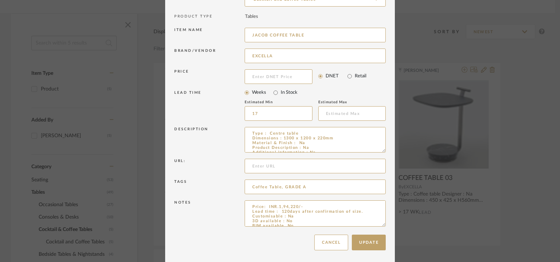
drag, startPoint x: 382, startPoint y: 223, endPoint x: 390, endPoint y: 283, distance: 60.4
click at [390, 152] on html "Chrome Web Clipper Import Pinterest Support All Projects Library Inspiration Up…" at bounding box center [280, 22] width 560 height 262
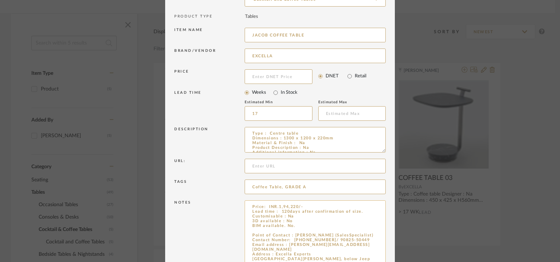
click at [257, 228] on textarea "Price: INR.1,94,220/- Lead time : 120days after confirmation of size. Customisa…" at bounding box center [315, 242] width 141 height 85
click at [256, 229] on textarea "Price: INR.1,94,220/- Lead time : 120days after confirmation of size. Customisa…" at bounding box center [315, 242] width 141 height 85
paste textarea "Ref.:"
type textarea "Price: INR.1,94,220/- Lead time : 120days after confirmation of size. Customisa…"
click at [330, 34] on input "JACOB COFFEE TABLE" at bounding box center [315, 35] width 141 height 15
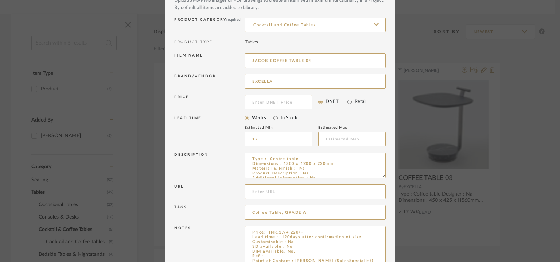
scroll to position [34, 0]
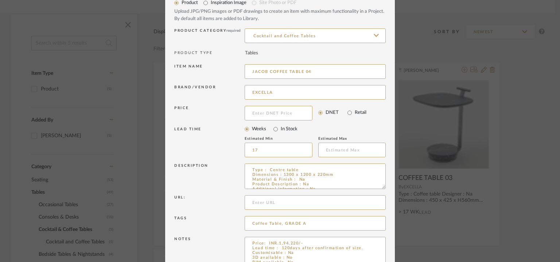
drag, startPoint x: 301, startPoint y: 70, endPoint x: 234, endPoint y: 70, distance: 66.4
click at [234, 70] on div "Item name [PERSON_NAME] TABLE 04" at bounding box center [280, 72] width 212 height 21
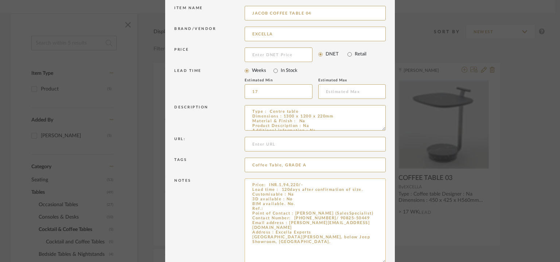
scroll to position [130, 0]
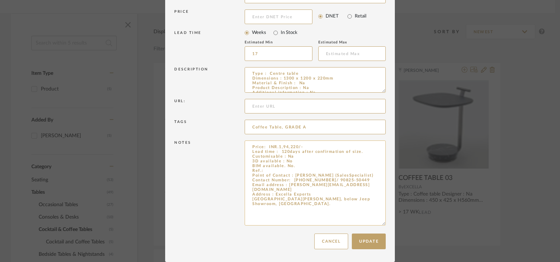
type input "JACOB COFFEE TABLE 04"
click at [274, 171] on textarea "Price: INR.1,94,220/- Lead time : 120days after confirmation of size. Customisa…" at bounding box center [315, 182] width 141 height 85
paste textarea "JACOB COFFEE TABLE"
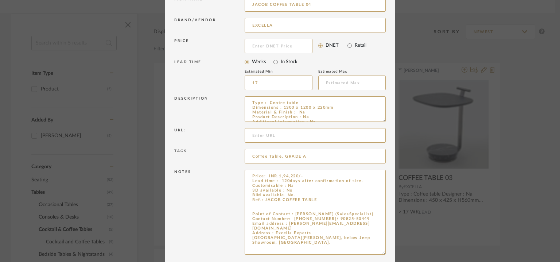
scroll to position [57, 0]
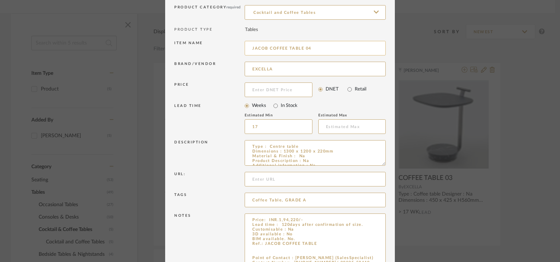
type textarea "Price: INR.1,94,220/- Lead time : 120days after confirmation of size. Customisa…"
click at [264, 50] on input "JACOB COFFEE TABLE 04" at bounding box center [315, 48] width 141 height 15
click at [258, 50] on input "JACOB COFFEE TABLE 04" at bounding box center [315, 48] width 141 height 15
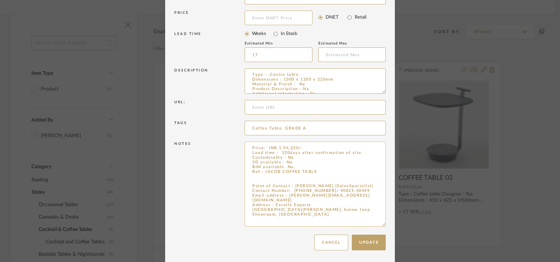
scroll to position [130, 0]
type input "COFFEE TABLE 04"
click at [367, 240] on button "Update" at bounding box center [369, 241] width 34 height 16
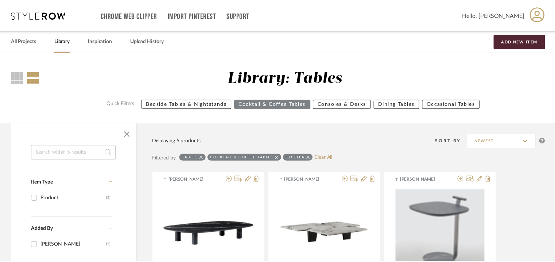
scroll to position [109, 0]
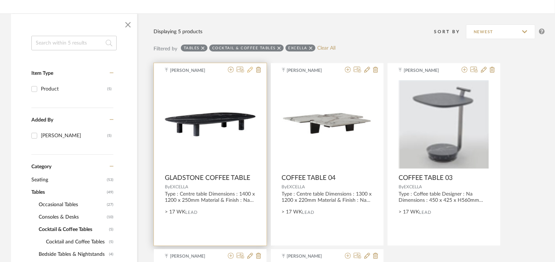
click at [248, 67] on icon at bounding box center [250, 70] width 6 height 6
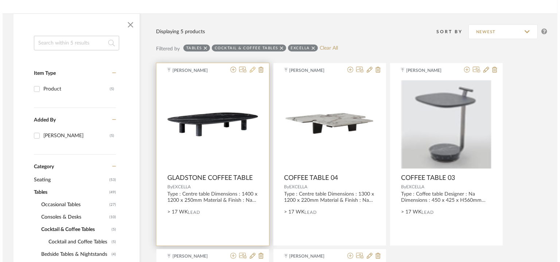
scroll to position [0, 0]
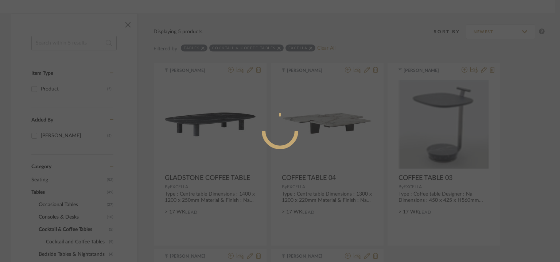
radio input "true"
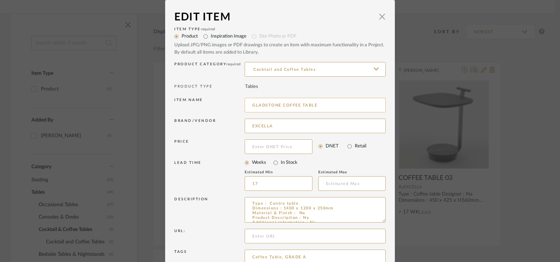
click at [321, 104] on input "GLADSTONE COFFEE TABLE" at bounding box center [315, 105] width 141 height 15
click at [381, 16] on span "button" at bounding box center [382, 16] width 15 height 15
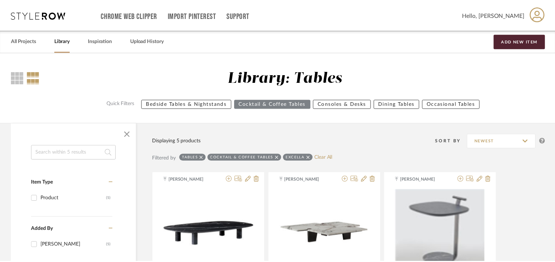
scroll to position [109, 0]
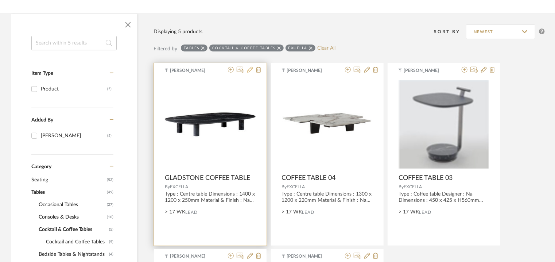
click at [251, 69] on icon at bounding box center [250, 70] width 6 height 6
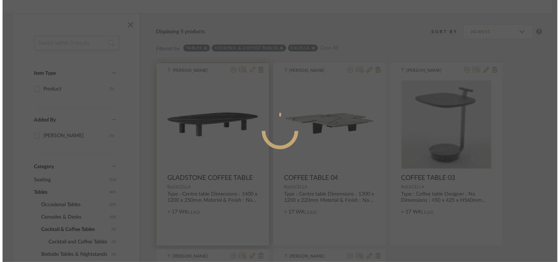
scroll to position [0, 0]
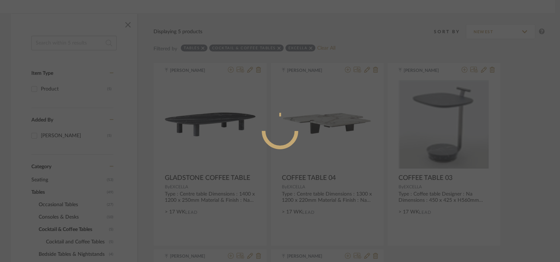
radio input "true"
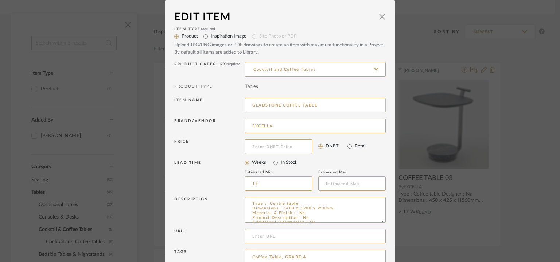
click at [322, 105] on input "GLADSTONE COFFEE TABLE" at bounding box center [315, 105] width 141 height 15
drag, startPoint x: 317, startPoint y: 102, endPoint x: 317, endPoint y: 107, distance: 4.7
click at [317, 105] on input "GLADSTONE COFFEE TABLE 05" at bounding box center [315, 105] width 141 height 15
click at [257, 107] on input "GLADSTONE COFFEE TABLE 05" at bounding box center [315, 105] width 141 height 15
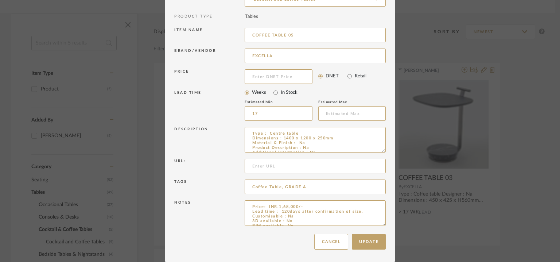
drag, startPoint x: 382, startPoint y: 222, endPoint x: 375, endPoint y: 283, distance: 60.9
click at [375, 152] on html "Chrome Web Clipper Import Pinterest Support All Projects Library Inspiration Up…" at bounding box center [280, 22] width 560 height 262
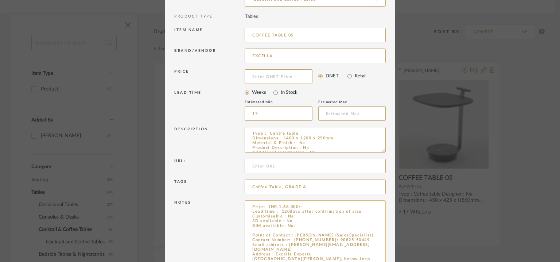
type input "COFFEE TABLE 05"
click at [258, 229] on textarea "Price: INR.1,68,000/- Lead time : 120days after confirmation of size. Customisa…" at bounding box center [315, 243] width 141 height 86
paste textarea "GLADSTONE"
click at [251, 228] on textarea "Price: INR.1,68,000/- Lead time : 120days after confirmation of size. Customisa…" at bounding box center [315, 243] width 141 height 86
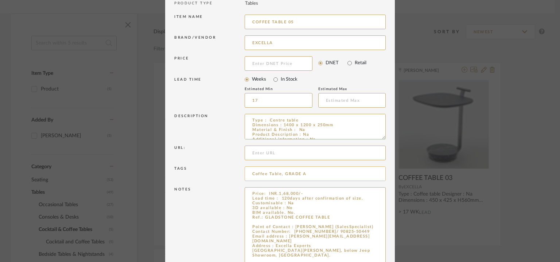
scroll to position [131, 0]
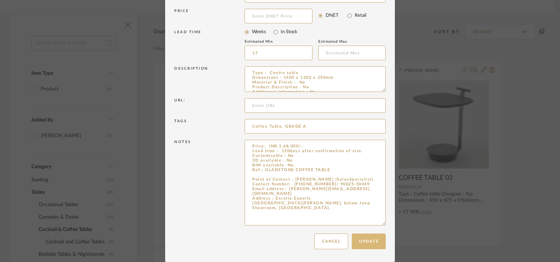
type textarea "Price: INR.1,68,000/- Lead time : 120days after confirmation of size. Customisa…"
click at [376, 243] on button "Update" at bounding box center [369, 241] width 34 height 16
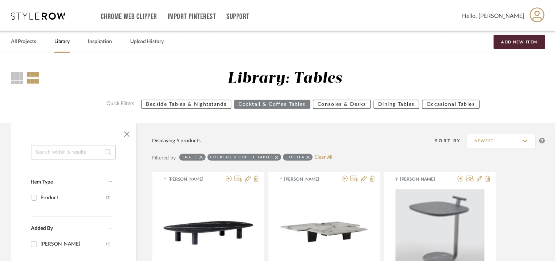
scroll to position [109, 0]
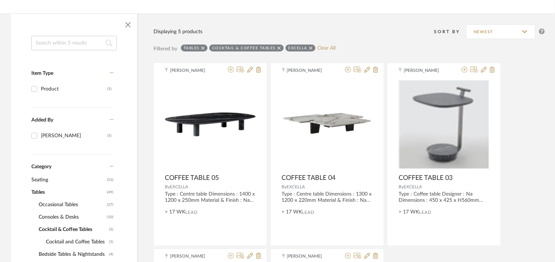
click at [71, 214] on span "Consoles & Desks" at bounding box center [72, 217] width 66 height 12
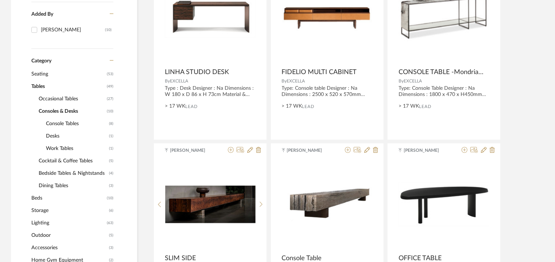
scroll to position [219, 0]
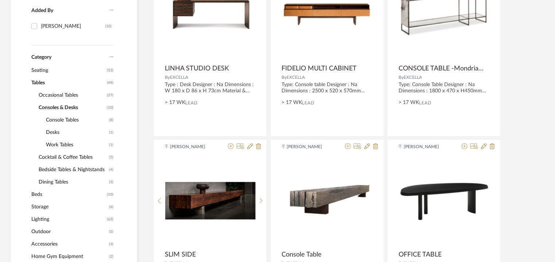
click at [67, 142] on span "Work Tables" at bounding box center [76, 145] width 61 height 12
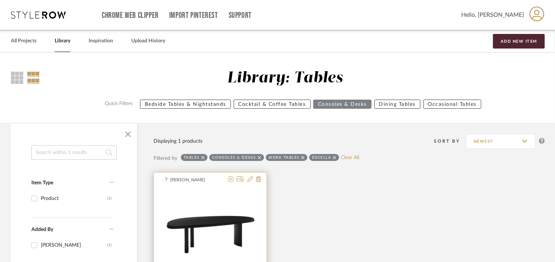
click at [250, 178] on icon at bounding box center [250, 179] width 6 height 6
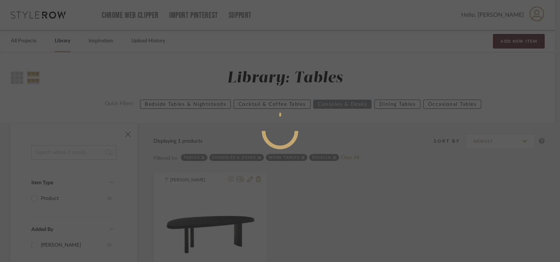
radio input "true"
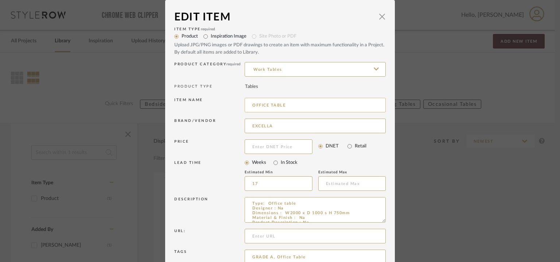
click at [301, 104] on input "OFFICE TABLE" at bounding box center [315, 105] width 141 height 15
type input "OFFICE TABLE 01"
drag, startPoint x: 307, startPoint y: 212, endPoint x: 341, endPoint y: 212, distance: 33.9
click at [341, 213] on textarea "Type: Office table Designer : Na Dimensions : W2000 x D 1000 s H 750mm Material…" at bounding box center [315, 210] width 141 height 26
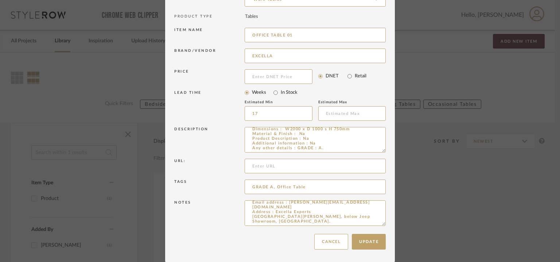
scroll to position [0, 0]
drag, startPoint x: 382, startPoint y: 224, endPoint x: 391, endPoint y: 276, distance: 53.0
click at [391, 262] on html "Chrome Web Clipper Import Pinterest Support All Projects Library Inspiration Up…" at bounding box center [280, 131] width 560 height 262
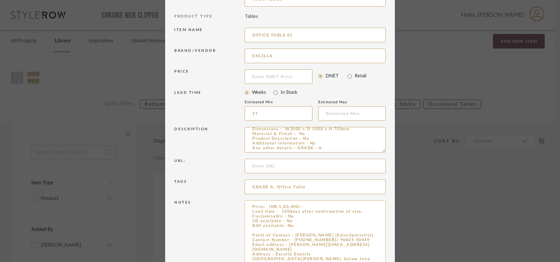
type textarea "Type: Office table Designer : Na Dimensions : W2000 x D 1000 s H 750mm Material…"
click at [295, 224] on textarea "Price: INR.1,83,400/- Lead time : 120days after confirmation of size. Customisa…" at bounding box center [315, 238] width 141 height 77
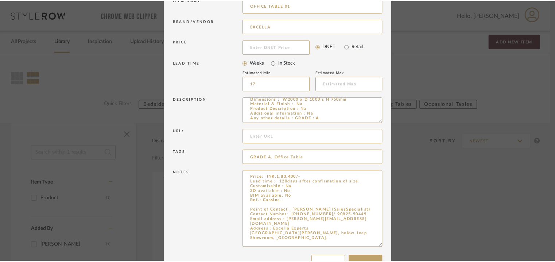
scroll to position [122, 0]
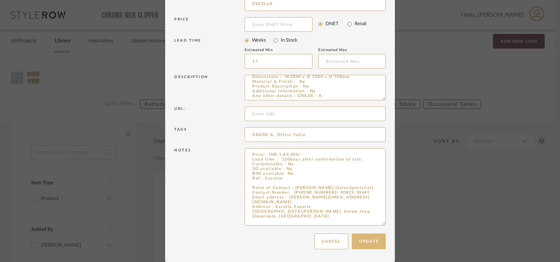
type textarea "Price: INR.1,83,400/- Lead time : 120days after confirmation of size. Customisa…"
click at [364, 238] on button "Update" at bounding box center [369, 241] width 34 height 16
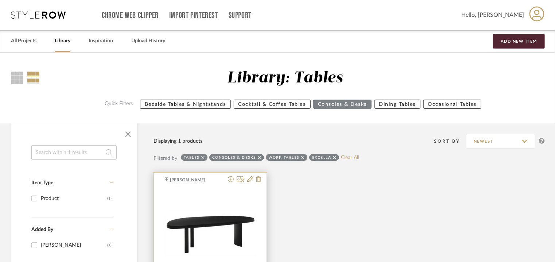
scroll to position [109, 0]
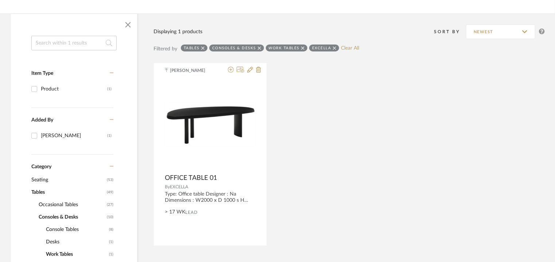
click at [302, 47] on icon at bounding box center [302, 48] width 3 height 5
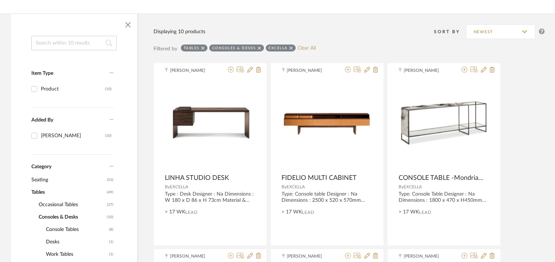
click at [58, 229] on span "Console Tables" at bounding box center [76, 229] width 61 height 12
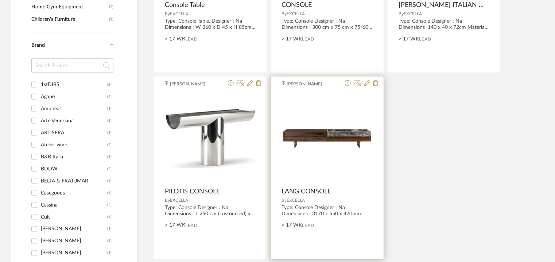
scroll to position [511, 0]
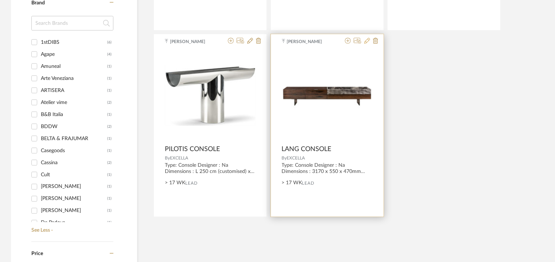
click at [368, 40] on icon at bounding box center [367, 41] width 6 height 6
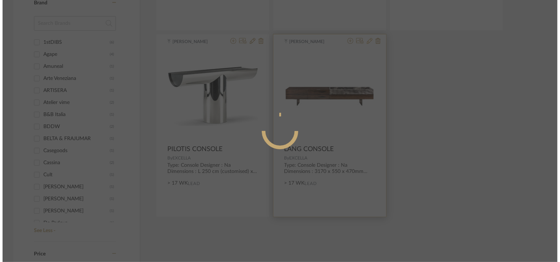
scroll to position [0, 0]
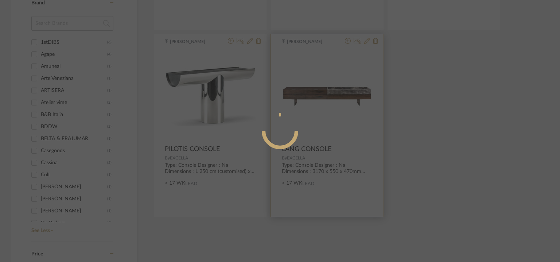
radio input "true"
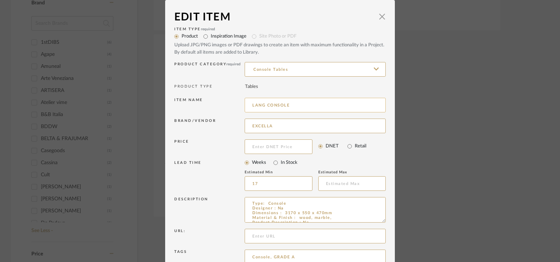
click at [255, 102] on input "LANG CONSOLE" at bounding box center [315, 105] width 141 height 15
drag, startPoint x: 298, startPoint y: 104, endPoint x: 239, endPoint y: 104, distance: 59.5
click at [237, 105] on div "Item name LANG CONSOLE" at bounding box center [280, 106] width 212 height 21
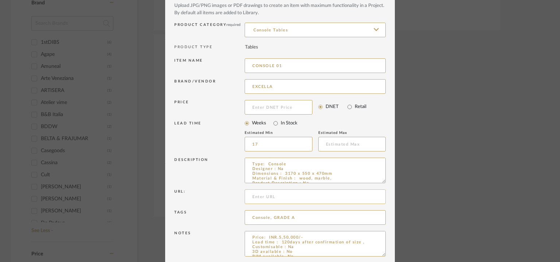
scroll to position [70, 0]
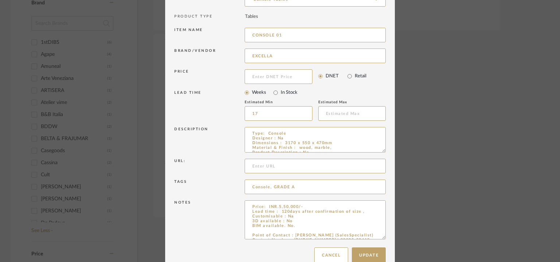
drag, startPoint x: 382, startPoint y: 224, endPoint x: 386, endPoint y: 283, distance: 58.9
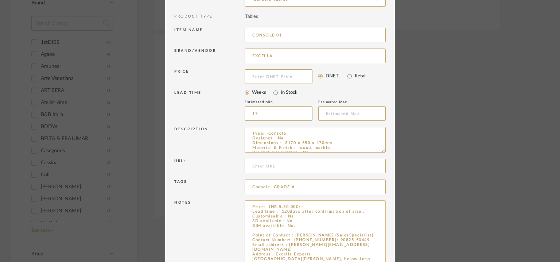
type input "CONSOLE 01"
click at [294, 227] on textarea "Price: INR.5,50,000/- Lead time : 120days after confirmation of size , Customis…" at bounding box center [315, 242] width 141 height 84
paste textarea "LANG CONSOLE"
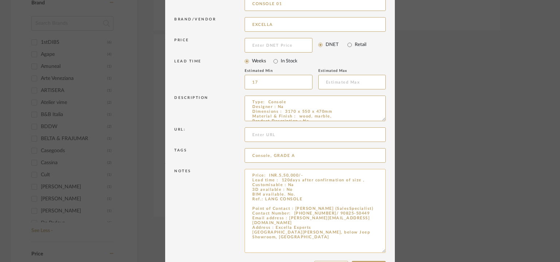
scroll to position [128, 0]
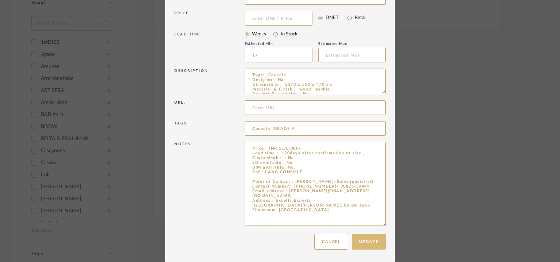
type textarea "Price: INR.5,50,000/- Lead time : 120days after confirmation of size , Customis…"
click at [364, 243] on button "Update" at bounding box center [369, 242] width 34 height 16
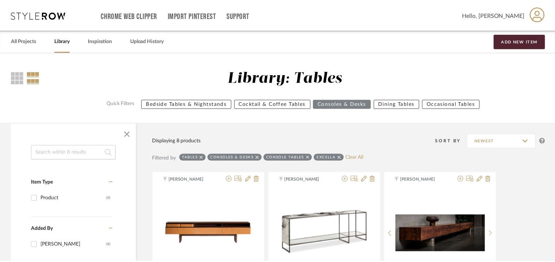
scroll to position [511, 0]
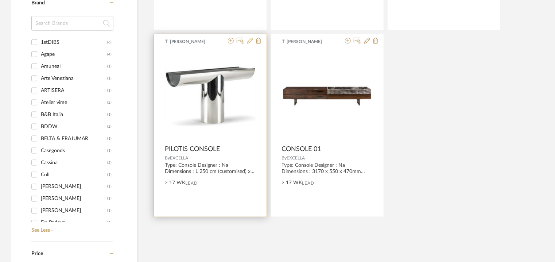
click at [251, 41] on icon at bounding box center [250, 41] width 6 height 6
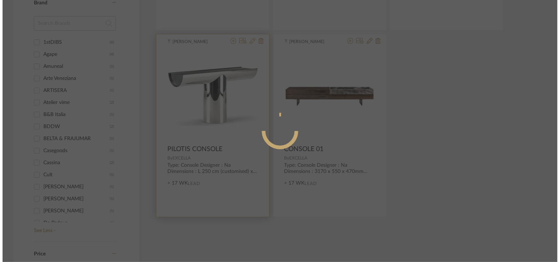
scroll to position [0, 0]
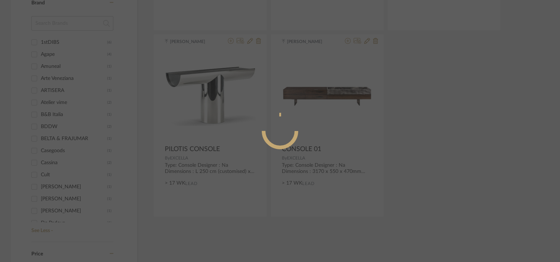
radio input "true"
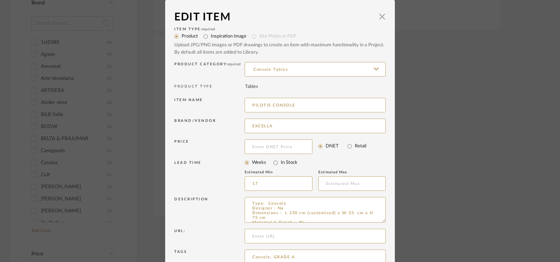
drag, startPoint x: 298, startPoint y: 105, endPoint x: 233, endPoint y: 105, distance: 64.2
click at [233, 105] on div "Item name PILOTIS CONSOLE" at bounding box center [280, 106] width 212 height 21
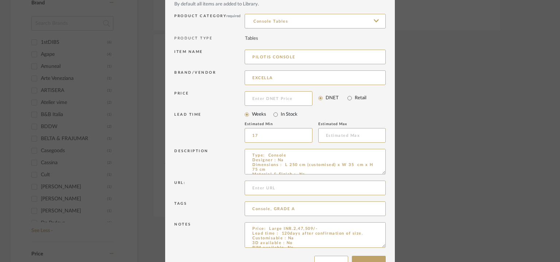
scroll to position [70, 0]
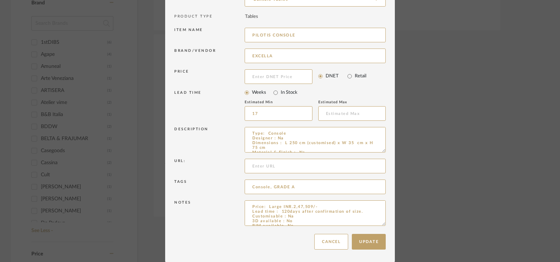
drag, startPoint x: 380, startPoint y: 224, endPoint x: 388, endPoint y: 272, distance: 48.8
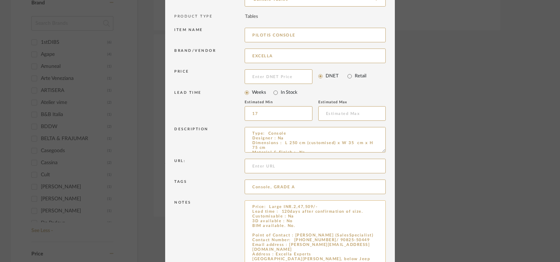
click at [299, 226] on textarea "Price: Large INR.2,47,509/- Lead time : 120days after confirmation of size. Cus…" at bounding box center [315, 236] width 141 height 73
paste textarea "PILOTIS CONSOLE"
type textarea "Price: Large INR.2,47,509/- Lead time : 120days after confirmation of size. Cus…"
click at [323, 32] on input "PILOTIS CONSOLE" at bounding box center [315, 35] width 141 height 15
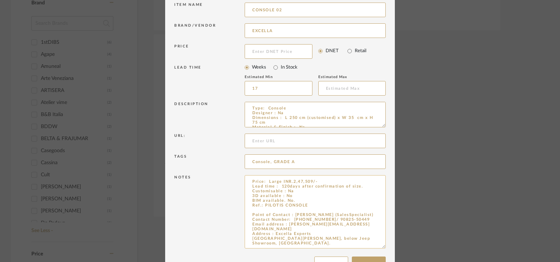
scroll to position [118, 0]
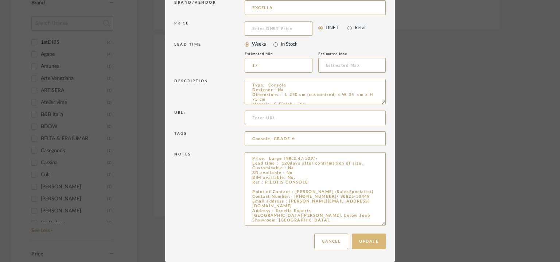
type input "CONSOLE 02"
click at [372, 240] on button "Update" at bounding box center [369, 241] width 34 height 16
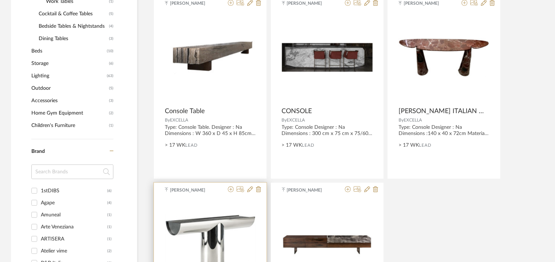
scroll to position [584, 0]
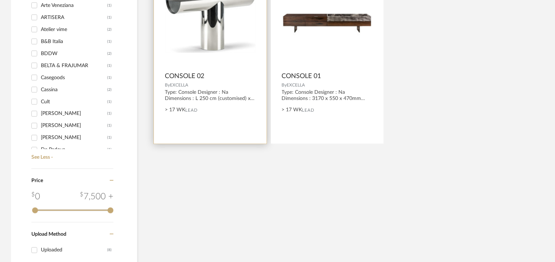
click at [217, 53] on div "0" at bounding box center [210, 22] width 91 height 91
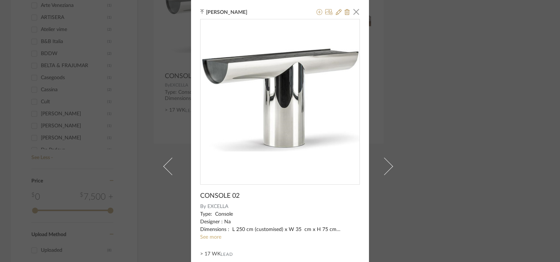
scroll to position [70, 0]
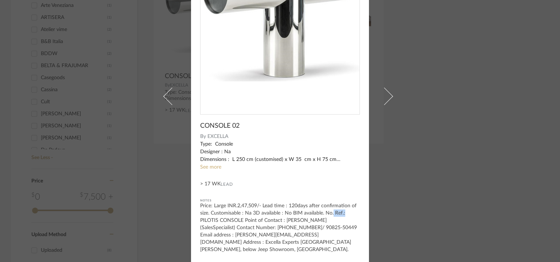
drag, startPoint x: 330, startPoint y: 211, endPoint x: 341, endPoint y: 213, distance: 11.2
click at [341, 213] on div "Price: Large INR.2,47,509/- Lead time : 120days after confirmation of size. Cus…" at bounding box center [280, 227] width 160 height 51
copy div "Ref.:"
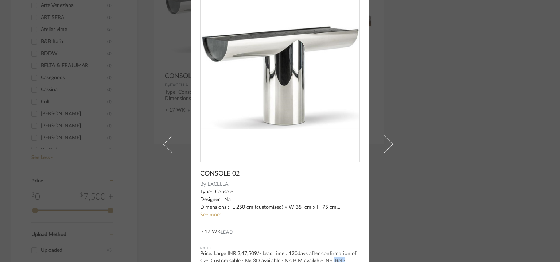
scroll to position [0, 0]
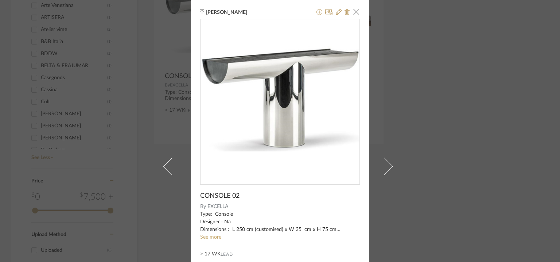
click at [356, 11] on span "button" at bounding box center [356, 11] width 15 height 15
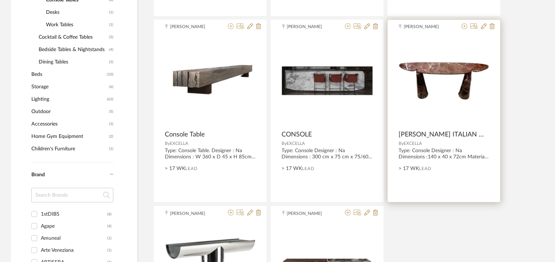
scroll to position [255, 0]
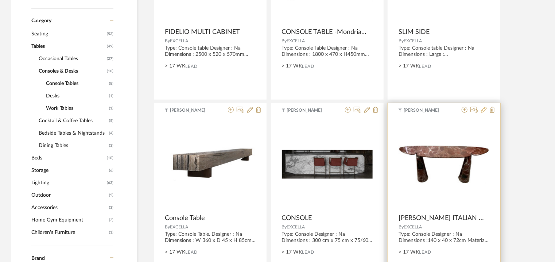
click at [483, 111] on icon at bounding box center [484, 110] width 6 height 6
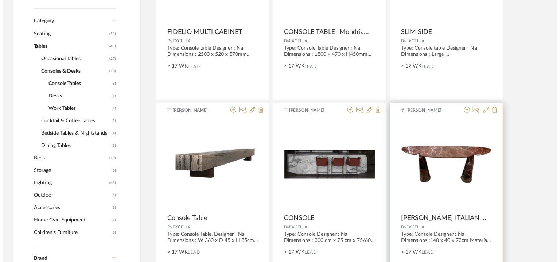
scroll to position [0, 0]
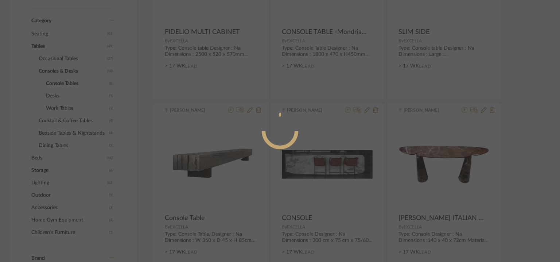
radio input "true"
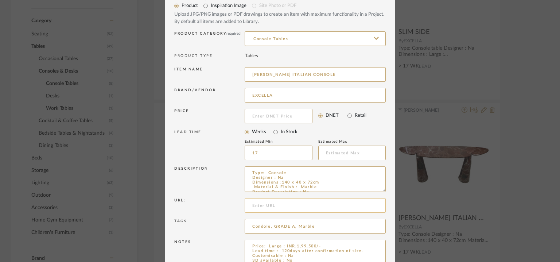
scroll to position [70, 0]
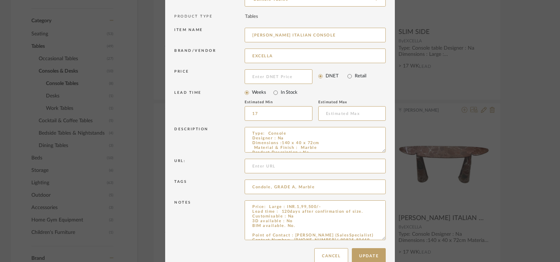
drag, startPoint x: 381, startPoint y: 222, endPoint x: 383, endPoint y: 262, distance: 39.8
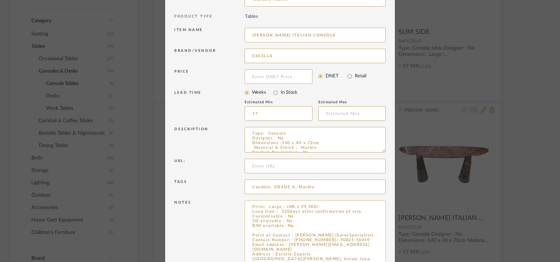
click at [255, 229] on textarea "Price: Large : INR.1,99,500/- Lead time : 120days after confirmation of size. C…" at bounding box center [315, 232] width 141 height 65
paste textarea "Ref.:"
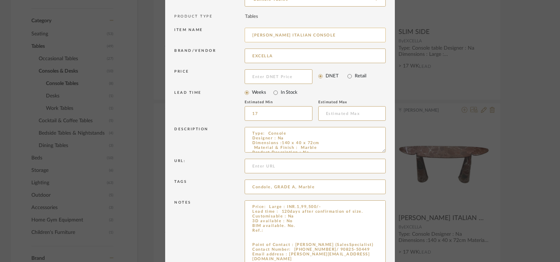
type textarea "Price: Large : INR.1,99,500/- Lead time : 120days after confirmation of size. C…"
drag, startPoint x: 250, startPoint y: 34, endPoint x: 539, endPoint y: 34, distance: 288.9
click at [536, 33] on div "Edit Item × Item Type required Product Inspiration Image Site Photo or PDF Uplo…" at bounding box center [280, 131] width 560 height 262
drag, startPoint x: 310, startPoint y: 143, endPoint x: 329, endPoint y: 143, distance: 19.0
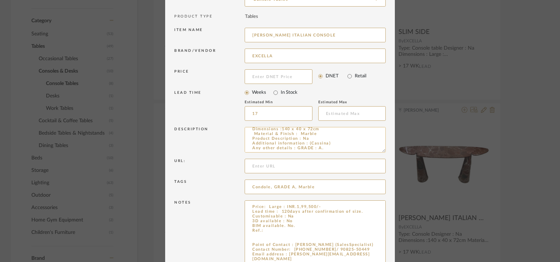
click at [329, 143] on textarea "Type: Console Designer : Na Dimensions :140 x 40 x 72cm Material & Finish : Mar…" at bounding box center [315, 140] width 141 height 26
type textarea "Type: Console Designer : Na Dimensions :140 x 40 x 72cm Material & Finish : Mar…"
drag, startPoint x: 247, startPoint y: 33, endPoint x: 440, endPoint y: 34, distance: 192.6
click at [440, 34] on div "Edit Item × Item Type required Product Inspiration Image Site Photo or PDF Uplo…" at bounding box center [280, 131] width 560 height 262
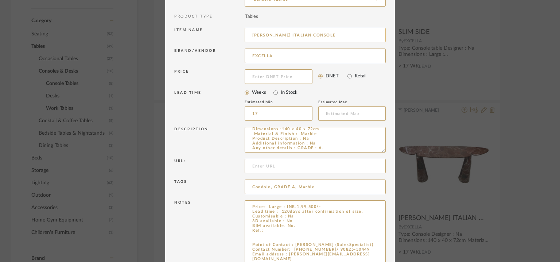
click at [375, 35] on input "[PERSON_NAME] ITALIAN CONSOLE" at bounding box center [315, 35] width 141 height 15
click at [378, 34] on input "[PERSON_NAME] ITALIAN CONSOLE" at bounding box center [315, 35] width 141 height 15
type input "[PERSON_NAME] ITALIAN CONSOLE 03"
click at [271, 225] on textarea "Price: Large : INR.1,99,500/- Lead time : 120days after confirmation of size. C…" at bounding box center [315, 232] width 141 height 65
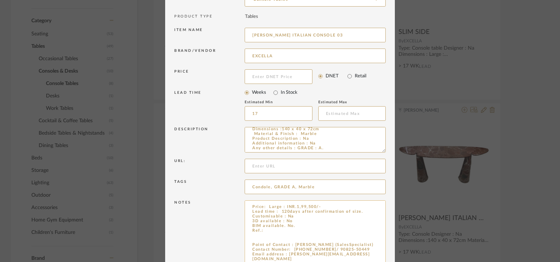
scroll to position [0, 0]
click at [271, 231] on textarea "Price: Large : INR.1,99,500/- Lead time : 120days after confirmation of size. C…" at bounding box center [315, 232] width 141 height 65
paste textarea "[PERSON_NAME] ITALIAN CONSOLE 03"
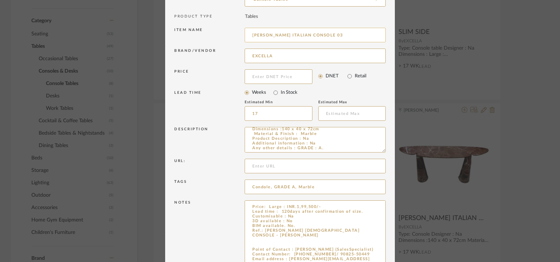
type textarea "Price: Large : INR.1,99,500/- Lead time : 120days after confirmation of size. C…"
drag, startPoint x: 249, startPoint y: 34, endPoint x: 361, endPoint y: 35, distance: 111.3
click at [360, 35] on input "[PERSON_NAME] ITALIAN CONSOLE 03" at bounding box center [315, 35] width 141 height 15
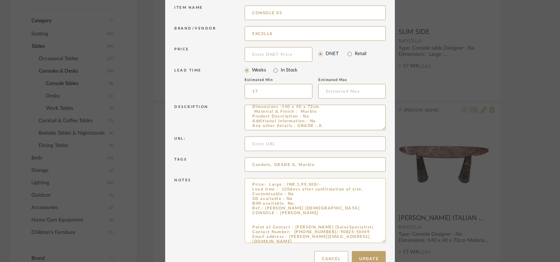
scroll to position [109, 0]
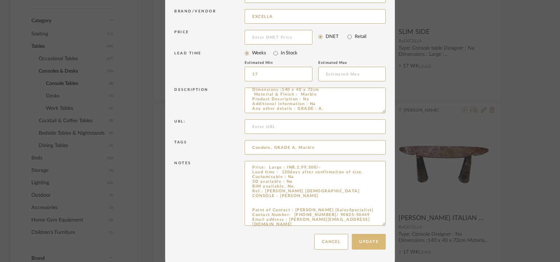
type input "CONSOLE 03"
click at [367, 244] on button "Update" at bounding box center [369, 242] width 34 height 16
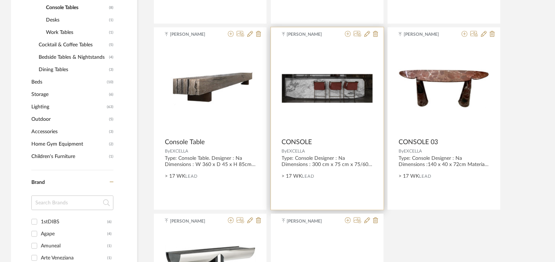
scroll to position [292, 0]
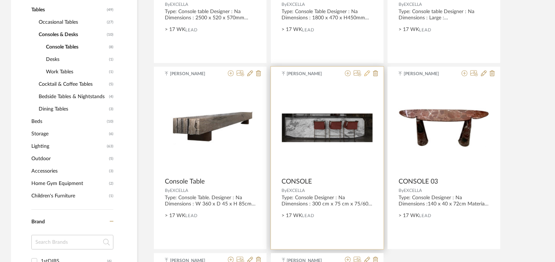
click at [368, 74] on icon at bounding box center [367, 73] width 6 height 6
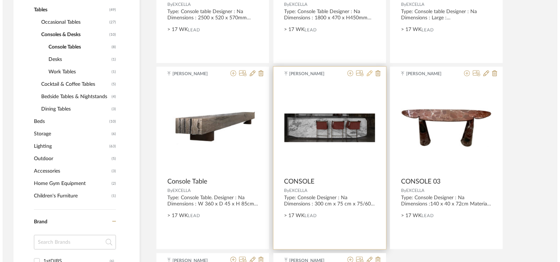
scroll to position [0, 0]
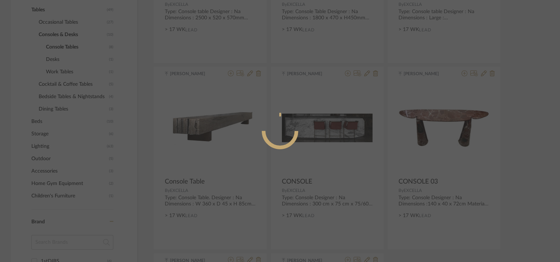
radio input "true"
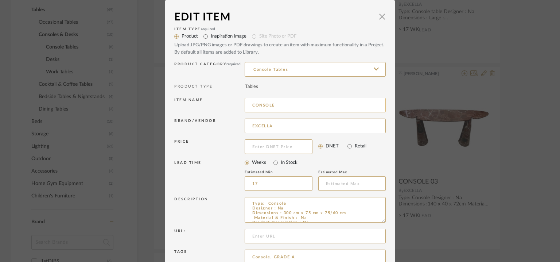
click at [294, 102] on input "CONSOLE" at bounding box center [315, 105] width 141 height 15
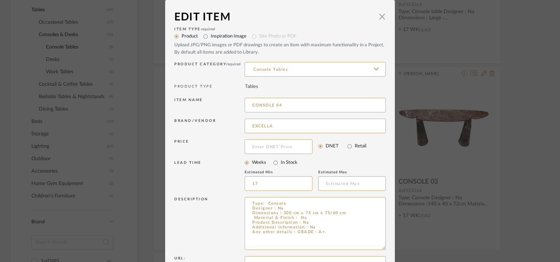
drag, startPoint x: 381, startPoint y: 219, endPoint x: 402, endPoint y: 261, distance: 46.5
click at [402, 261] on div "Edit Item × Item Type required Product Inspiration Image Site Photo or PDF Uplo…" at bounding box center [280, 131] width 560 height 262
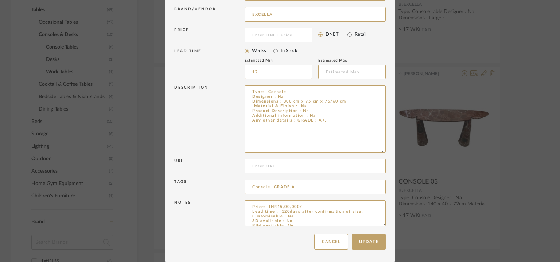
scroll to position [112, 0]
type input "CONSOLE 04"
click at [370, 242] on button "Update" at bounding box center [369, 241] width 34 height 16
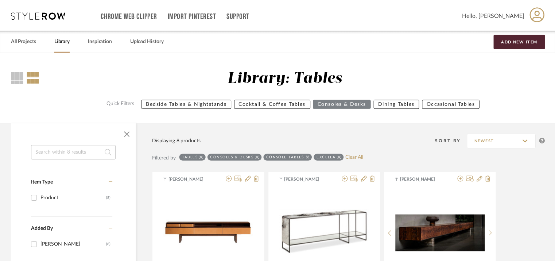
scroll to position [292, 0]
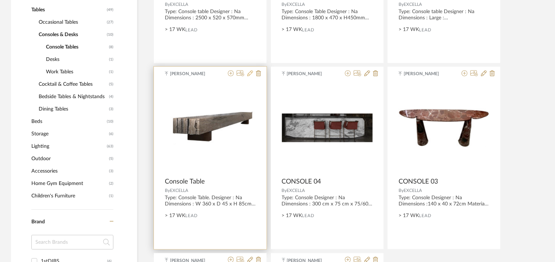
click at [249, 75] on icon at bounding box center [250, 73] width 6 height 6
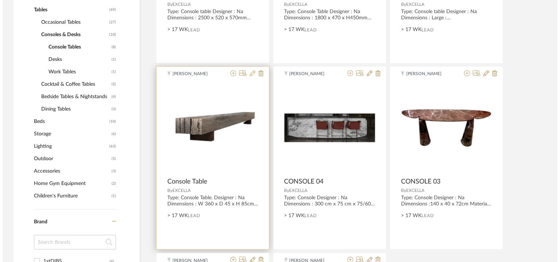
scroll to position [0, 0]
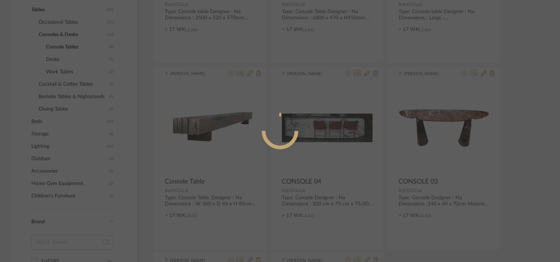
radio input "true"
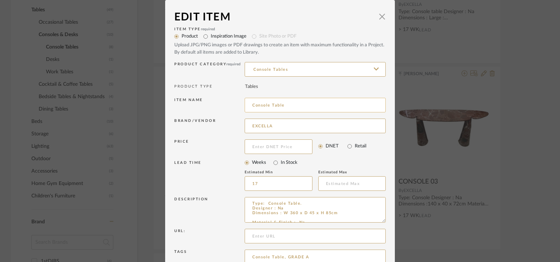
drag, startPoint x: 243, startPoint y: 104, endPoint x: 296, endPoint y: 105, distance: 53.3
click at [296, 105] on input "Console Table" at bounding box center [315, 105] width 141 height 15
type input "CONSOLE 05"
drag, startPoint x: 378, startPoint y: 219, endPoint x: 389, endPoint y: 246, distance: 29.7
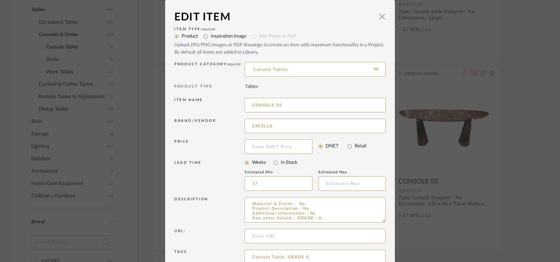
click at [388, 244] on dialog-content "Edit Item × Item Type required Product Inspiration Image Site Photo or PDF Uplo…" at bounding box center [280, 166] width 230 height 332
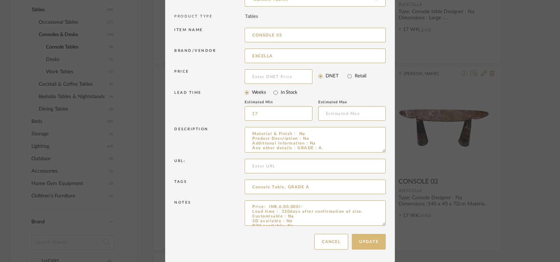
click at [363, 242] on button "Update" at bounding box center [369, 242] width 34 height 16
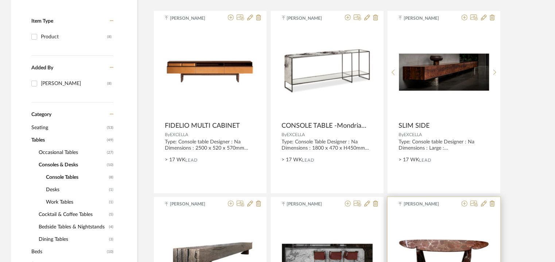
scroll to position [146, 0]
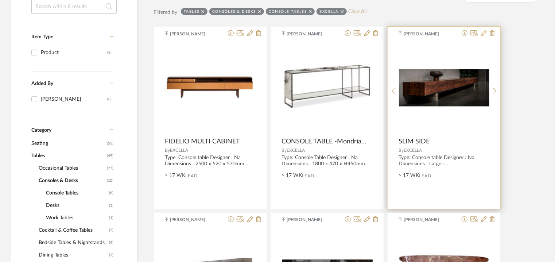
click at [485, 33] on icon at bounding box center [484, 33] width 6 height 6
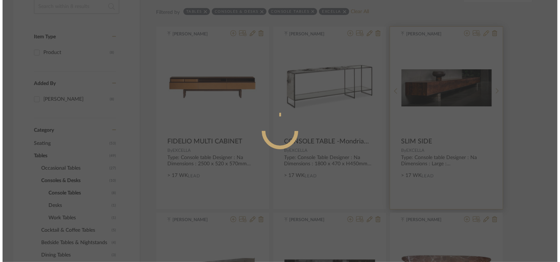
scroll to position [0, 0]
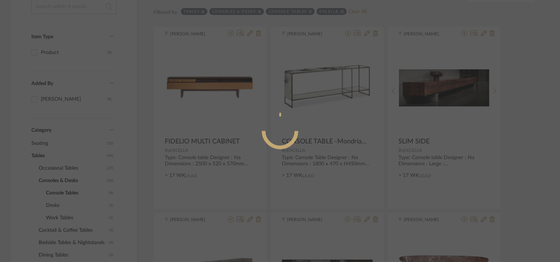
radio input "true"
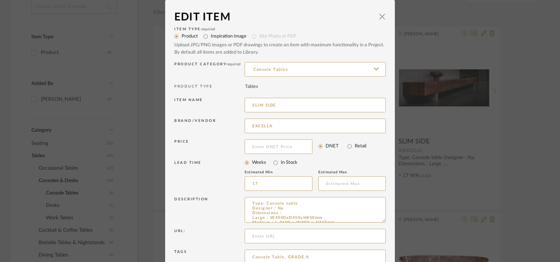
drag, startPoint x: 289, startPoint y: 103, endPoint x: 150, endPoint y: 115, distance: 139.1
click at [151, 115] on div "Edit Item × Item Type required Product Inspiration Image Site Photo or PDF Uplo…" at bounding box center [280, 131] width 560 height 262
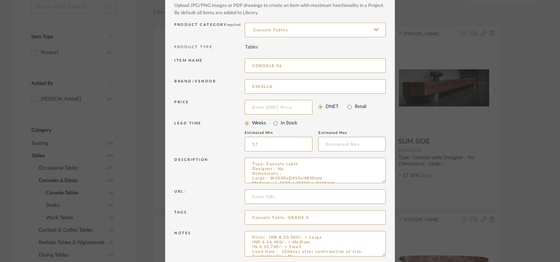
scroll to position [70, 0]
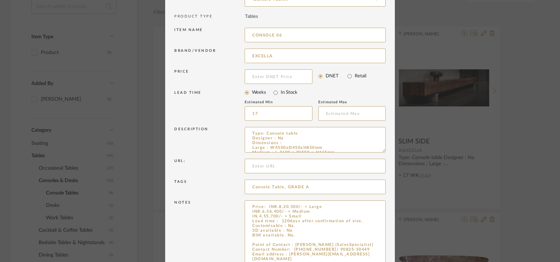
drag, startPoint x: 381, startPoint y: 225, endPoint x: 379, endPoint y: 283, distance: 58.0
type input "CONSOLE 06"
click at [295, 235] on textarea "Price: INR.8,20,500/- = Large INR.6,56,400/- = Medium IN.4,55,700/- = Small Lea…" at bounding box center [315, 241] width 141 height 83
paste textarea "SLIM SIDE"
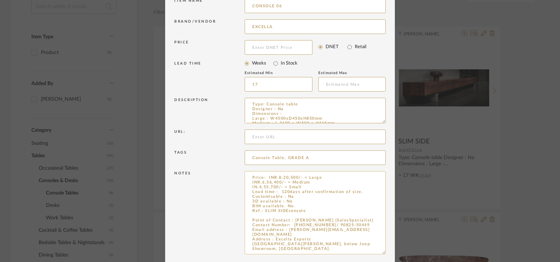
scroll to position [128, 0]
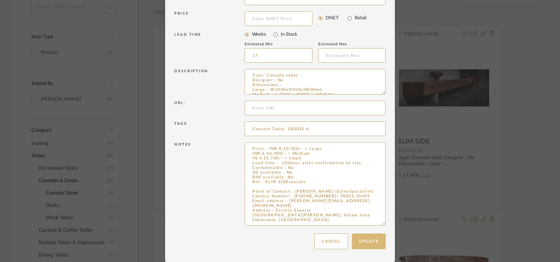
type textarea "Price: INR.8,20,500/- = Large INR.6,56,400/- = Medium IN.4,55,700/- = Small Lea…"
click at [366, 236] on button "Update" at bounding box center [369, 241] width 34 height 16
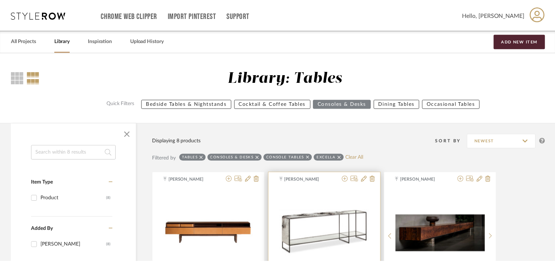
scroll to position [146, 0]
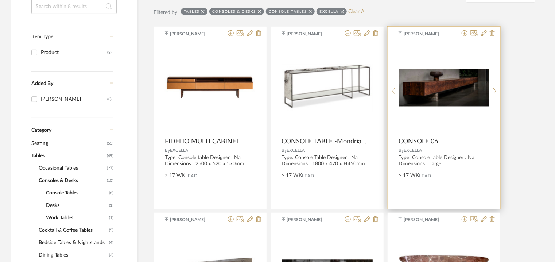
click at [470, 68] on div "0" at bounding box center [444, 87] width 90 height 91
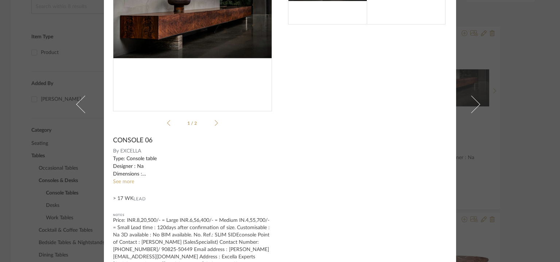
scroll to position [98, 0]
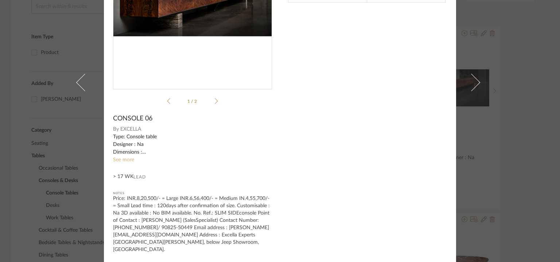
click at [120, 159] on link "See more" at bounding box center [123, 159] width 21 height 5
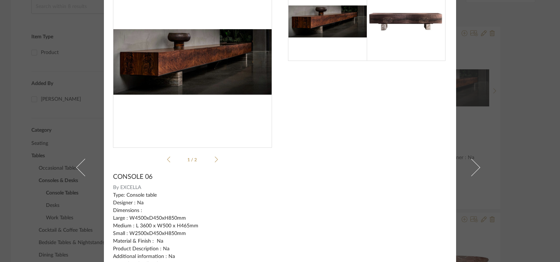
scroll to position [0, 0]
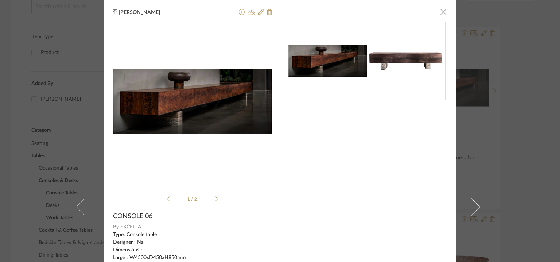
click at [438, 12] on span "button" at bounding box center [443, 11] width 15 height 15
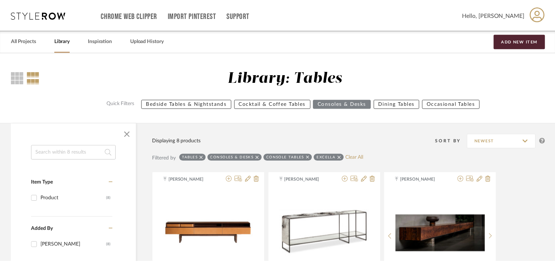
scroll to position [146, 0]
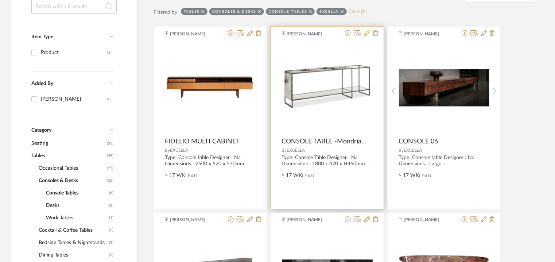
click at [367, 34] on icon at bounding box center [367, 33] width 6 height 6
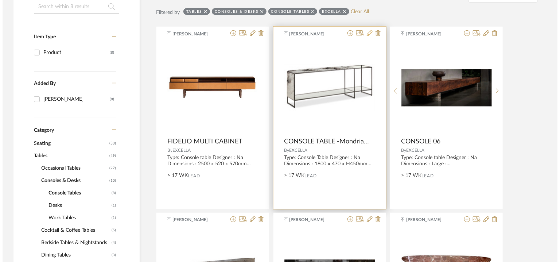
scroll to position [0, 0]
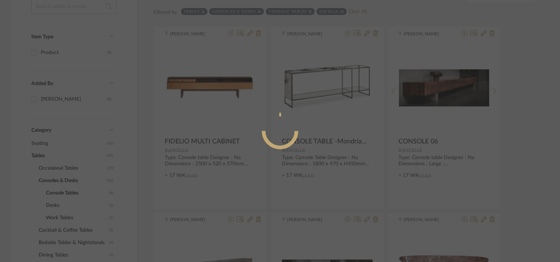
radio input "true"
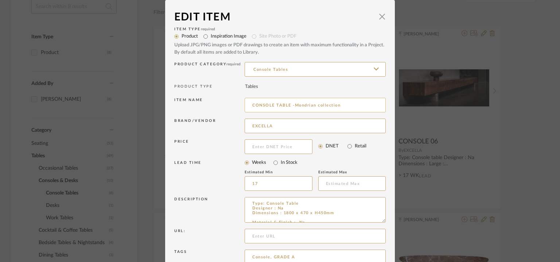
click at [291, 105] on input "CONSOLE TABLE -Mondrian collection" at bounding box center [315, 105] width 141 height 15
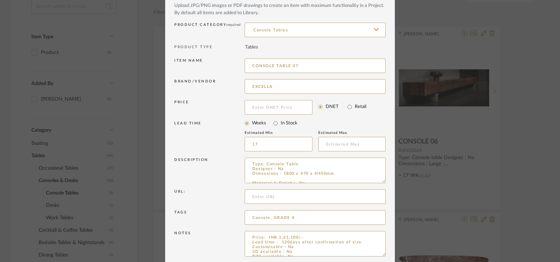
scroll to position [70, 0]
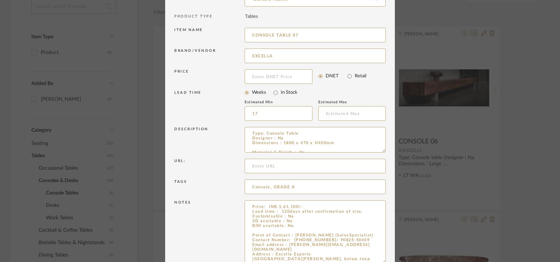
drag, startPoint x: 382, startPoint y: 222, endPoint x: 399, endPoint y: 283, distance: 62.9
type input "CONSOLE TABLE 07"
click at [260, 228] on textarea "Price: INR.1,61,100/- Lead time : 120days after confirmation of size. Customisa…" at bounding box center [315, 243] width 141 height 86
paste textarea "Mondrian collection"
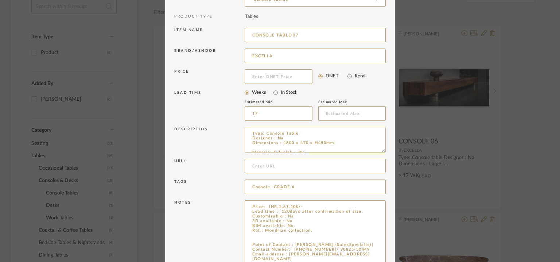
type textarea "Price: INR.1,61,100/- Lead time : 120days after confirmation of size. Customisa…"
click at [278, 148] on textarea "Type: Console Table Designer : Na Dimensions : 1800 x 470 x H450mm Material & F…" at bounding box center [315, 140] width 141 height 26
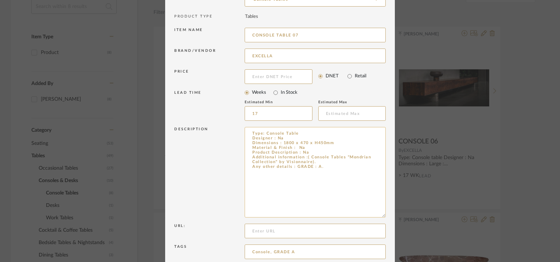
drag, startPoint x: 379, startPoint y: 150, endPoint x: 369, endPoint y: 204, distance: 54.2
click at [392, 212] on dialog-content "Edit Item × Item Type required Product Inspiration Image Site Photo or PDF Uplo…" at bounding box center [280, 158] width 230 height 457
drag, startPoint x: 305, startPoint y: 156, endPoint x: 310, endPoint y: 161, distance: 7.0
click at [310, 161] on textarea "Type: Console Table Designer : Na Dimensions : 1800 x 470 x H450mm Material & F…" at bounding box center [315, 171] width 141 height 88
drag, startPoint x: 311, startPoint y: 160, endPoint x: 321, endPoint y: 173, distance: 16.3
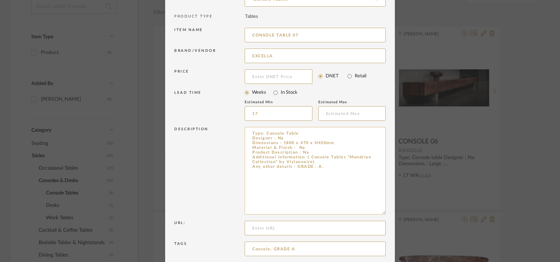
click at [321, 173] on textarea "Type: Console Table Designer : Na Dimensions : 1800 x 470 x H450mm Material & F…" at bounding box center [315, 171] width 141 height 88
drag, startPoint x: 305, startPoint y: 158, endPoint x: 316, endPoint y: 160, distance: 11.2
click at [316, 161] on textarea "Type: Console Table Designer : Na Dimensions : 1800 x 470 x H450mm Material & F…" at bounding box center [315, 171] width 141 height 88
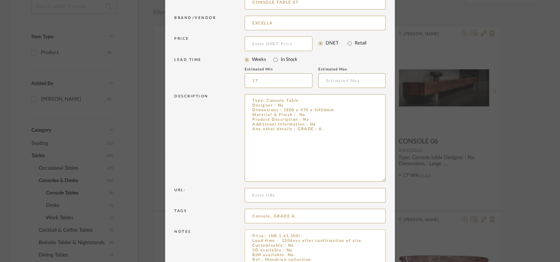
scroll to position [193, 0]
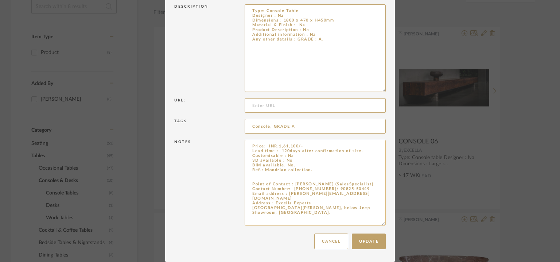
type textarea "Type: Console Table Designer : Na Dimensions : 1800 x 470 x H450mm Material & F…"
click at [311, 168] on textarea "Price: INR.1,61,100/- Lead time : 120days after confirmation of size. Customisa…" at bounding box center [315, 183] width 141 height 86
paste textarea "( Console Tables "Mondrian Collection" by Visionnaire)."
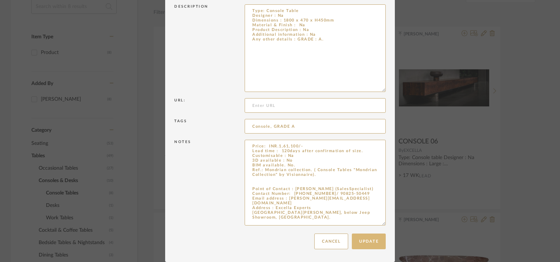
type textarea "Price: INR.1,61,100/- Lead time : 120days after confirmation of size. Customisa…"
click at [364, 243] on button "Update" at bounding box center [369, 241] width 34 height 16
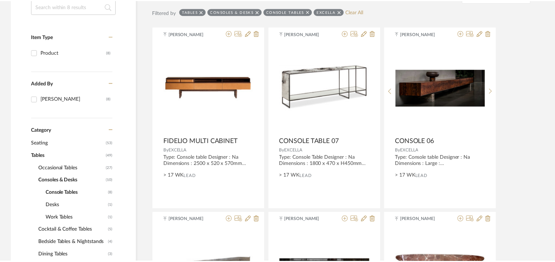
scroll to position [146, 0]
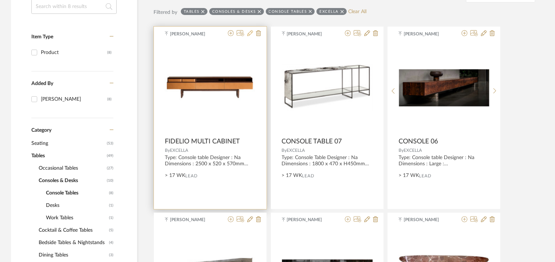
click at [250, 35] on icon at bounding box center [250, 33] width 6 height 6
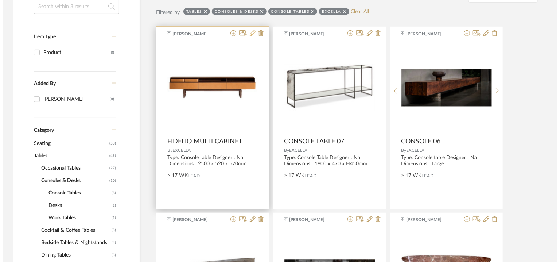
scroll to position [0, 0]
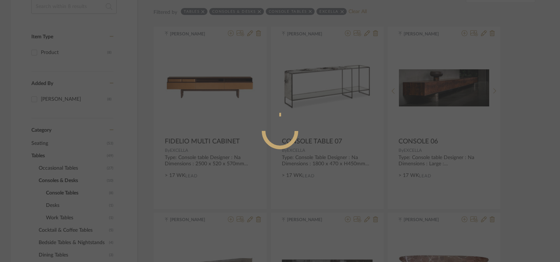
radio input "true"
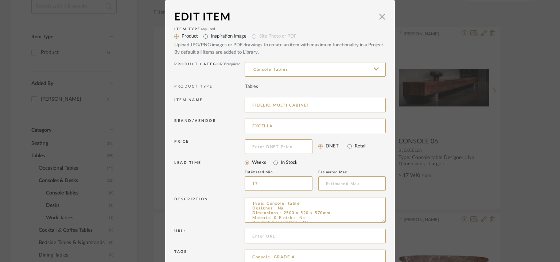
drag, startPoint x: 318, startPoint y: 107, endPoint x: 233, endPoint y: 104, distance: 84.7
click at [233, 104] on div "Item name [PERSON_NAME] MULTI CABINET" at bounding box center [280, 106] width 212 height 21
click at [378, 15] on span "button" at bounding box center [382, 16] width 15 height 15
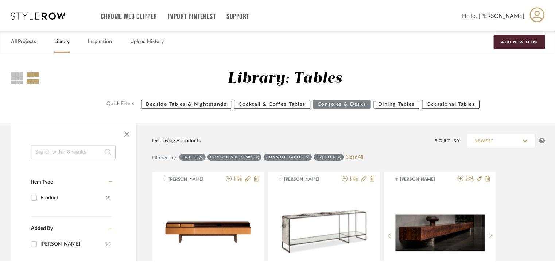
scroll to position [146, 0]
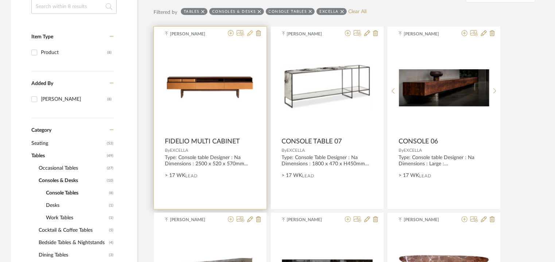
click at [249, 33] on icon at bounding box center [250, 33] width 6 height 6
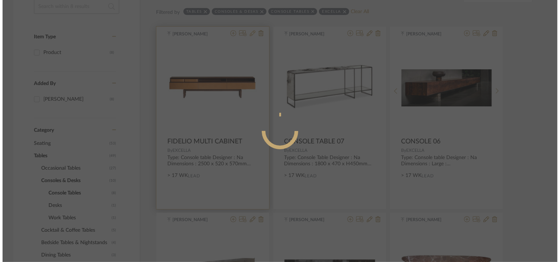
scroll to position [0, 0]
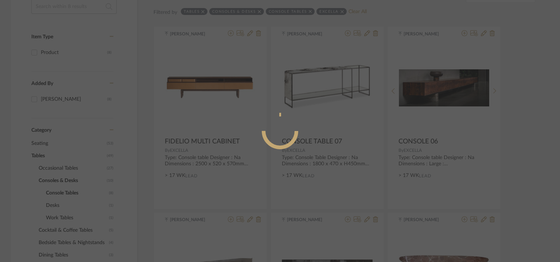
radio input "true"
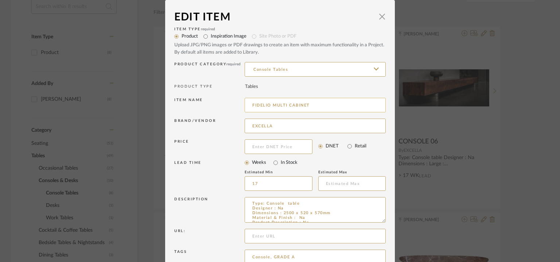
drag, startPoint x: 326, startPoint y: 105, endPoint x: 242, endPoint y: 104, distance: 83.9
click at [245, 104] on input "FIDELIO MULTI CABINET" at bounding box center [315, 105] width 141 height 15
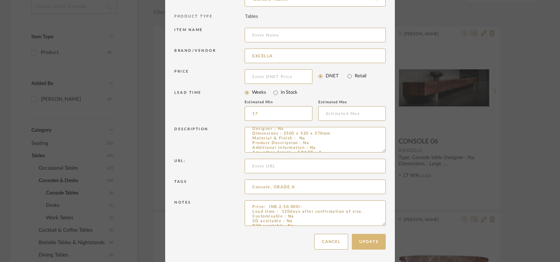
scroll to position [14, 0]
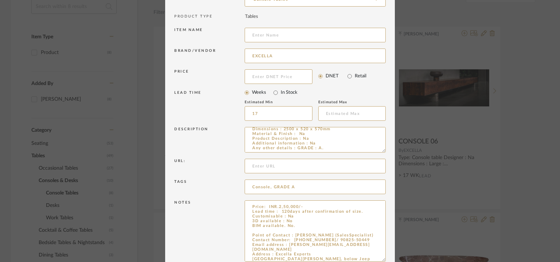
drag, startPoint x: 380, startPoint y: 223, endPoint x: 380, endPoint y: 267, distance: 43.8
click at [293, 230] on textarea "Price: INR.2,50,000/- Lead time : 120days after confirmation of size. Customisa…" at bounding box center [315, 234] width 141 height 69
paste textarea "FIDELIO MULTI CABINET"
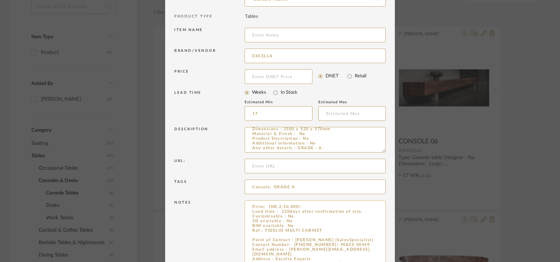
click at [335, 231] on textarea "Price: INR.2,50,000/- Lead time : 120days after confirmation of size. Customisa…" at bounding box center [315, 234] width 141 height 69
type textarea "Price: INR.2,50,000/- Lead time : 120days after confirmation of size. Customisa…"
click at [254, 34] on input at bounding box center [315, 35] width 141 height 15
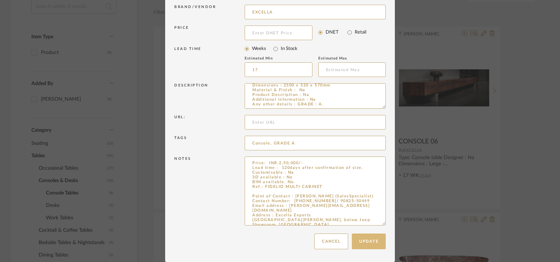
type input "CONSOLE 08"
click at [372, 246] on button "Update" at bounding box center [369, 241] width 34 height 16
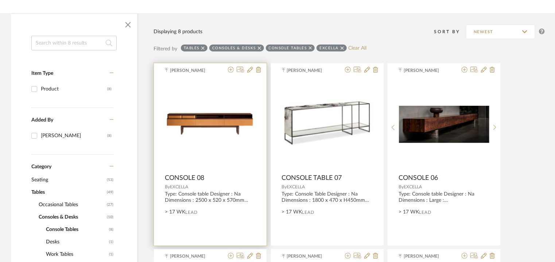
scroll to position [73, 0]
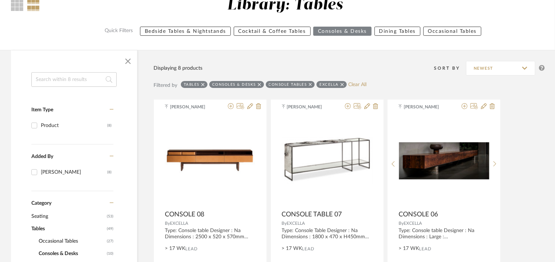
click at [66, 238] on span "Occasional Tables" at bounding box center [72, 241] width 66 height 12
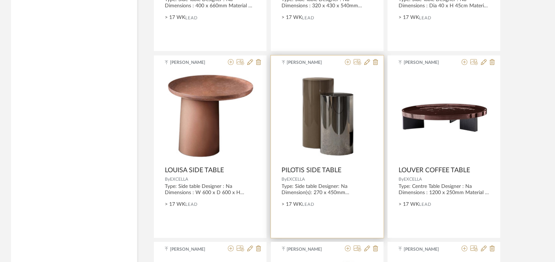
scroll to position [1632, 0]
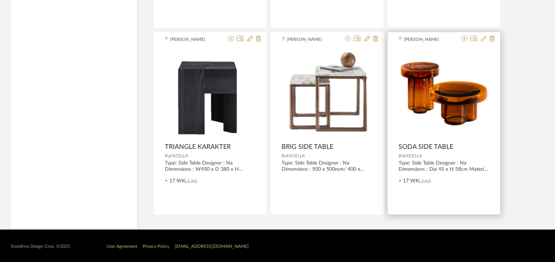
click at [484, 38] on icon at bounding box center [484, 39] width 6 height 6
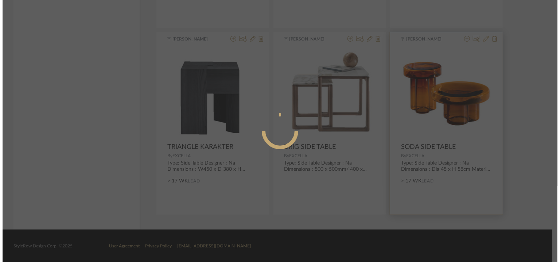
scroll to position [0, 0]
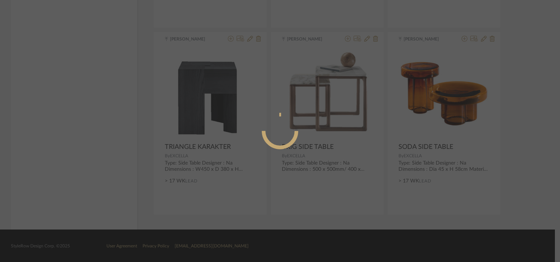
radio input "true"
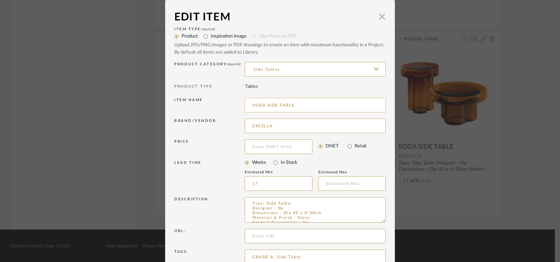
drag, startPoint x: 306, startPoint y: 102, endPoint x: 249, endPoint y: 105, distance: 57.3
click at [241, 106] on div "Item name SODA SIDE TABLE" at bounding box center [280, 106] width 212 height 21
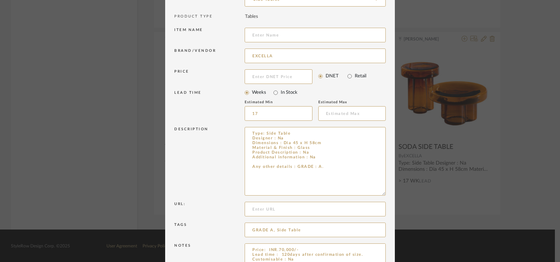
drag, startPoint x: 382, startPoint y: 150, endPoint x: 387, endPoint y: 227, distance: 77.2
click at [387, 227] on dialog-content "Edit Item × Item Type required Product Inspiration Image Site Photo or PDF Uplo…" at bounding box center [280, 117] width 230 height 375
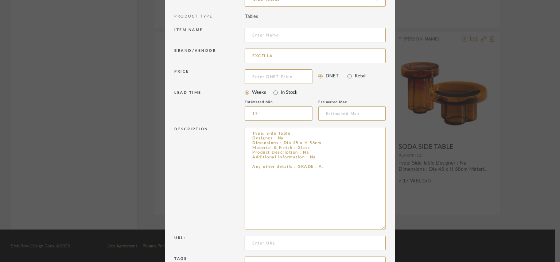
scroll to position [147, 0]
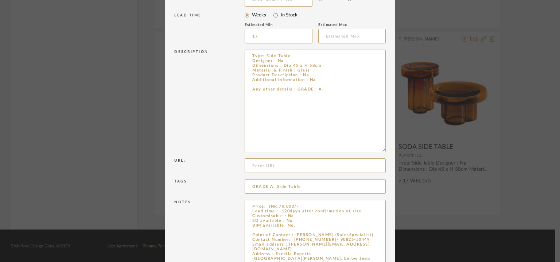
drag, startPoint x: 382, startPoint y: 222, endPoint x: 371, endPoint y: 275, distance: 54.0
click at [294, 225] on textarea "Price: INR.70,000/- Lead time : 120days after confirmation of size. Customisabl…" at bounding box center [315, 239] width 141 height 78
paste textarea "SODA SIDE TABLE"
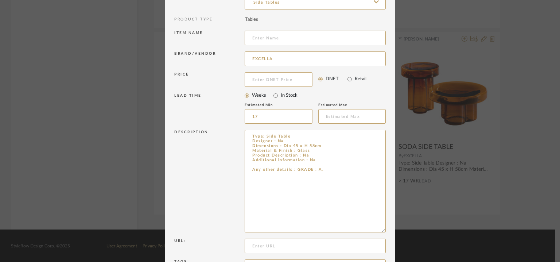
scroll to position [0, 0]
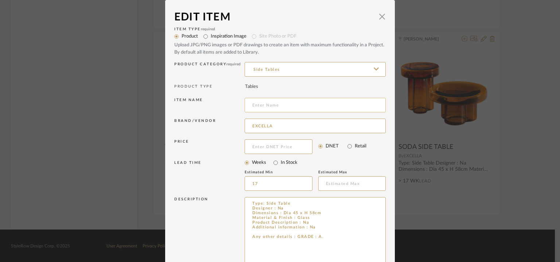
type textarea "Price: INR.70,000/- Lead time : 120days after confirmation of size. Customisabl…"
click at [269, 105] on input at bounding box center [315, 105] width 141 height 15
paste input "SODA SIDE TABLE"
click at [254, 106] on input "SODA SIDE TABLE 01" at bounding box center [315, 105] width 141 height 15
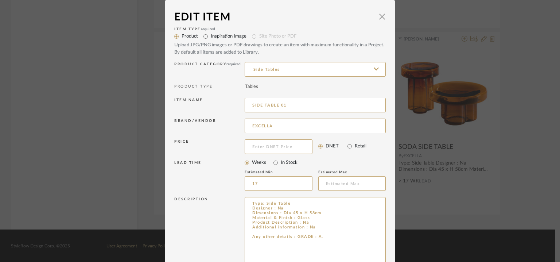
scroll to position [182, 0]
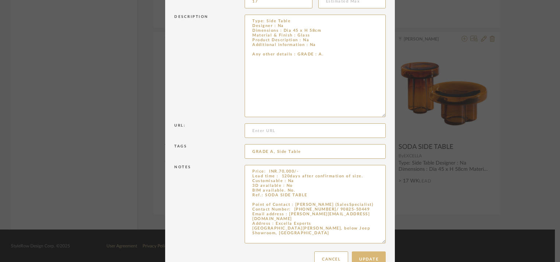
type input "SIDE TABLE 01"
click at [369, 254] on button "Update" at bounding box center [369, 259] width 34 height 16
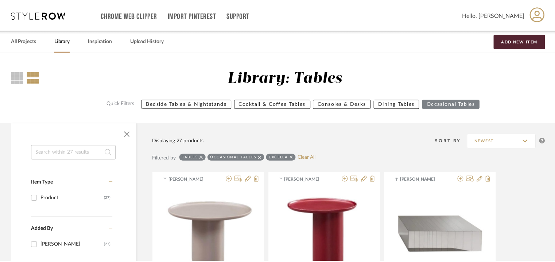
scroll to position [1632, 0]
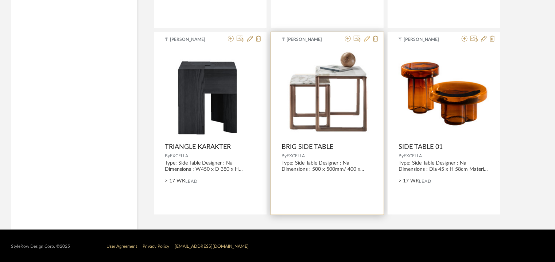
click at [367, 36] on icon at bounding box center [367, 39] width 6 height 6
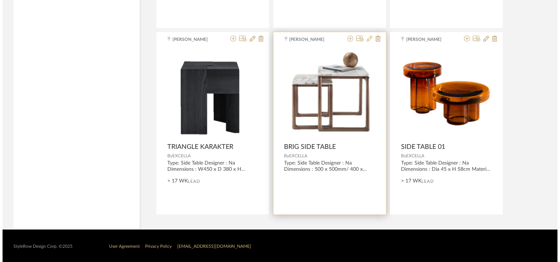
scroll to position [0, 0]
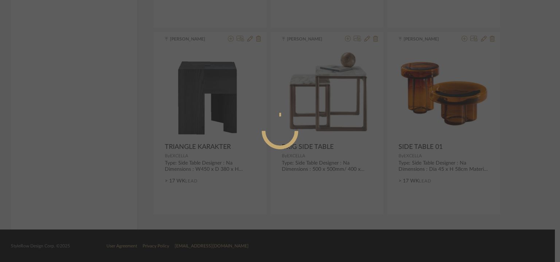
radio input "true"
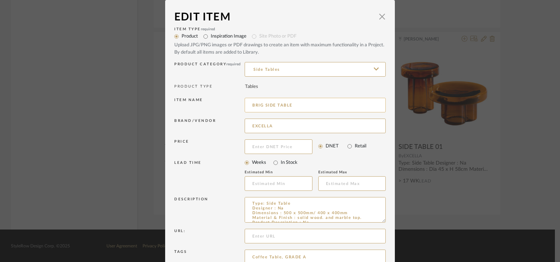
click at [303, 104] on input "BRIG SIDE TABLE" at bounding box center [315, 105] width 141 height 15
click at [291, 103] on input "BRIG SIDE TABLE02" at bounding box center [315, 105] width 141 height 15
click at [302, 104] on input "BRIG SIDE TABLE 02" at bounding box center [315, 105] width 141 height 15
drag, startPoint x: 289, startPoint y: 103, endPoint x: 242, endPoint y: 104, distance: 46.7
click at [245, 104] on input "BRIG SIDE TABLE 02" at bounding box center [315, 105] width 141 height 15
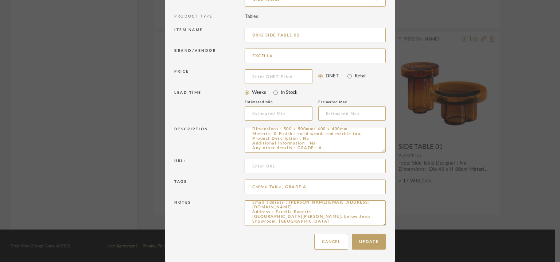
scroll to position [3, 0]
drag, startPoint x: 382, startPoint y: 224, endPoint x: 385, endPoint y: 269, distance: 45.0
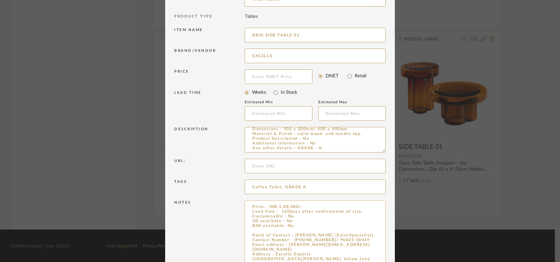
type input "BRIG SIDE TABLE 02"
click at [299, 227] on textarea "Price: INR.1,08,080/- Lead time : 120days after confirmation of size. Customisa…" at bounding box center [315, 235] width 141 height 70
paste textarea "BRIG SIDE TABLE"
type textarea "Price: INR.1,08,080/- Lead time : 120days after confirmation of size. Customisa…"
click at [252, 35] on input "BRIG SIDE TABLE 02" at bounding box center [315, 35] width 141 height 15
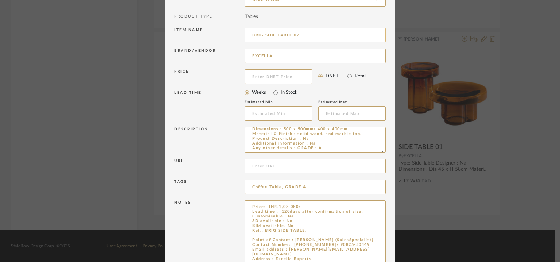
click at [252, 35] on input "BRIG SIDE TABLE 02" at bounding box center [315, 35] width 141 height 15
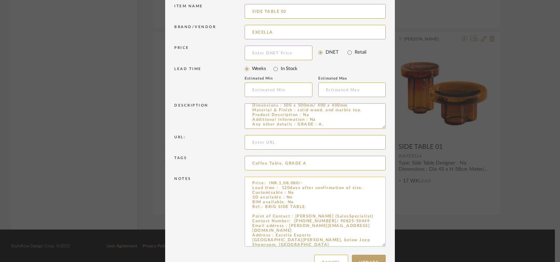
scroll to position [115, 0]
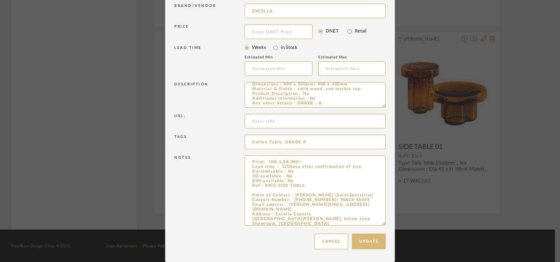
type input "SIDE TABLE 02"
click at [366, 241] on button "Update" at bounding box center [369, 241] width 34 height 16
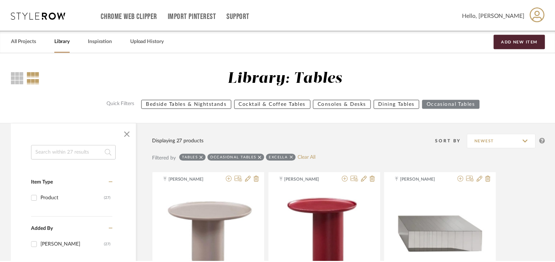
scroll to position [1632, 0]
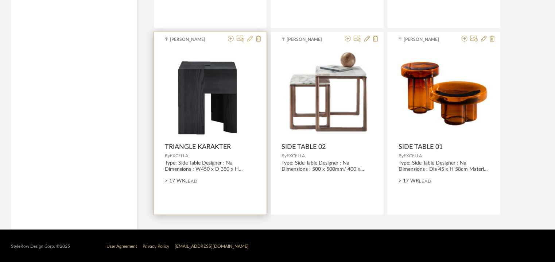
click at [251, 38] on icon at bounding box center [250, 39] width 6 height 6
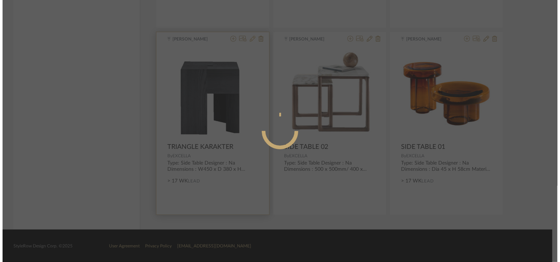
scroll to position [0, 0]
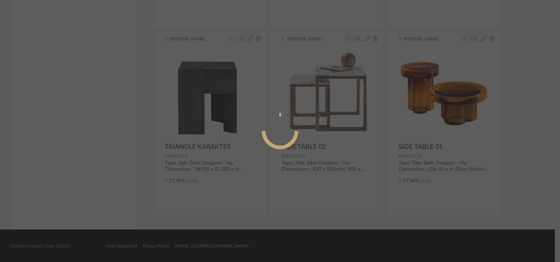
radio input "true"
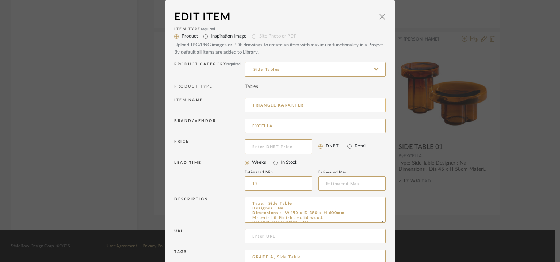
drag, startPoint x: 315, startPoint y: 104, endPoint x: 243, endPoint y: 104, distance: 72.2
click at [245, 104] on input "TRIANGLE KARAKTER" at bounding box center [315, 105] width 141 height 15
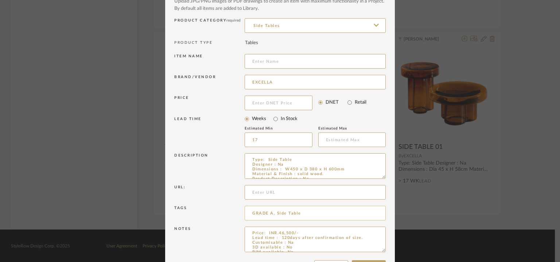
scroll to position [70, 0]
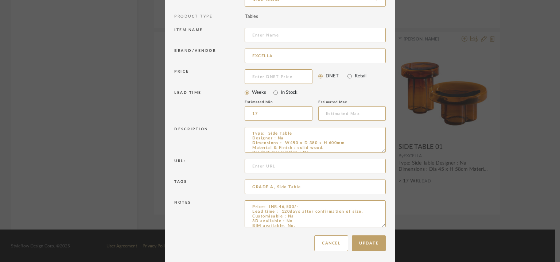
drag, startPoint x: 379, startPoint y: 222, endPoint x: 384, endPoint y: 282, distance: 60.4
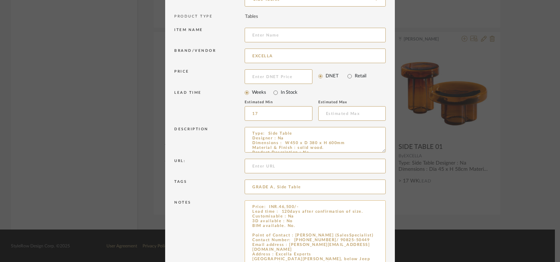
click at [258, 229] on textarea "Price: INR.46,500/- Lead time : 120days after confirmation of size. Customisabl…" at bounding box center [315, 242] width 141 height 85
paste textarea "TRIANGLE KARAKTER"
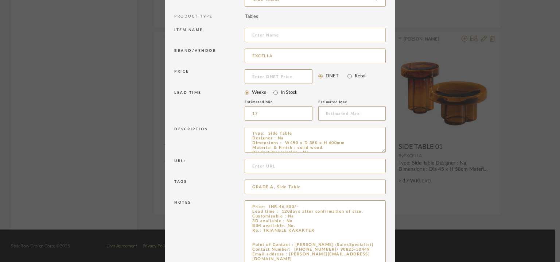
type textarea "Price: INR.46,500/- Lead time : 120days after confirmation of size. Customisabl…"
click at [282, 36] on input at bounding box center [315, 35] width 141 height 15
paste input "TRIANGLE KARAKTER"
drag, startPoint x: 274, startPoint y: 36, endPoint x: 47, endPoint y: 36, distance: 227.6
click at [47, 36] on div "Edit Item × Item Type required Product Inspiration Image Site Photo or PDF Uplo…" at bounding box center [280, 131] width 560 height 262
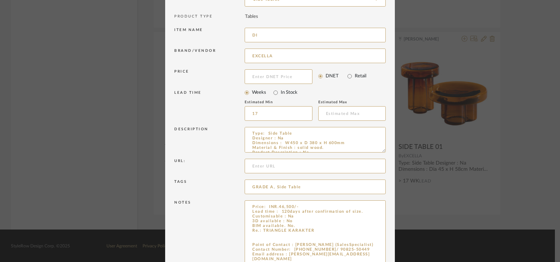
type input "D"
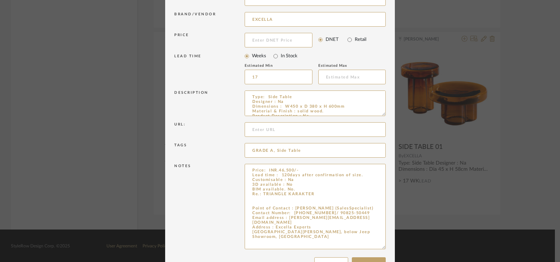
scroll to position [130, 0]
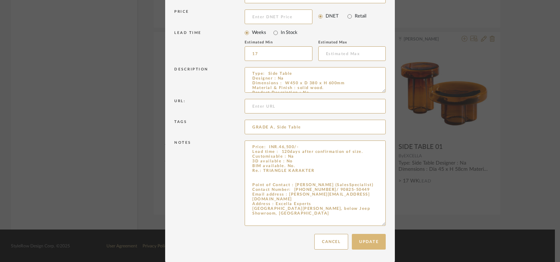
type input "SIDE TABLE 03"
click at [364, 237] on button "Update" at bounding box center [369, 242] width 34 height 16
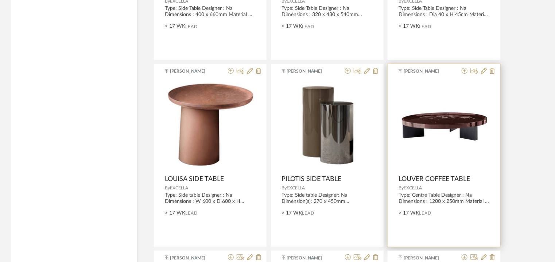
scroll to position [1413, 0]
click at [483, 70] on icon at bounding box center [484, 71] width 6 height 6
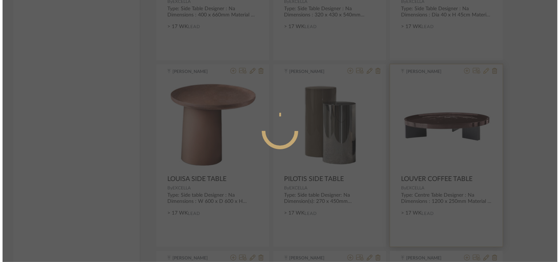
scroll to position [0, 0]
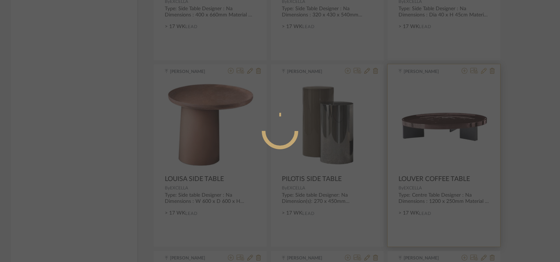
radio input "true"
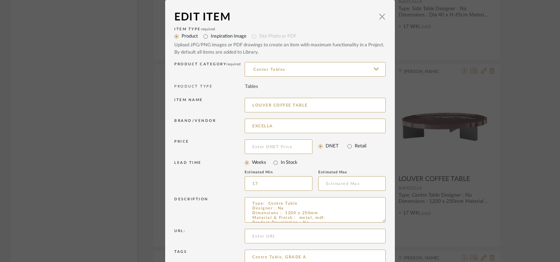
click at [374, 69] on icon at bounding box center [376, 69] width 5 height 6
click at [263, 102] on input "LOUVER COFFEE TABLE" at bounding box center [315, 105] width 141 height 15
click at [259, 104] on input "LOUVER COFFEE TABLE" at bounding box center [315, 105] width 141 height 15
drag, startPoint x: 317, startPoint y: 105, endPoint x: 221, endPoint y: 102, distance: 95.6
click at [165, 102] on dialog-content "Edit Item × Item Type required Product Inspiration Image Site Photo or PDF Uplo…" at bounding box center [280, 166] width 230 height 332
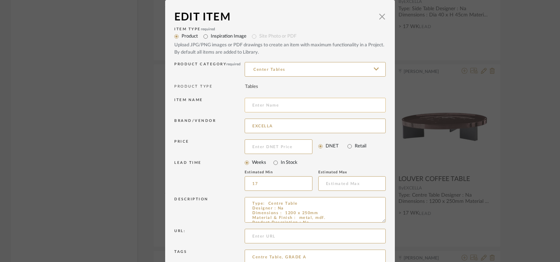
scroll to position [70, 0]
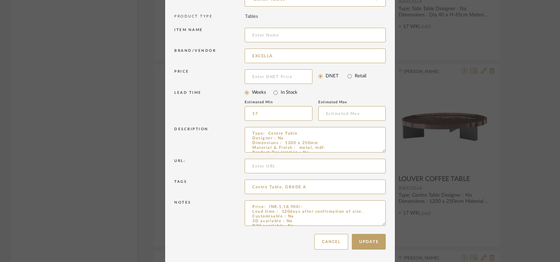
drag, startPoint x: 380, startPoint y: 223, endPoint x: 387, endPoint y: 276, distance: 52.9
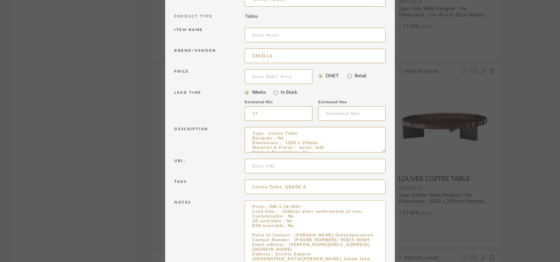
click at [295, 228] on textarea "Price: INR.1,18,900/- Lead time : 120days after confirmation of size. Customisa…" at bounding box center [315, 239] width 141 height 78
paste textarea "LOUVER COFFEE TABLE"
type textarea "Price: INR.1,18,900/- Lead time : 120days after confirmation of size. Customisa…"
click at [293, 31] on input at bounding box center [315, 35] width 141 height 15
type input "c"
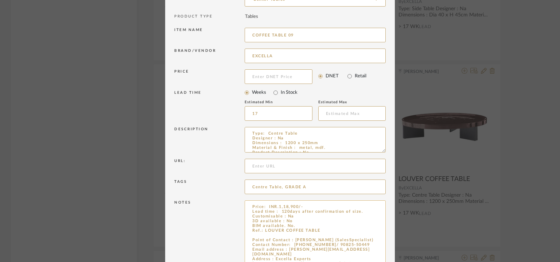
scroll to position [123, 0]
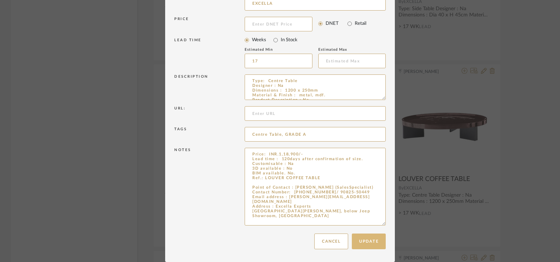
type input "COFFEE TABLE 09"
click at [376, 242] on button "Update" at bounding box center [369, 241] width 34 height 16
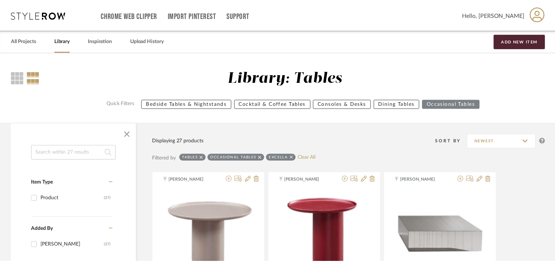
scroll to position [1413, 0]
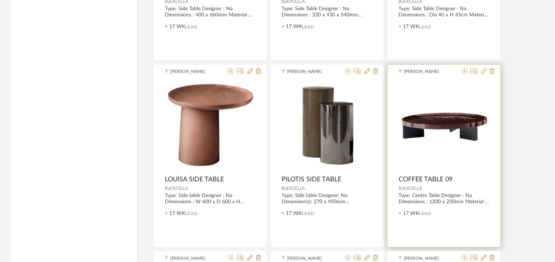
click at [485, 69] on icon at bounding box center [484, 71] width 6 height 6
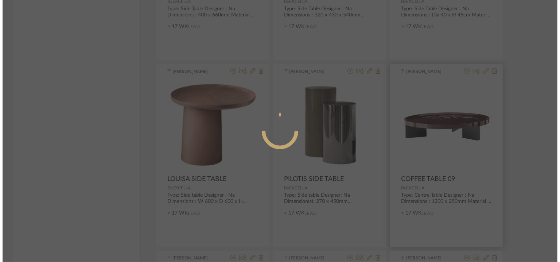
scroll to position [0, 0]
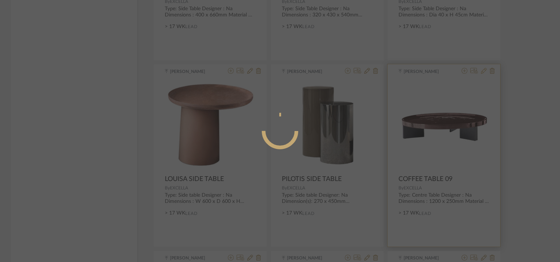
radio input "true"
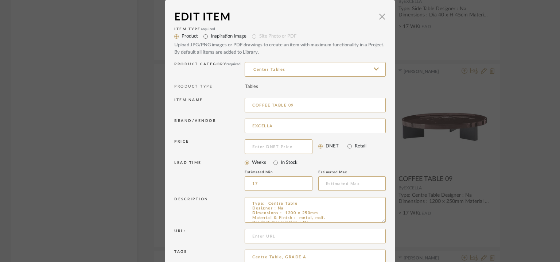
click at [458, 82] on div "Edit Item × Item Type required Product Inspiration Image Site Photo or PDF Uplo…" at bounding box center [280, 131] width 560 height 262
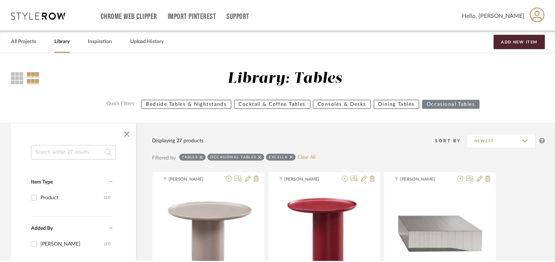
scroll to position [1413, 0]
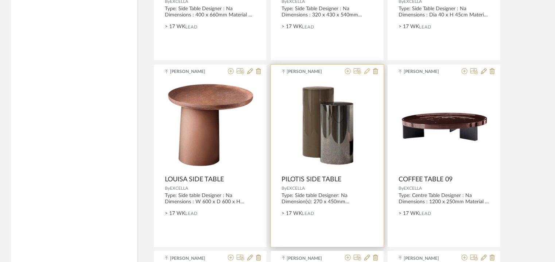
click at [366, 69] on icon at bounding box center [367, 71] width 6 height 6
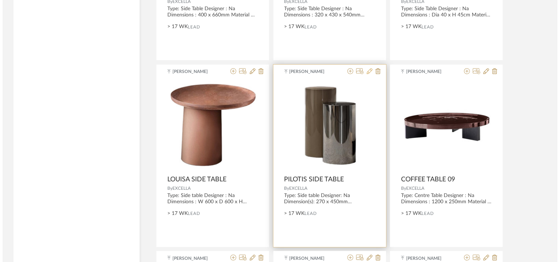
scroll to position [0, 0]
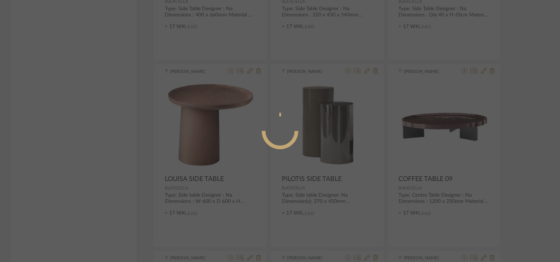
radio input "true"
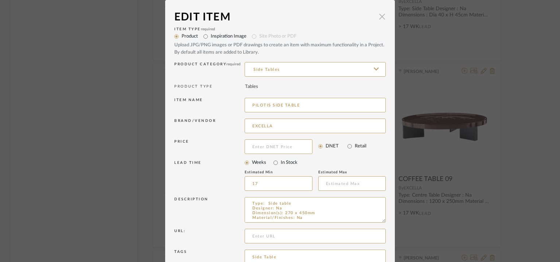
click at [380, 16] on span "button" at bounding box center [382, 16] width 15 height 15
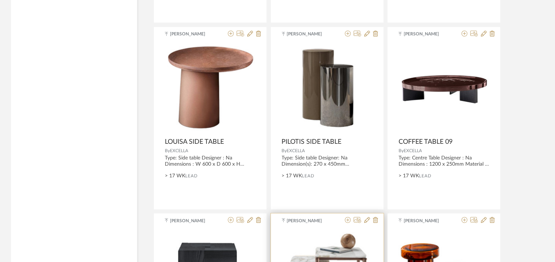
scroll to position [1450, 0]
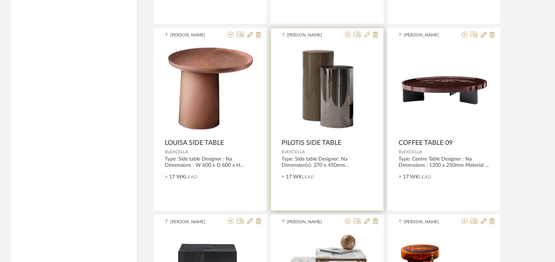
click at [367, 34] on icon at bounding box center [367, 35] width 6 height 6
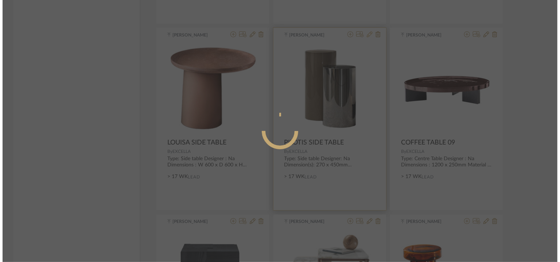
scroll to position [0, 0]
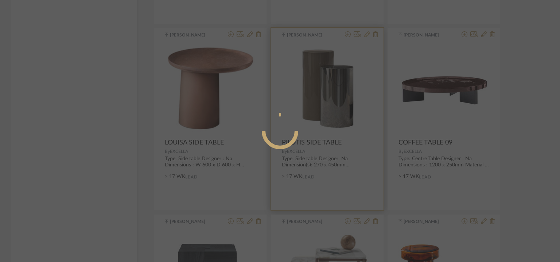
radio input "true"
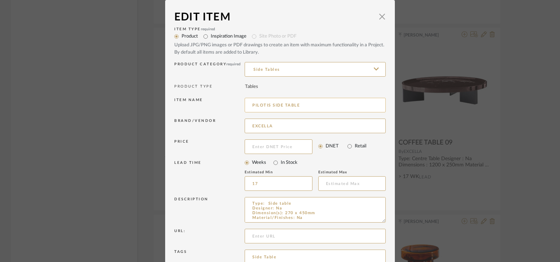
click at [340, 101] on input "PILOTIS SIDE TABLE" at bounding box center [315, 105] width 141 height 15
drag, startPoint x: 299, startPoint y: 104, endPoint x: 222, endPoint y: 96, distance: 77.4
click at [222, 96] on div "Item name PILOTIS SIDE TABLE 04" at bounding box center [280, 106] width 212 height 21
drag, startPoint x: 322, startPoint y: 105, endPoint x: 240, endPoint y: 97, distance: 82.8
click at [240, 97] on div "Item name PILOTIS SIDE TABLE 04" at bounding box center [280, 106] width 212 height 21
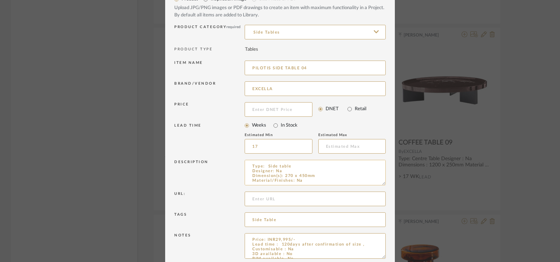
scroll to position [70, 0]
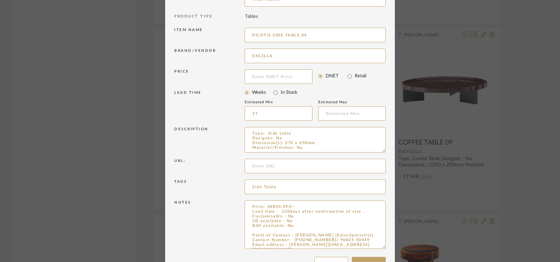
drag, startPoint x: 382, startPoint y: 223, endPoint x: 385, endPoint y: 258, distance: 35.1
click at [385, 258] on dialog-content "Edit Item × Item Type required Product Inspiration Image Site Photo or PDF Uplo…" at bounding box center [280, 107] width 230 height 355
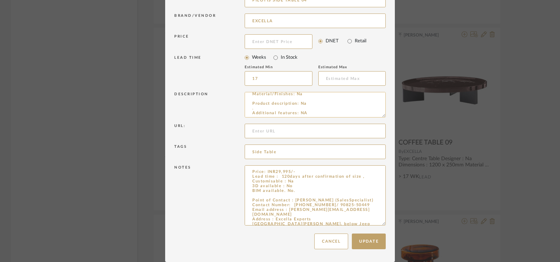
scroll to position [28, 0]
type input "PILOTIS SIDE TABLE 04"
click at [306, 195] on textarea "Price: INR29,995/- Lead time : 120days after confirmation of size , Customisabl…" at bounding box center [315, 195] width 141 height 60
paste textarea "PILOTIS SIDE TABLE 04"
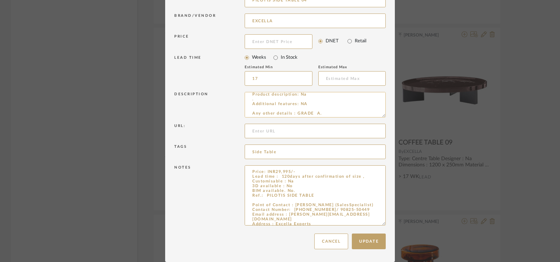
type textarea "Price: INR29,995/- Lead time : 120days after confirmation of size , Customisabl…"
click at [255, 97] on textarea "Type: Side table Designer: Na Dimension(s): 270 x 450mm Material/Finishes: Na P…" at bounding box center [315, 105] width 141 height 26
type textarea "Type: Side table Designer: Na Dimension(s): 270 x 450mm Material/Finishes: Na P…"
click at [362, 239] on button "Update" at bounding box center [369, 241] width 34 height 16
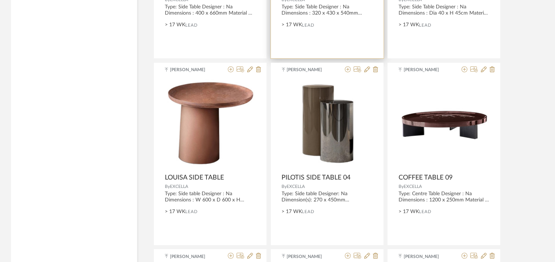
scroll to position [1413, 0]
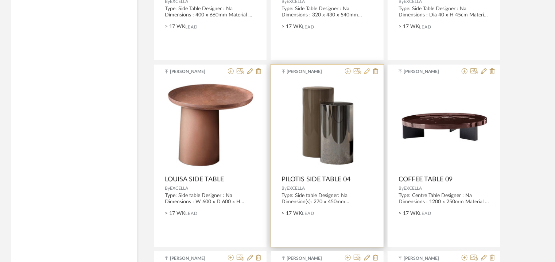
click at [368, 72] on icon at bounding box center [367, 71] width 6 height 6
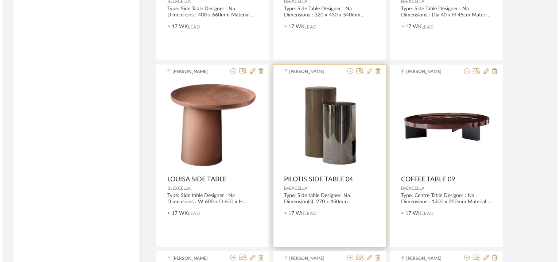
scroll to position [0, 0]
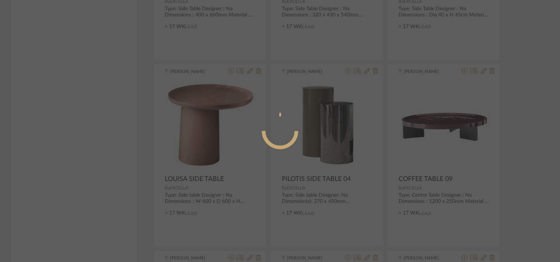
radio input "true"
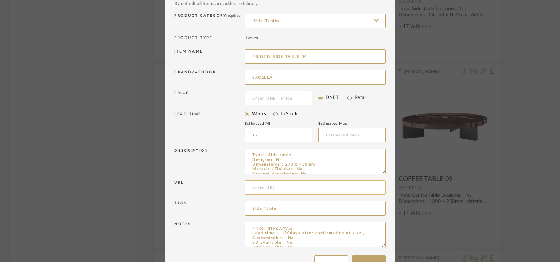
scroll to position [70, 0]
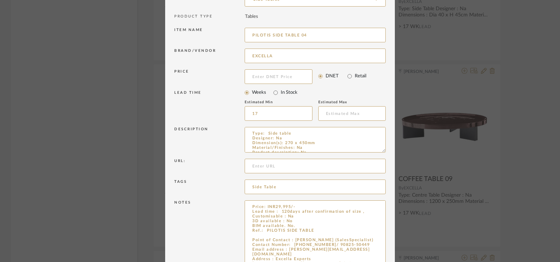
drag, startPoint x: 378, startPoint y: 223, endPoint x: 400, endPoint y: 270, distance: 52.4
click at [255, 33] on input "PILOTIS SIDE TABLE 04" at bounding box center [315, 35] width 141 height 15
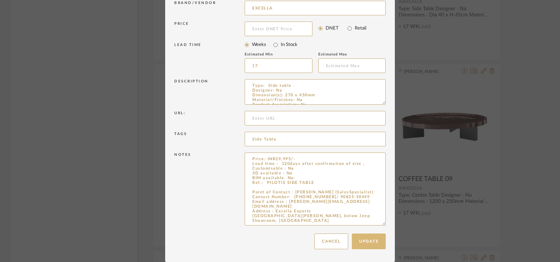
type input "SIDE TABLE 04"
click at [379, 238] on button "Update" at bounding box center [369, 241] width 34 height 16
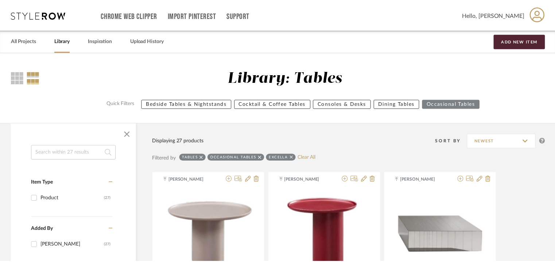
scroll to position [1413, 0]
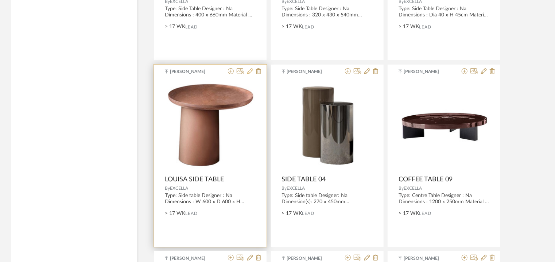
click at [251, 69] on icon at bounding box center [250, 71] width 6 height 6
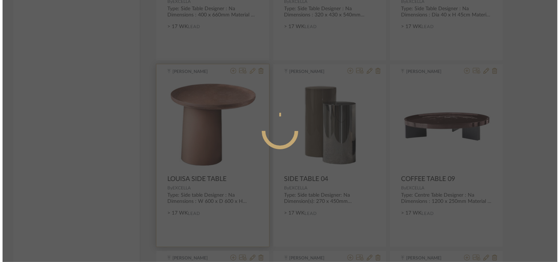
scroll to position [0, 0]
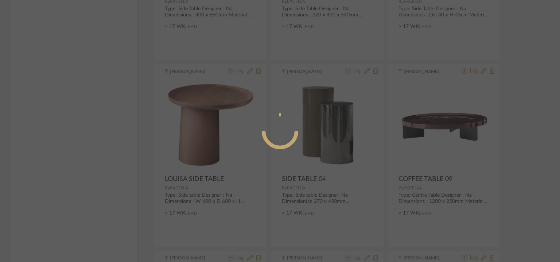
radio input "true"
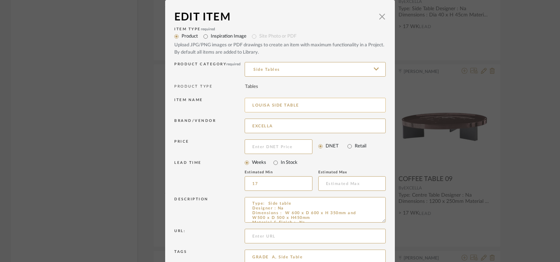
click at [311, 107] on input "LOUISA SIDE TABLE" at bounding box center [315, 105] width 141 height 15
click at [255, 102] on input "LOUISA SIDE TABLE 05" at bounding box center [315, 105] width 141 height 15
click at [254, 100] on input "LOUISA SIDE TABLE 05" at bounding box center [315, 105] width 141 height 15
click at [251, 101] on input "LOUISA SIDE TABLE 05" at bounding box center [315, 105] width 141 height 15
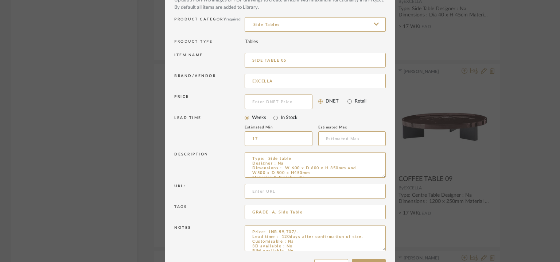
scroll to position [70, 0]
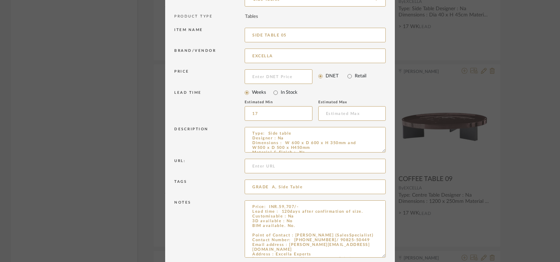
drag, startPoint x: 380, startPoint y: 222, endPoint x: 392, endPoint y: 263, distance: 42.4
type input "SIDE TABLE 05"
click at [297, 228] on textarea "Price: INR.59,707/- Lead time : 120days after confirmation of size. Customisabl…" at bounding box center [315, 233] width 141 height 66
paste textarea "[PERSON_NAME]"
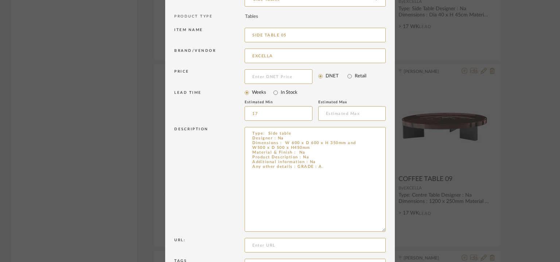
drag, startPoint x: 380, startPoint y: 151, endPoint x: 400, endPoint y: 229, distance: 81.1
click at [400, 229] on div "Edit Item × Item Type required Product Inspiration Image Site Photo or PDF Uplo…" at bounding box center [280, 131] width 560 height 262
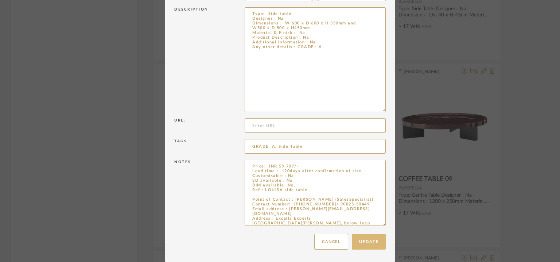
type textarea "Price: INR.59,707/- Lead time : 120days after confirmation of size. Customisabl…"
click at [373, 237] on button "Update" at bounding box center [369, 242] width 34 height 16
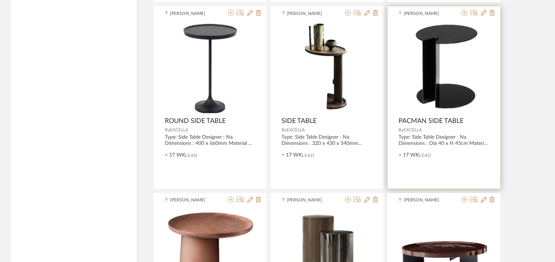
scroll to position [1268, 0]
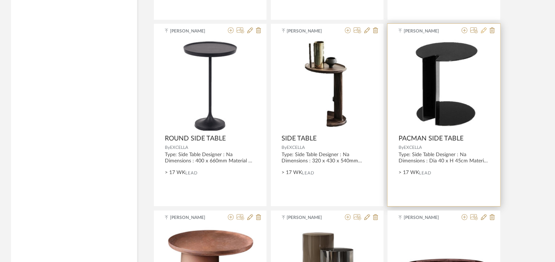
click at [483, 31] on icon at bounding box center [484, 30] width 6 height 6
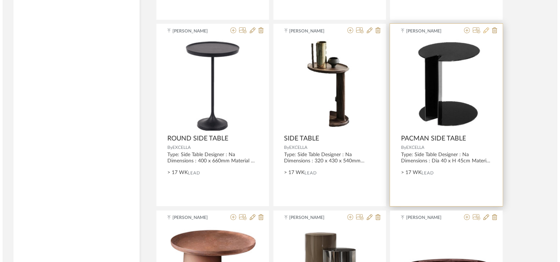
scroll to position [0, 0]
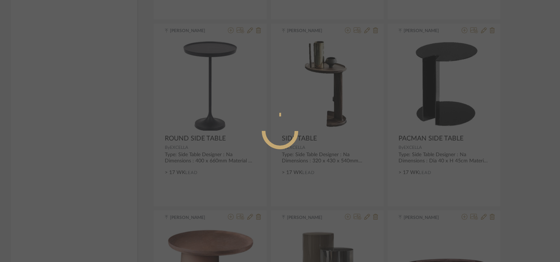
radio input "true"
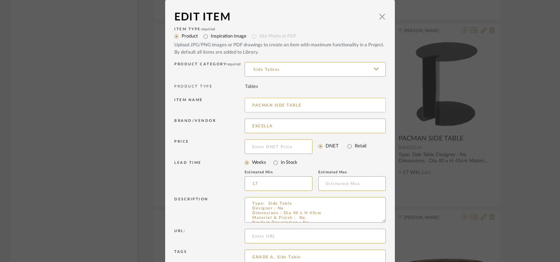
click at [306, 102] on input "PACMAN SIDE TABLE" at bounding box center [315, 105] width 141 height 15
drag, startPoint x: 300, startPoint y: 104, endPoint x: 235, endPoint y: 104, distance: 64.9
click at [235, 104] on div "Item name PACMAN SIDE TABLE 06" at bounding box center [280, 106] width 212 height 21
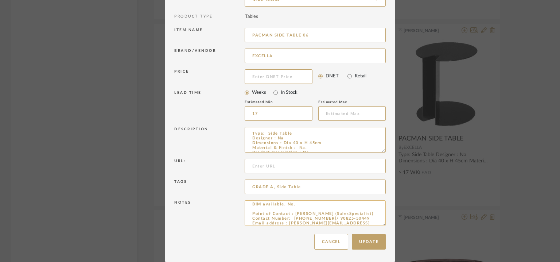
scroll to position [42, 0]
drag, startPoint x: 379, startPoint y: 224, endPoint x: 383, endPoint y: 266, distance: 41.8
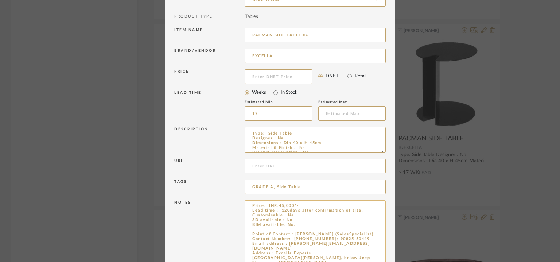
type input "PACMAN SIDE TABLE 06"
click at [274, 228] on textarea "Price: INR.45,000/- Lead time : 120days after confirmation of size. Customisabl…" at bounding box center [315, 233] width 141 height 67
paste textarea "PACMAN SIDE TABLE"
type textarea "Price: INR.45,000/- Lead time : 120days after confirmation of size. Customisabl…"
click at [259, 32] on input "PACMAN SIDE TABLE 06" at bounding box center [315, 35] width 141 height 15
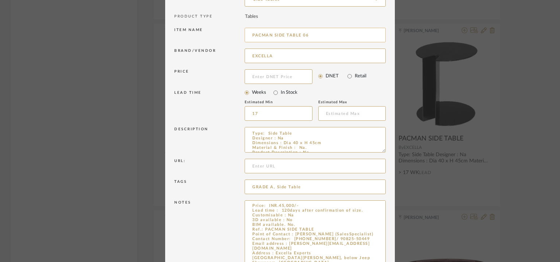
click at [259, 32] on input "PACMAN SIDE TABLE 06" at bounding box center [315, 35] width 141 height 15
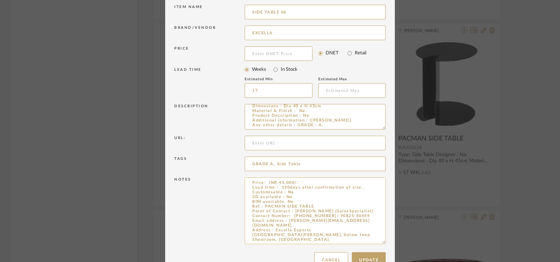
scroll to position [112, 0]
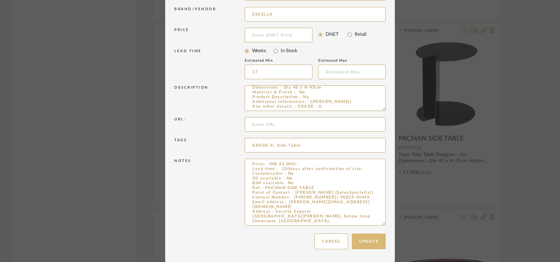
type input "SIDE TABLE 06"
drag, startPoint x: 364, startPoint y: 242, endPoint x: 305, endPoint y: 186, distance: 81.8
click at [305, 190] on mat-dialog-content "Edit Item × Item Type required Product Inspiration Image Site Photo or PDF Uplo…" at bounding box center [280, 75] width 212 height 355
click at [316, 187] on textarea "Price: INR.45,000/- Lead time : 120days after confirmation of size. Customisabl…" at bounding box center [315, 192] width 141 height 67
drag, startPoint x: 327, startPoint y: 99, endPoint x: 305, endPoint y: 103, distance: 22.2
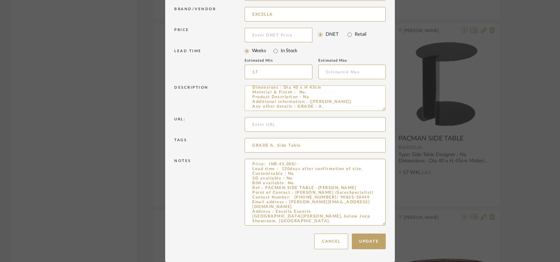
click at [305, 103] on textarea "Type: Side Table Designer : Na Dimensions : Dia 40 x H 45cm Material & Finish :…" at bounding box center [315, 98] width 141 height 26
click at [371, 243] on button "Update" at bounding box center [369, 241] width 34 height 16
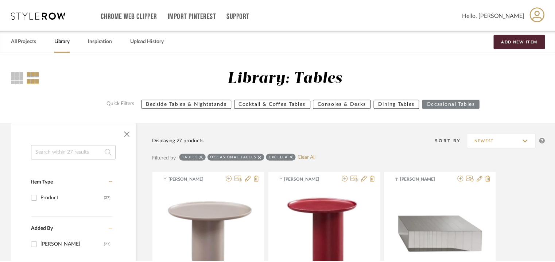
scroll to position [1268, 0]
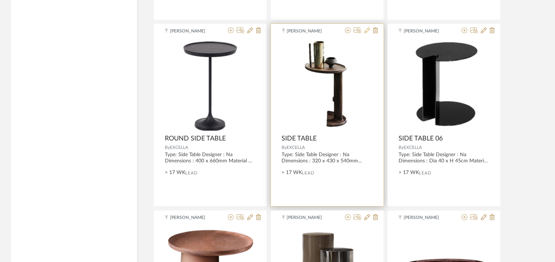
click at [369, 30] on icon at bounding box center [367, 30] width 6 height 6
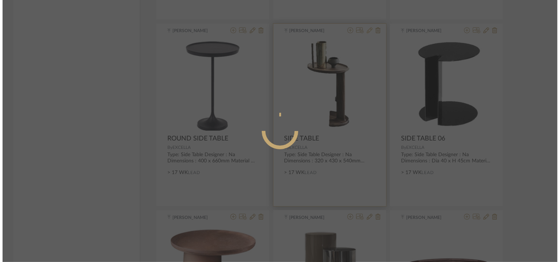
scroll to position [0, 0]
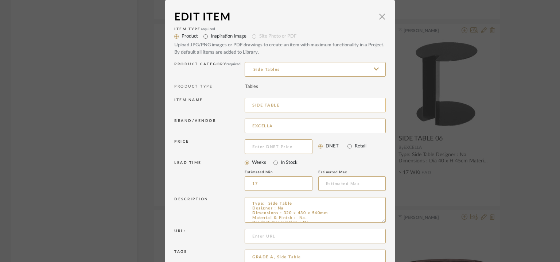
click at [293, 107] on input "SIDE TABLE" at bounding box center [315, 105] width 141 height 15
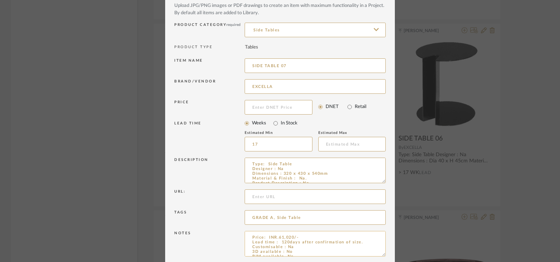
scroll to position [70, 0]
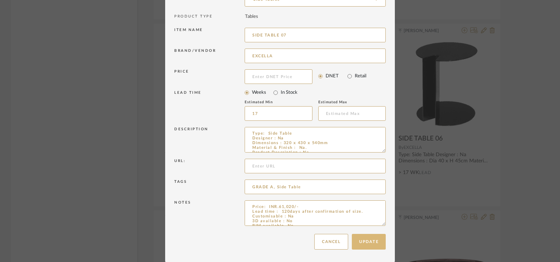
click at [363, 240] on button "Update" at bounding box center [369, 242] width 34 height 16
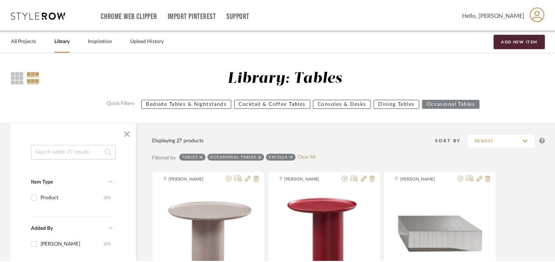
scroll to position [1268, 0]
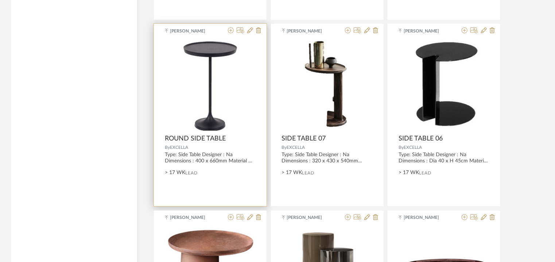
click at [253, 30] on div at bounding box center [243, 30] width 36 height 7
click at [251, 28] on icon at bounding box center [250, 30] width 6 height 6
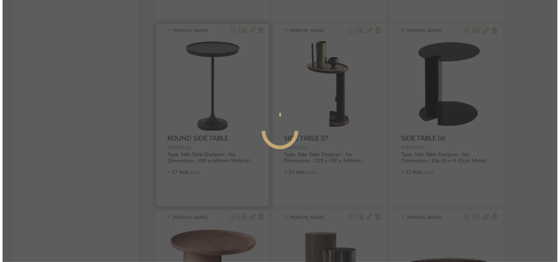
scroll to position [0, 0]
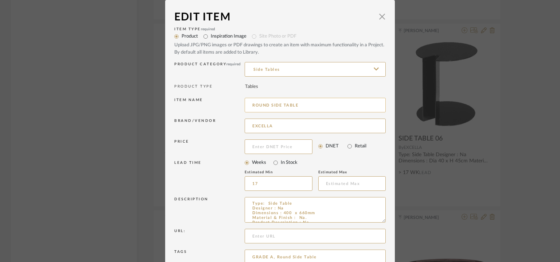
click at [304, 105] on input "ROUND SIDE TABLE" at bounding box center [315, 105] width 141 height 15
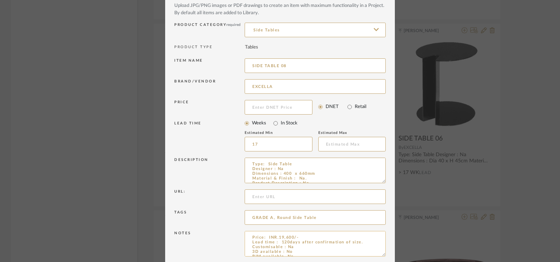
scroll to position [70, 0]
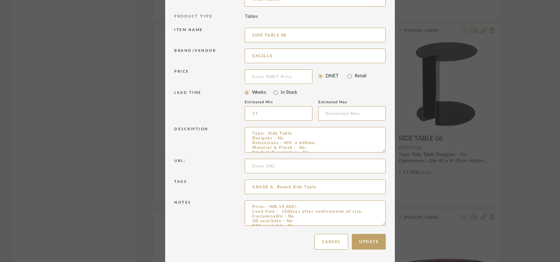
drag, startPoint x: 378, startPoint y: 224, endPoint x: 386, endPoint y: 242, distance: 19.9
click at [385, 240] on dialog-content "Edit Item × Item Type required Product Inspiration Image Site Photo or PDF Uplo…" at bounding box center [280, 96] width 230 height 332
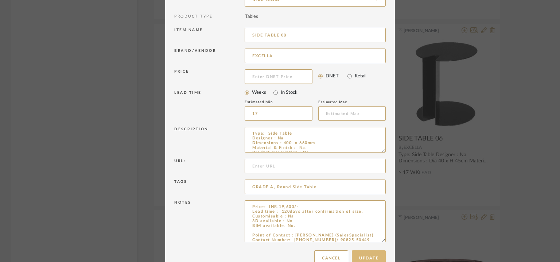
click at [371, 259] on button "Update" at bounding box center [369, 258] width 34 height 16
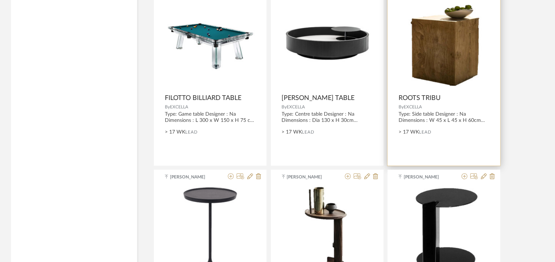
scroll to position [1049, 0]
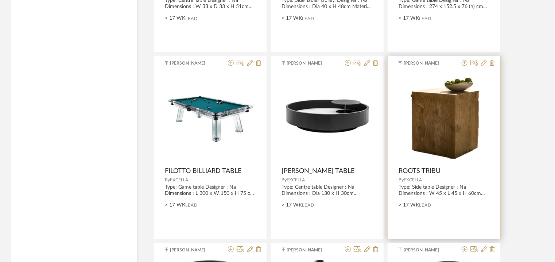
click at [484, 64] on icon at bounding box center [484, 63] width 6 height 6
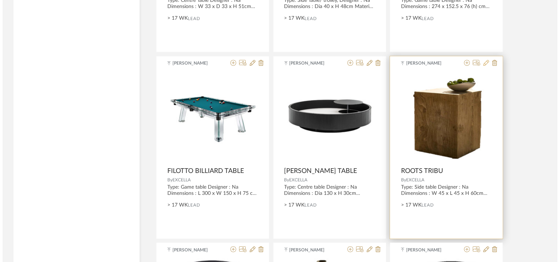
scroll to position [0, 0]
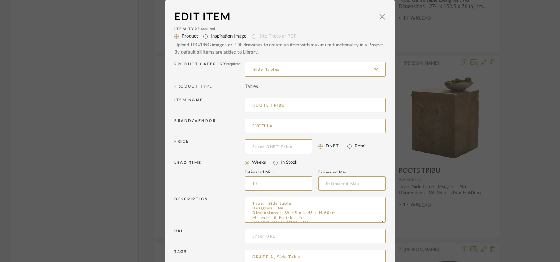
drag, startPoint x: 302, startPoint y: 105, endPoint x: 213, endPoint y: 101, distance: 88.7
click at [213, 101] on div "Item name ROOTS TRIBU" at bounding box center [280, 106] width 212 height 21
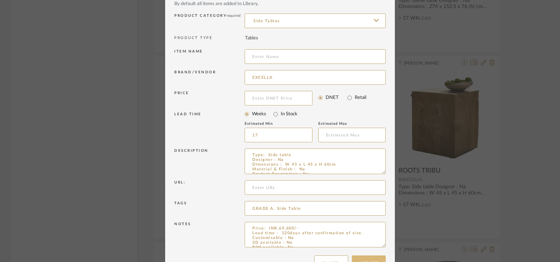
scroll to position [70, 0]
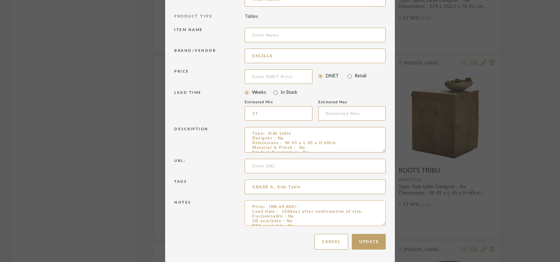
drag, startPoint x: 379, startPoint y: 222, endPoint x: 378, endPoint y: 261, distance: 38.7
click at [380, 226] on textarea "Price: INR.69,600/- Lead time : 120days after confirmation of size. Customisabl…" at bounding box center [315, 213] width 141 height 26
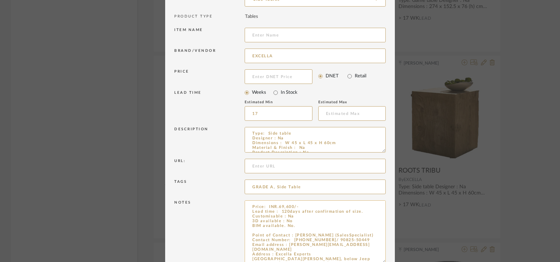
click at [274, 232] on textarea "Price: INR.69,600/- Lead time : 120days after confirmation of size. Customisabl…" at bounding box center [315, 231] width 141 height 63
paste textarea "ROOTS TRIBU"
click at [263, 36] on input at bounding box center [315, 35] width 141 height 15
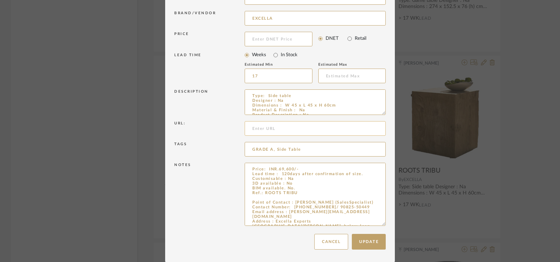
scroll to position [108, 0]
click at [366, 242] on button "Update" at bounding box center [369, 241] width 34 height 16
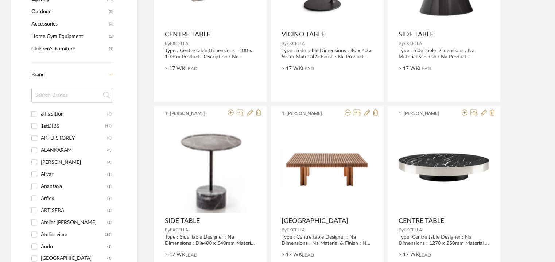
scroll to position [356, 0]
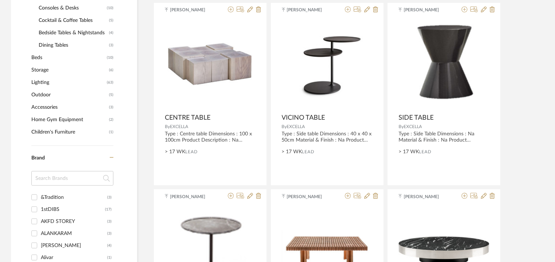
click at [77, 19] on span "Cocktail & Coffee Tables" at bounding box center [73, 20] width 69 height 12
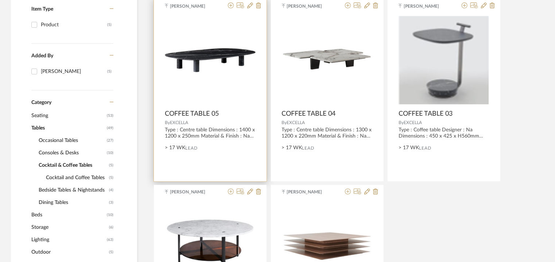
scroll to position [137, 0]
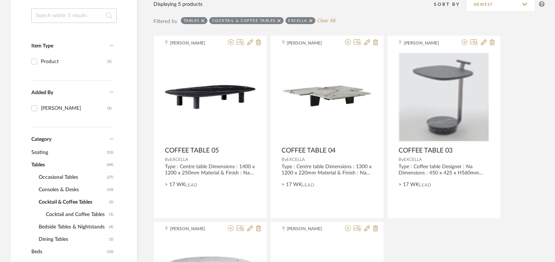
click at [68, 175] on span "Occasional Tables" at bounding box center [72, 177] width 66 height 12
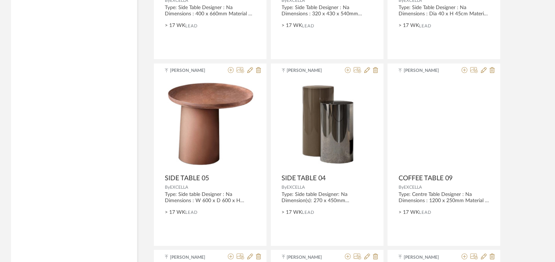
scroll to position [1413, 0]
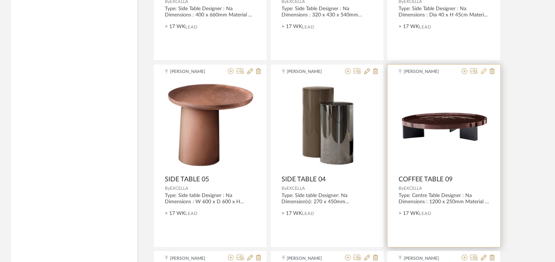
click at [483, 69] on icon at bounding box center [484, 71] width 6 height 6
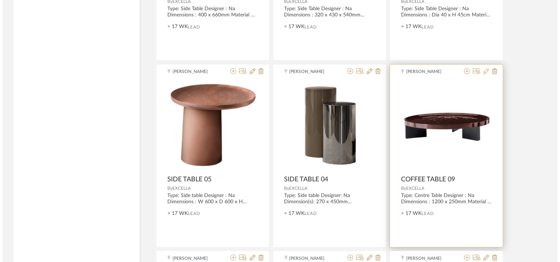
scroll to position [0, 0]
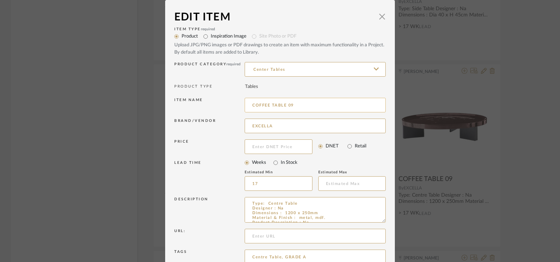
click at [291, 105] on input "COFFEE TABLE 09" at bounding box center [315, 105] width 141 height 15
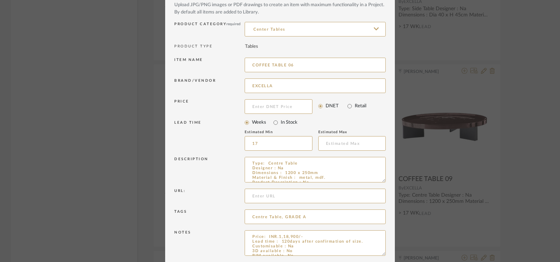
scroll to position [70, 0]
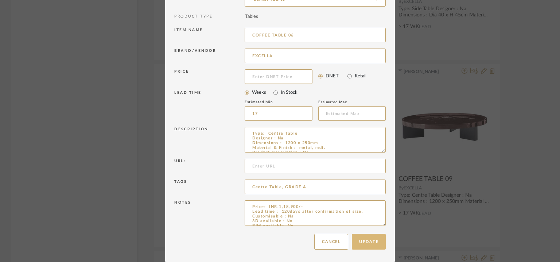
click at [367, 241] on button "Update" at bounding box center [369, 242] width 34 height 16
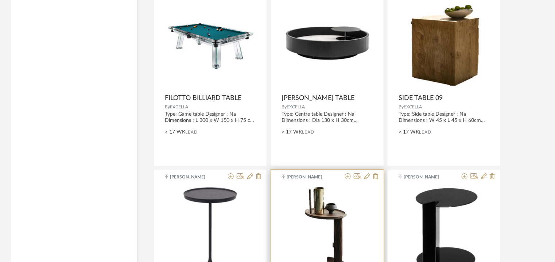
scroll to position [1085, 0]
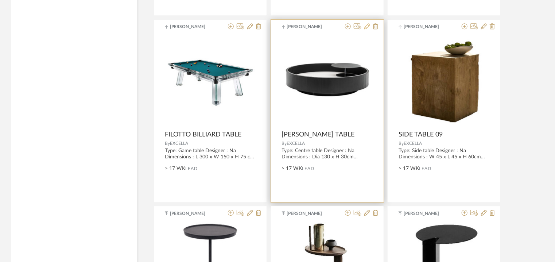
click at [368, 25] on icon at bounding box center [367, 26] width 6 height 6
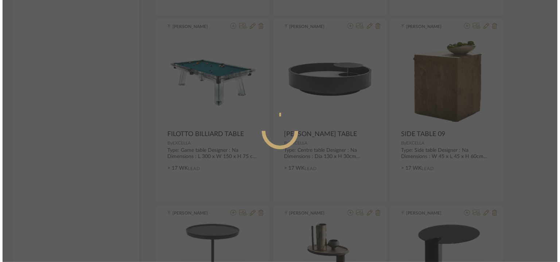
scroll to position [0, 0]
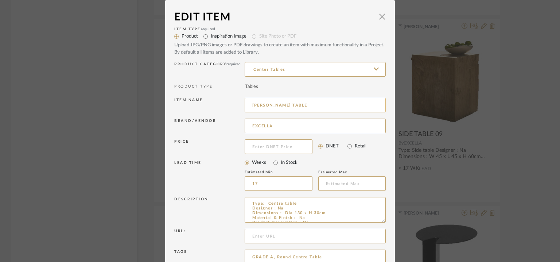
click at [318, 106] on input "[PERSON_NAME] TABLE" at bounding box center [315, 105] width 141 height 15
drag, startPoint x: 296, startPoint y: 103, endPoint x: 242, endPoint y: 98, distance: 54.2
click at [245, 98] on input "[PERSON_NAME] TABLE 07" at bounding box center [315, 105] width 141 height 15
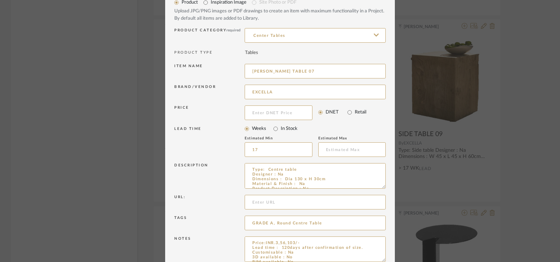
scroll to position [70, 0]
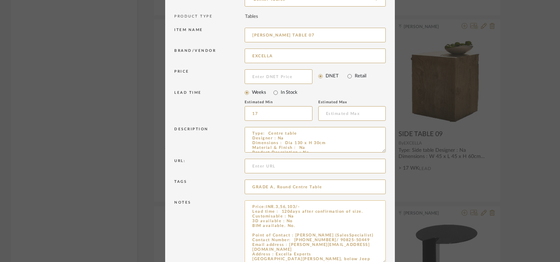
drag, startPoint x: 378, startPoint y: 223, endPoint x: 276, endPoint y: 237, distance: 102.8
drag, startPoint x: 294, startPoint y: 225, endPoint x: 289, endPoint y: 226, distance: 4.4
click at [294, 225] on textarea "Price:INR.3,56,103/- Lead time : 120days after confirmation of size. Customisab…" at bounding box center [315, 232] width 141 height 65
paste textarea "[PERSON_NAME] TABLE"
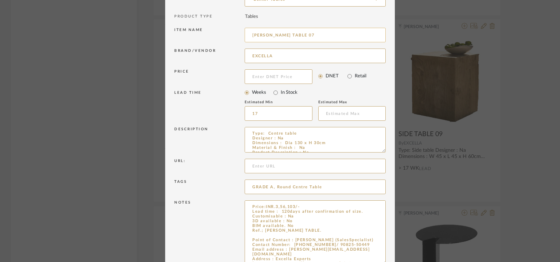
click at [254, 31] on input "[PERSON_NAME] TABLE 07" at bounding box center [315, 35] width 141 height 15
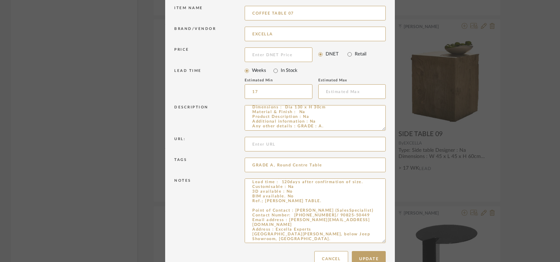
scroll to position [109, 0]
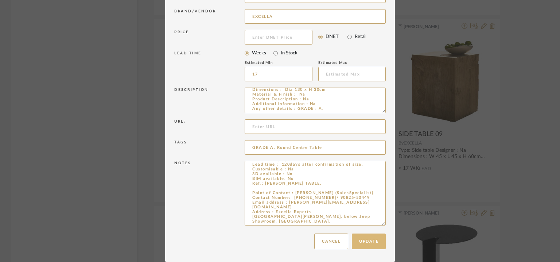
click at [366, 243] on button "Update" at bounding box center [369, 241] width 34 height 16
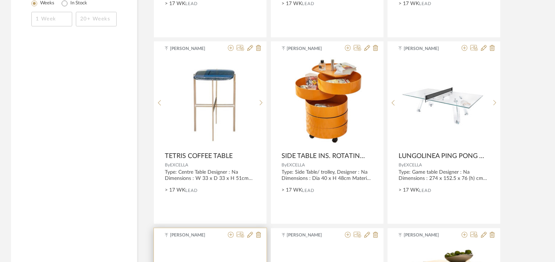
scroll to position [866, 0]
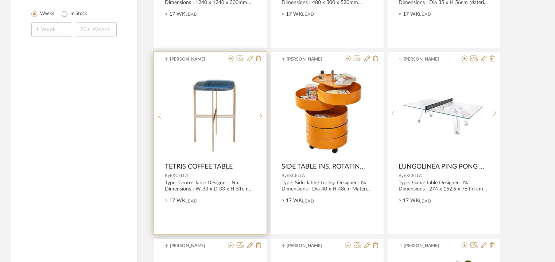
click at [252, 56] on icon at bounding box center [250, 58] width 6 height 6
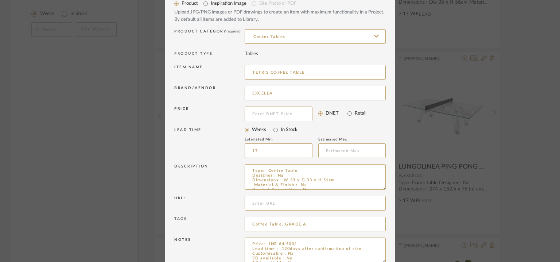
scroll to position [70, 0]
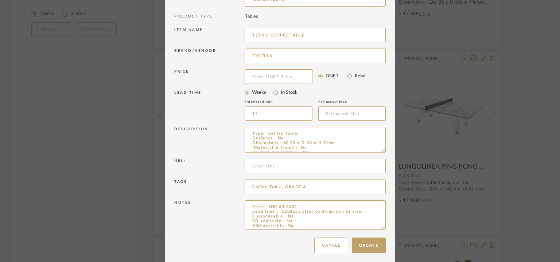
drag, startPoint x: 380, startPoint y: 224, endPoint x: 385, endPoint y: 254, distance: 30.3
click at [385, 252] on dialog-content "Edit Item × Item Type required Product Inspiration Image Site Photo or PDF Uplo…" at bounding box center [280, 98] width 230 height 336
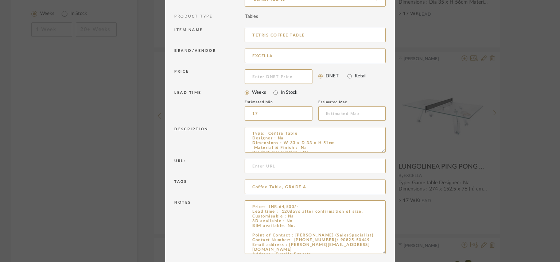
drag, startPoint x: 306, startPoint y: 32, endPoint x: 237, endPoint y: 30, distance: 69.4
click at [235, 27] on div "Item name TETRIS COFFEE TABLE" at bounding box center [280, 36] width 212 height 21
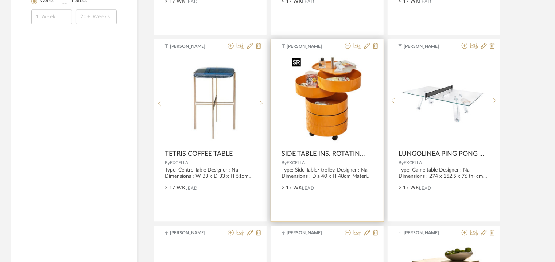
scroll to position [866, 0]
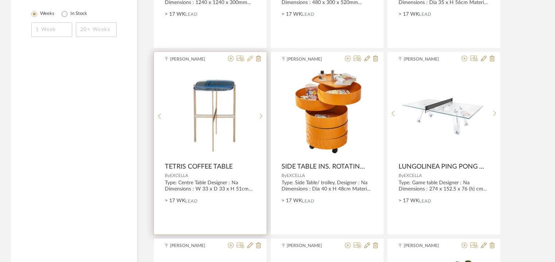
click at [248, 59] on icon at bounding box center [250, 58] width 6 height 6
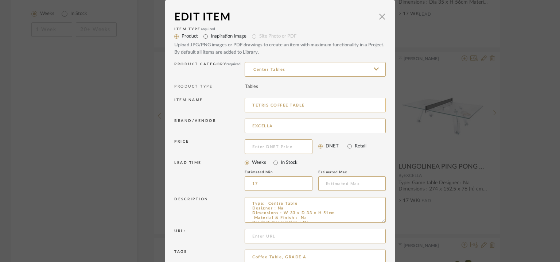
drag, startPoint x: 306, startPoint y: 105, endPoint x: 303, endPoint y: 108, distance: 4.1
click at [306, 106] on input "TETRIS COFFEE TABLE" at bounding box center [315, 105] width 141 height 15
drag, startPoint x: 305, startPoint y: 103, endPoint x: 247, endPoint y: 102, distance: 58.0
click at [247, 102] on input "TETRIS COFFEE TABLE 08" at bounding box center [315, 105] width 141 height 15
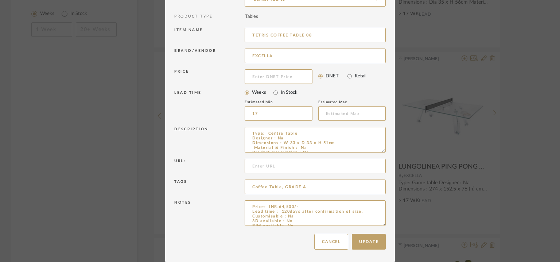
scroll to position [42, 0]
drag, startPoint x: 378, startPoint y: 222, endPoint x: 382, endPoint y: 255, distance: 33.5
click at [382, 255] on dialog-content "Edit Item × Item Type required Product Inspiration Image Site Photo or PDF Uplo…" at bounding box center [280, 96] width 230 height 332
click at [312, 213] on textarea "Price: INR.64,500/- Lead time : 120days after confirmation of size. Customisabl…" at bounding box center [315, 213] width 141 height 26
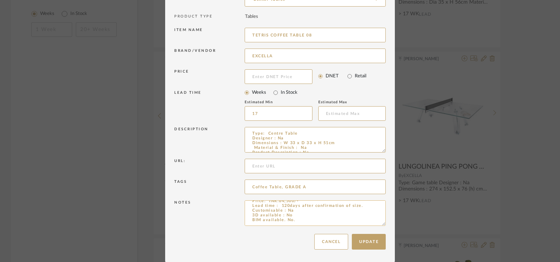
click at [296, 218] on textarea "Price: INR.64,500/- Lead time : 120days after confirmation of size. Customisabl…" at bounding box center [315, 213] width 141 height 26
paste textarea "TETRIS COFFEE TABLE 08"
drag, startPoint x: 263, startPoint y: 34, endPoint x: 227, endPoint y: 31, distance: 35.5
click at [227, 31] on div "Item name TETRIS COFFEE TABLE 08" at bounding box center [280, 36] width 212 height 21
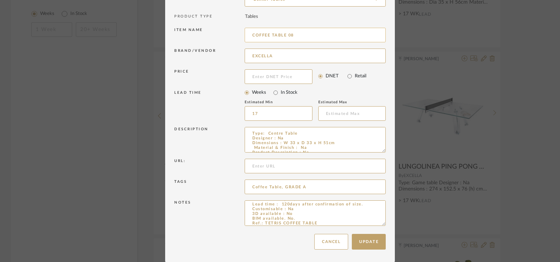
scroll to position [0, 0]
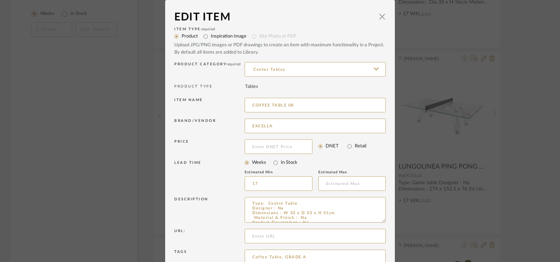
click at [374, 69] on icon at bounding box center [376, 69] width 5 height 6
click at [273, 87] on span "Center Tables" at bounding box center [269, 87] width 38 height 5
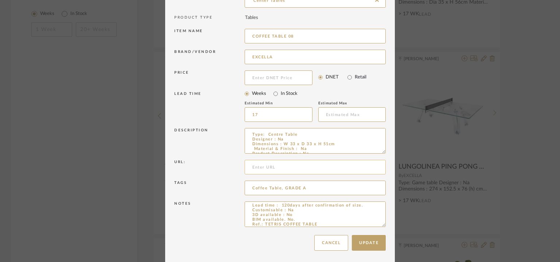
scroll to position [70, 0]
click at [368, 240] on button "Update" at bounding box center [369, 242] width 34 height 16
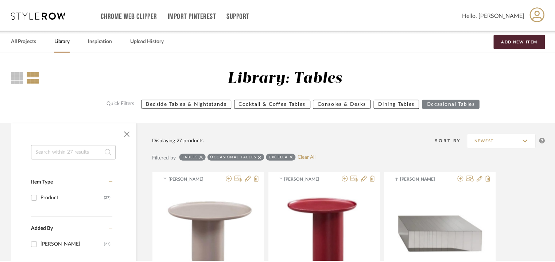
scroll to position [866, 0]
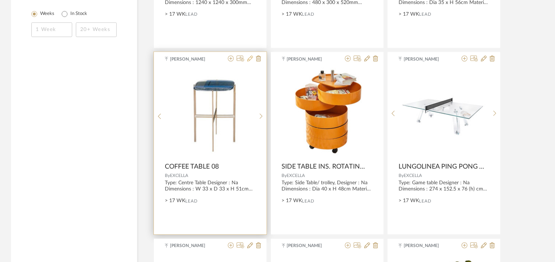
click at [250, 59] on icon at bounding box center [250, 58] width 6 height 6
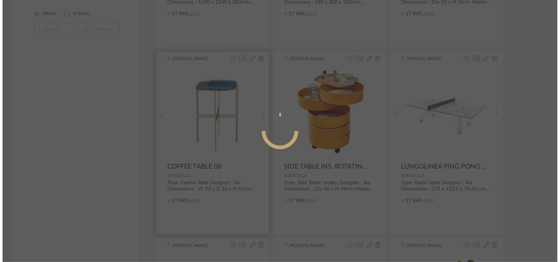
scroll to position [0, 0]
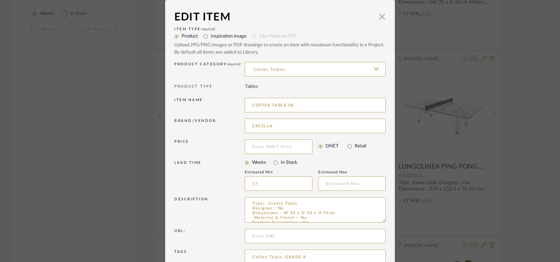
drag, startPoint x: 239, startPoint y: 66, endPoint x: 233, endPoint y: 66, distance: 5.5
click at [235, 66] on div "Product Category required Center Tables" at bounding box center [280, 70] width 212 height 21
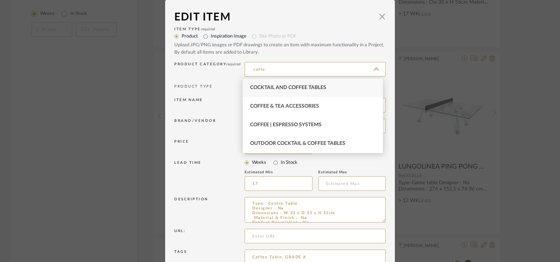
click at [261, 84] on div "Cocktail and Coffee Tables" at bounding box center [313, 87] width 140 height 19
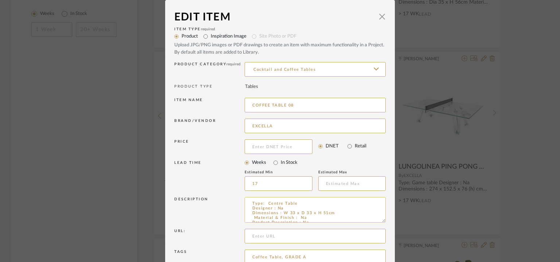
click at [273, 203] on textarea "Type: Centre Table Designer : Na Dimensions : W 33 x D 33 x H 51cm Material & F…" at bounding box center [315, 210] width 141 height 26
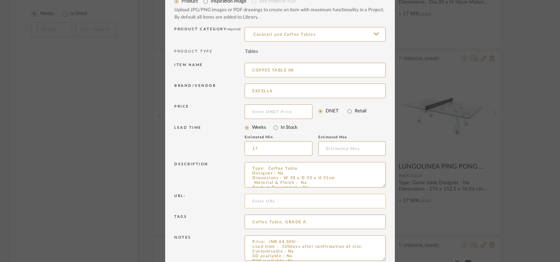
scroll to position [70, 0]
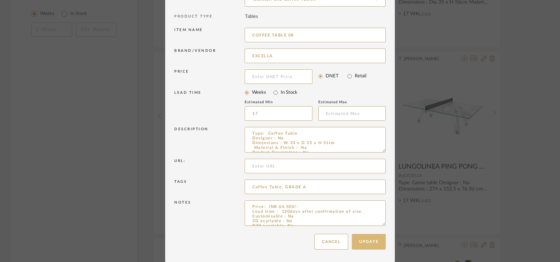
click at [371, 240] on button "Update" at bounding box center [369, 242] width 34 height 16
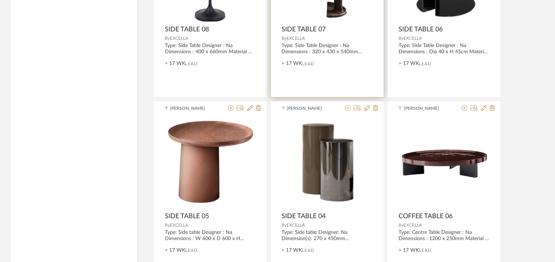
scroll to position [1377, 0]
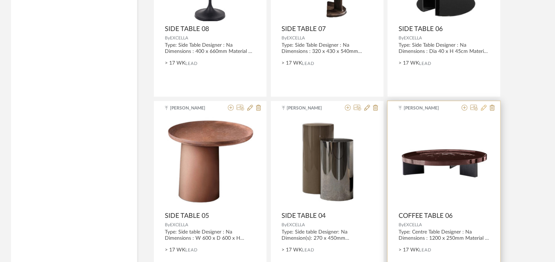
click at [482, 106] on icon at bounding box center [484, 108] width 6 height 6
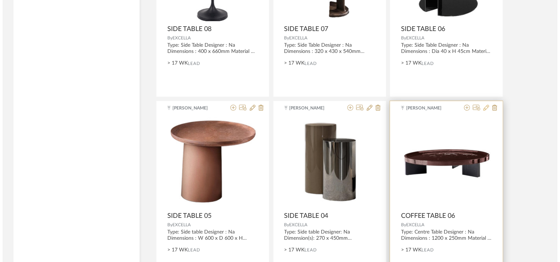
scroll to position [0, 0]
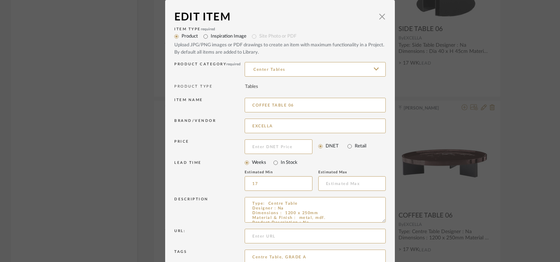
click at [374, 66] on icon at bounding box center [376, 69] width 5 height 6
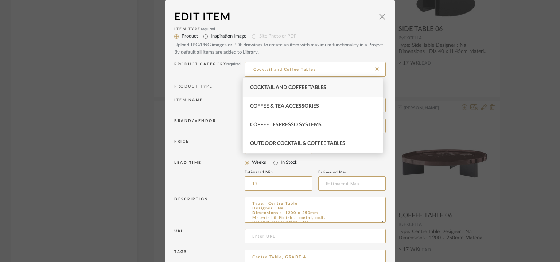
click at [291, 84] on div "Cocktail and Coffee Tables" at bounding box center [313, 87] width 140 height 19
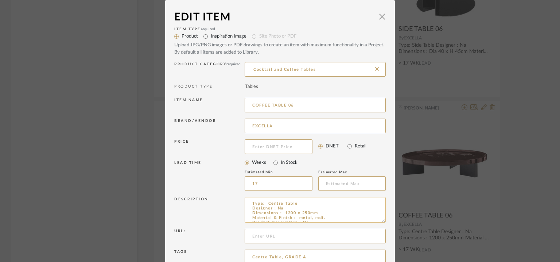
click at [273, 203] on textarea "Type: Centre Table Designer : Na Dimensions : 1200 x 250mm Material & Finish : …" at bounding box center [315, 210] width 141 height 26
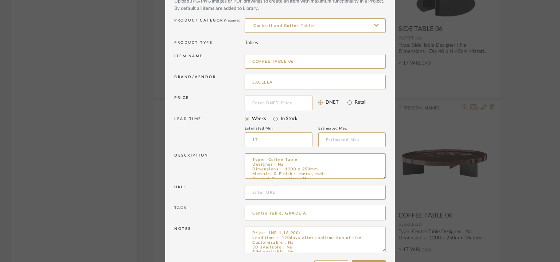
scroll to position [70, 0]
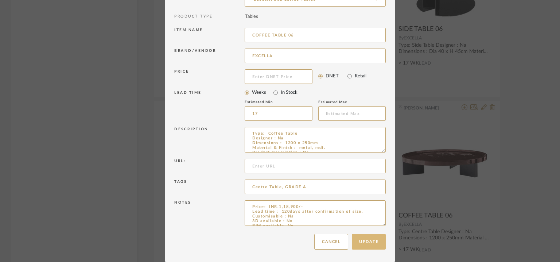
click at [382, 245] on button "Update" at bounding box center [369, 242] width 34 height 16
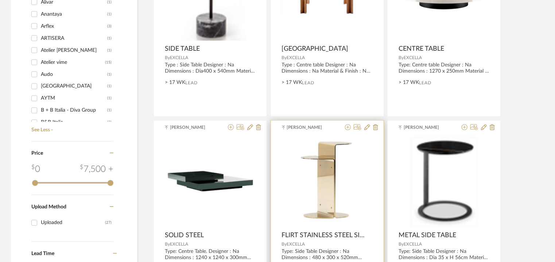
scroll to position [538, 0]
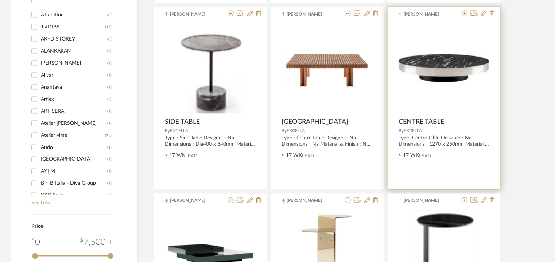
click at [481, 13] on div at bounding box center [477, 14] width 36 height 7
click at [484, 13] on icon at bounding box center [484, 14] width 6 height 6
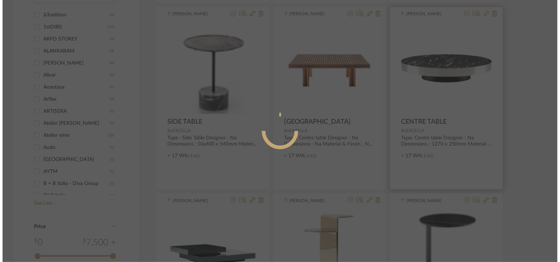
scroll to position [0, 0]
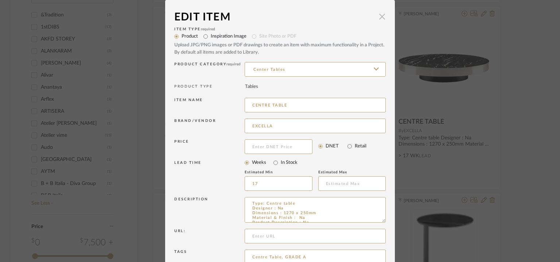
click at [378, 16] on span "button" at bounding box center [382, 16] width 15 height 15
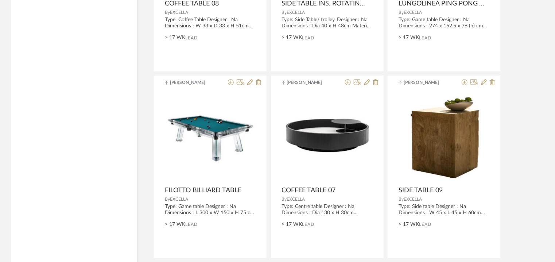
scroll to position [1021, 0]
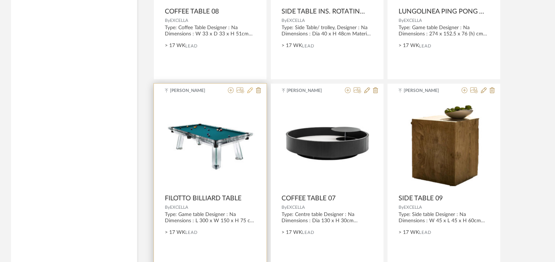
click at [250, 88] on icon at bounding box center [250, 90] width 6 height 6
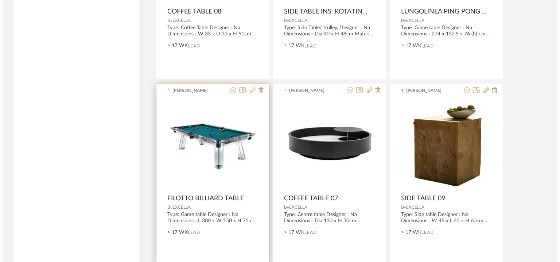
scroll to position [0, 0]
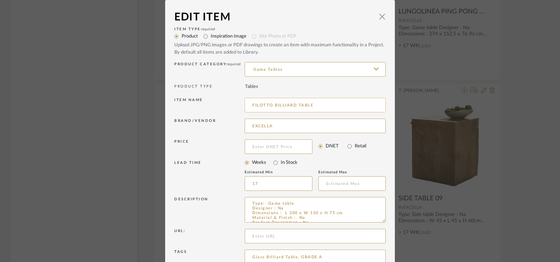
drag, startPoint x: 314, startPoint y: 106, endPoint x: 248, endPoint y: 105, distance: 66.4
click at [248, 105] on input "FILOTTO BILLIARD TABLE" at bounding box center [315, 105] width 141 height 15
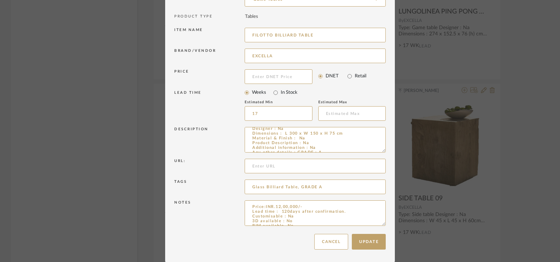
scroll to position [14, 0]
drag, startPoint x: 381, startPoint y: 224, endPoint x: 373, endPoint y: 268, distance: 44.4
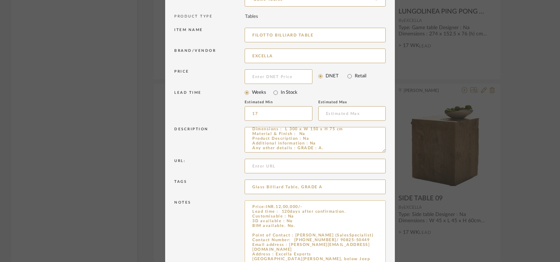
click at [283, 229] on textarea "Price:INR.12,00,000/- Lead time : 120days after confirmation. Customisable : Na…" at bounding box center [315, 234] width 141 height 69
paste textarea "FILOTTO BILLIARD TABLE"
click at [251, 229] on textarea "Price:INR.12,00,000/- Lead time : 120days after confirmation. Customisable : Na…" at bounding box center [315, 234] width 141 height 69
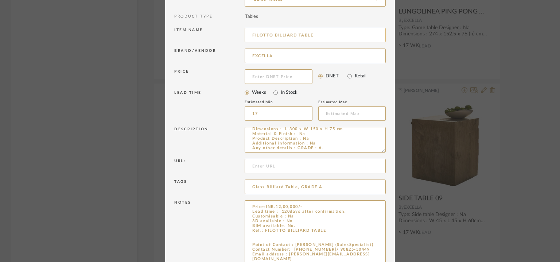
click at [256, 37] on input "FILOTTO BILLIARD TABLE" at bounding box center [315, 35] width 141 height 15
click at [256, 36] on input "FILOTTO BILLIARD TABLE" at bounding box center [315, 35] width 141 height 15
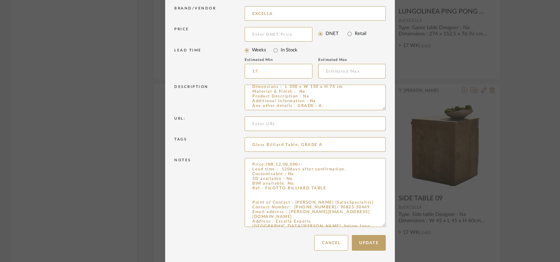
scroll to position [114, 0]
click at [376, 243] on button "Update" at bounding box center [369, 241] width 34 height 16
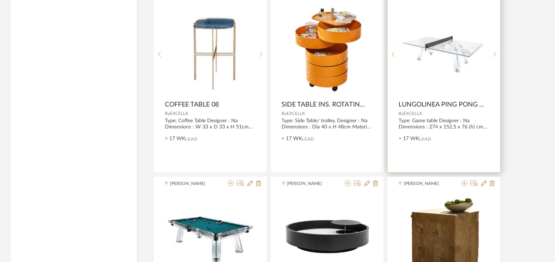
scroll to position [912, 0]
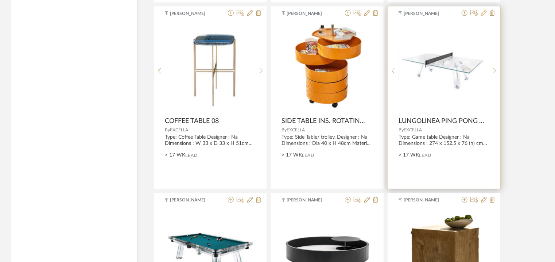
click at [485, 13] on icon at bounding box center [484, 13] width 6 height 6
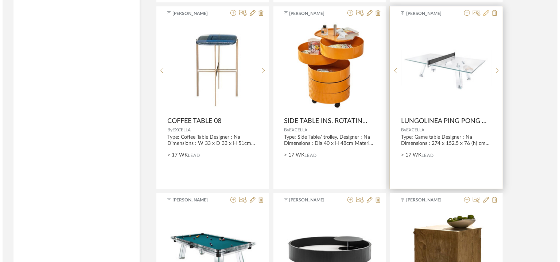
scroll to position [0, 0]
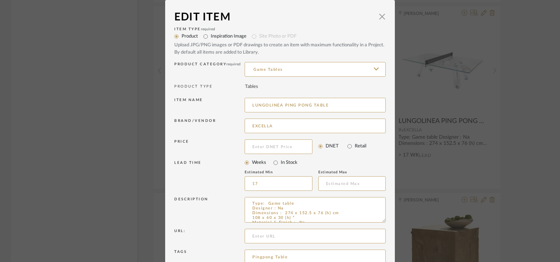
drag, startPoint x: 284, startPoint y: 104, endPoint x: 210, endPoint y: 105, distance: 73.7
click at [207, 104] on div "Item name LUNGOLINEA PING PONG TABLE" at bounding box center [280, 106] width 212 height 21
drag, startPoint x: 250, startPoint y: 102, endPoint x: 364, endPoint y: 102, distance: 113.8
click at [364, 102] on input "LUNGOLINEA PING PONG TABLE" at bounding box center [315, 105] width 141 height 15
drag, startPoint x: 364, startPoint y: 102, endPoint x: 216, endPoint y: 104, distance: 148.1
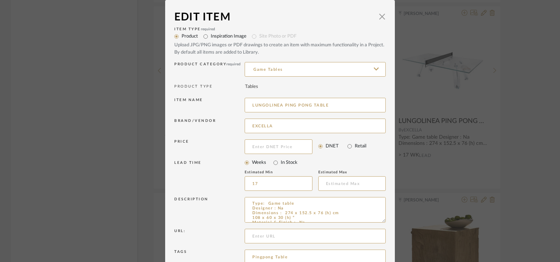
click at [212, 102] on div "Item name LUNGOLINEA PING PONG TABLE" at bounding box center [280, 106] width 212 height 21
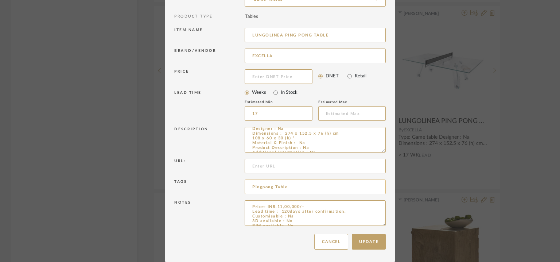
scroll to position [19, 0]
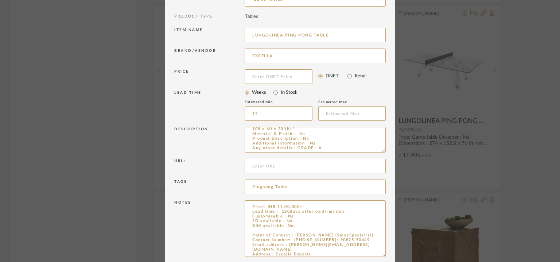
drag, startPoint x: 381, startPoint y: 225, endPoint x: 384, endPoint y: 260, distance: 35.2
click at [385, 259] on dialog-content "Edit Item × Item Type required Product Inspiration Image Site Photo or PDF Uplo…" at bounding box center [280, 111] width 230 height 363
click at [275, 231] on textarea "Price: INR.11,00,000/- Lead time : 120days after confirmation. Customisable : N…" at bounding box center [315, 230] width 141 height 60
paste textarea "LUNGOLINEA PING PONG TABLE"
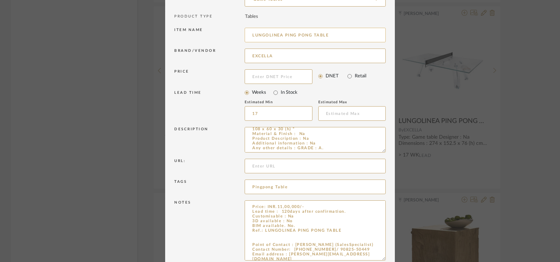
click at [273, 32] on input "LUNGOLINEA PING PONG TABLE" at bounding box center [315, 35] width 141 height 15
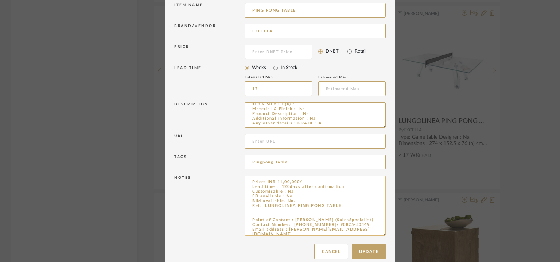
scroll to position [105, 0]
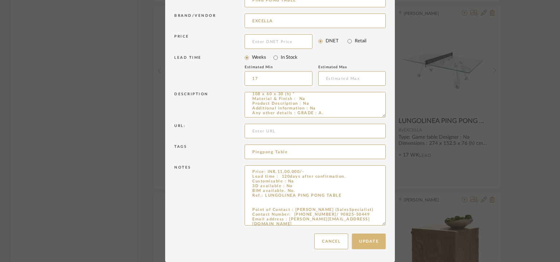
click at [372, 243] on button "Update" at bounding box center [369, 241] width 34 height 16
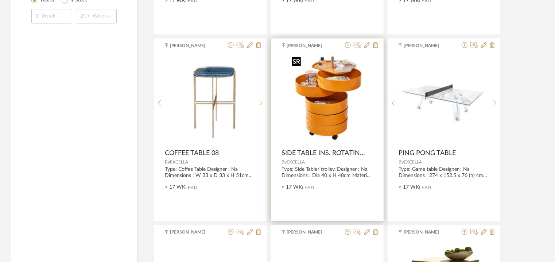
scroll to position [875, 0]
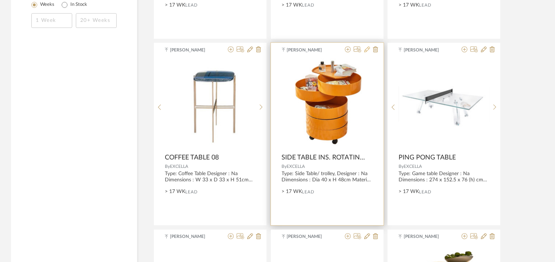
click at [366, 47] on icon at bounding box center [367, 49] width 6 height 6
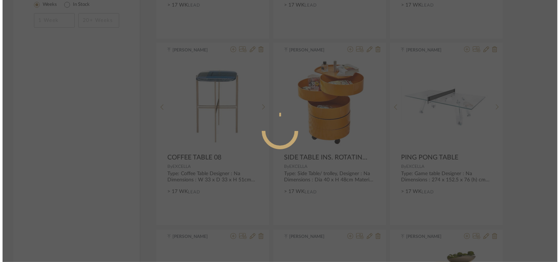
scroll to position [0, 0]
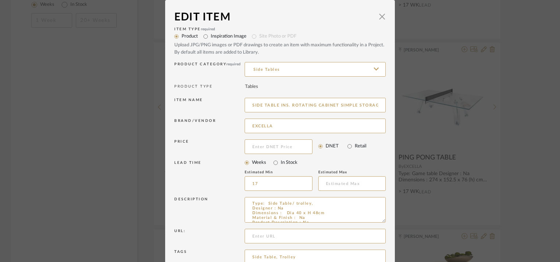
drag, startPoint x: 247, startPoint y: 103, endPoint x: 473, endPoint y: 109, distance: 226.2
click at [491, 103] on div "Edit Item × Item Type required Product Inspiration Image Site Photo or PDF Uplo…" at bounding box center [280, 131] width 560 height 262
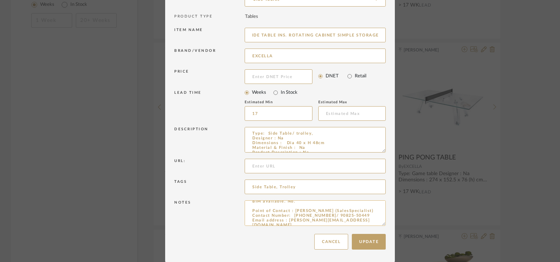
scroll to position [42, 0]
drag, startPoint x: 381, startPoint y: 224, endPoint x: 376, endPoint y: 274, distance: 49.9
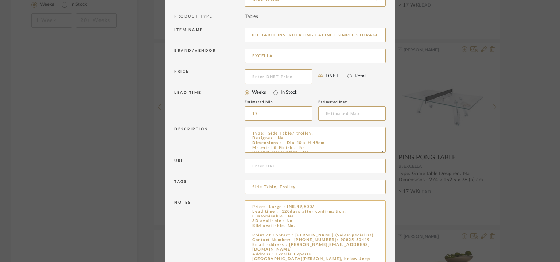
scroll to position [0, 0]
click at [258, 228] on textarea "Price: Large : INR.49,500/- Lead time : 120days after confirmation. Customisabl…" at bounding box center [315, 237] width 141 height 75
paste textarea "SIDE TABLE INS. ROTATING CABINET SIMPLE STORAGE"
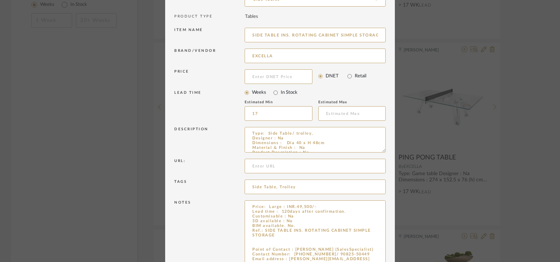
drag, startPoint x: 276, startPoint y: 35, endPoint x: 512, endPoint y: 23, distance: 237.0
click at [512, 24] on div "Edit Item × Item Type required Product Inspiration Image Site Photo or PDF Uplo…" at bounding box center [280, 131] width 560 height 262
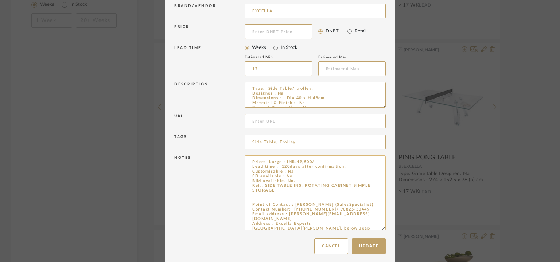
scroll to position [120, 0]
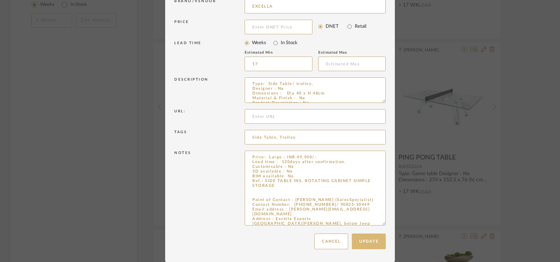
click at [371, 239] on button "Update" at bounding box center [369, 241] width 34 height 16
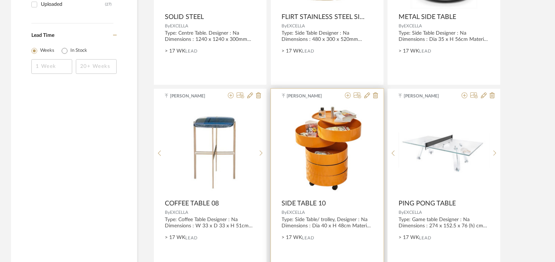
scroll to position [729, 0]
